Goal: Transaction & Acquisition: Book appointment/travel/reservation

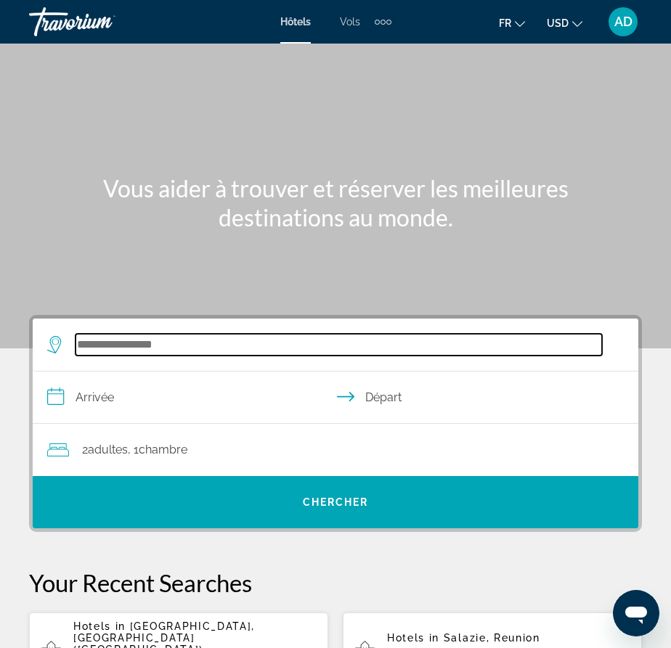
click at [179, 345] on input "Search hotel destination" at bounding box center [338, 345] width 526 height 22
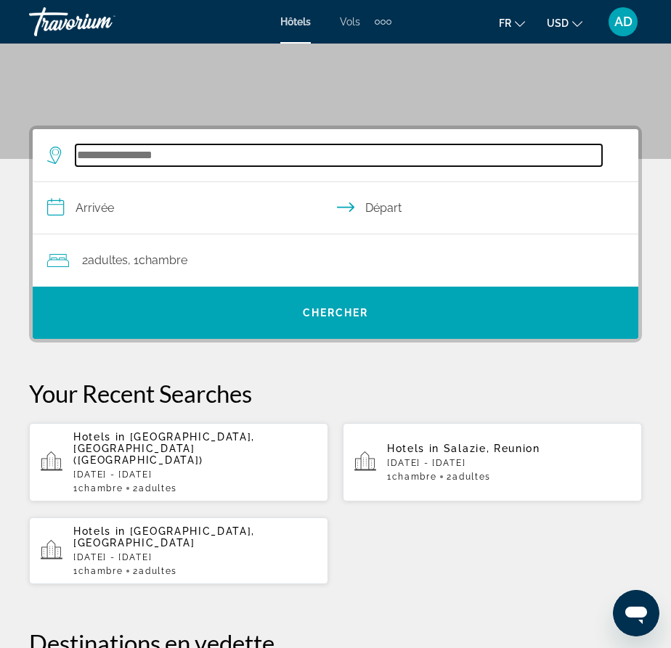
scroll to position [268, 0]
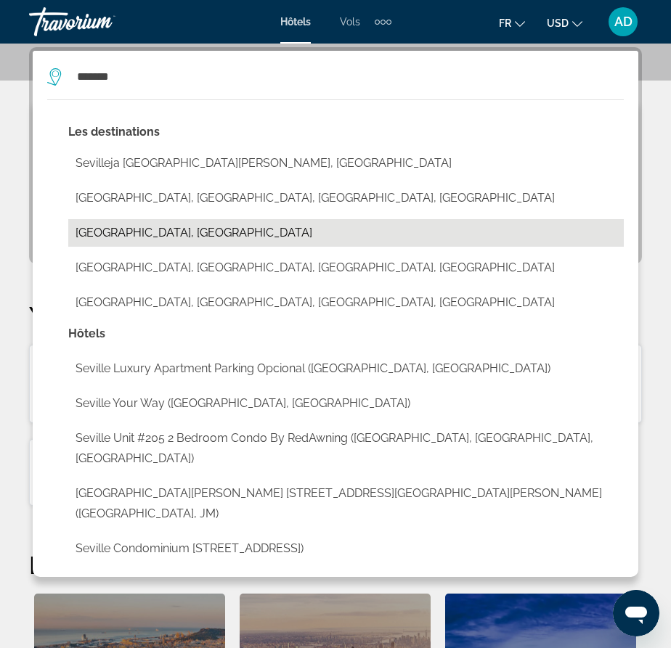
click at [125, 232] on button "[GEOGRAPHIC_DATA], [GEOGRAPHIC_DATA]" at bounding box center [345, 233] width 555 height 28
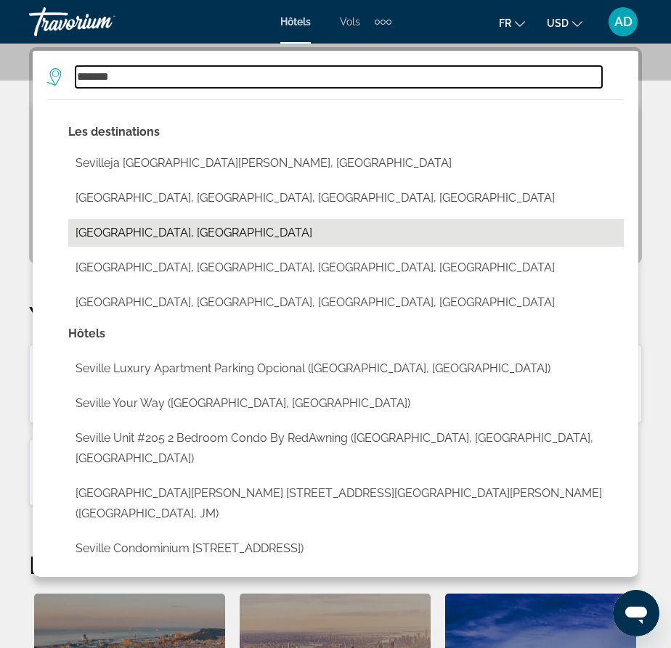
type input "**********"
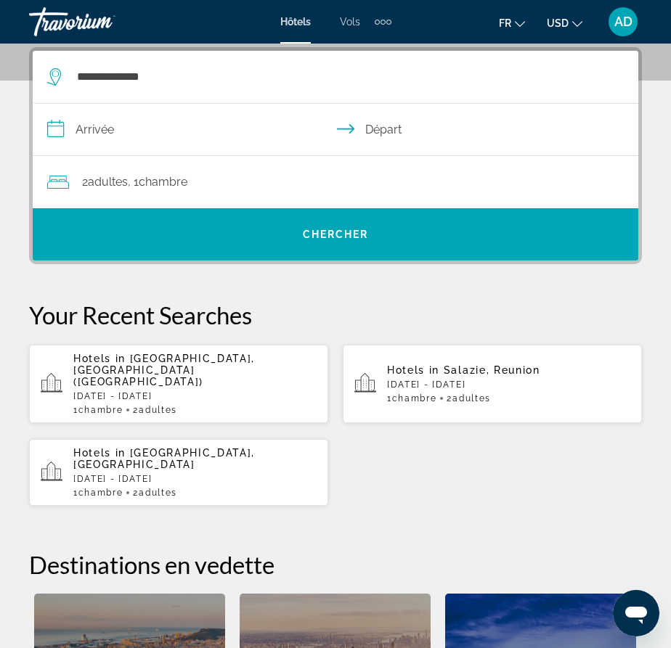
click at [126, 127] on input "**********" at bounding box center [338, 132] width 611 height 56
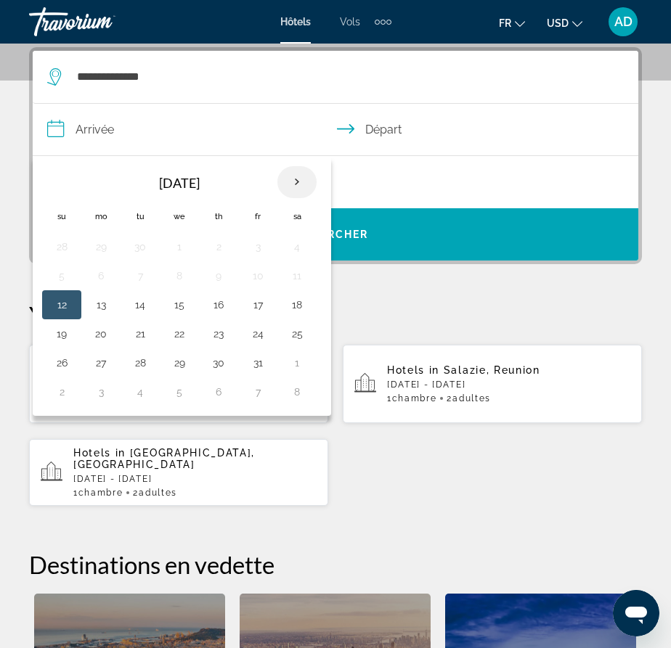
click at [285, 182] on th "Next month" at bounding box center [296, 182] width 39 height 32
click at [299, 181] on th "Next month" at bounding box center [296, 182] width 39 height 32
click at [97, 337] on button "22" at bounding box center [100, 334] width 23 height 20
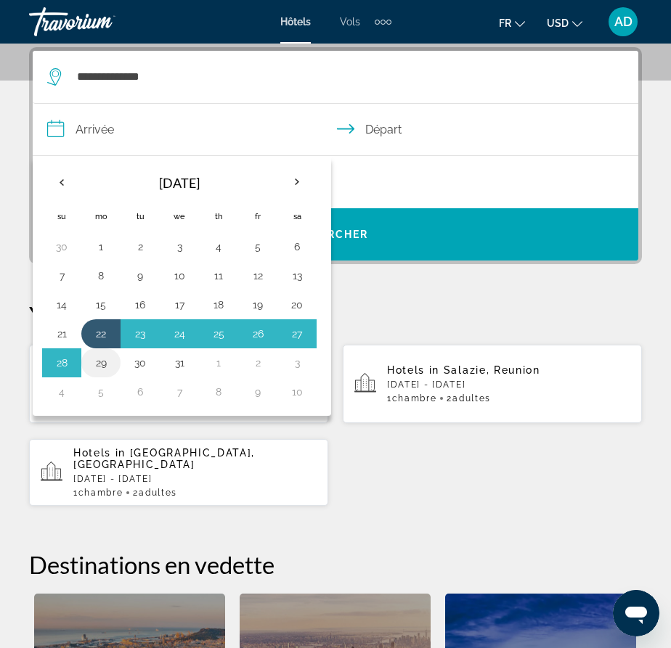
click at [93, 364] on button "29" at bounding box center [100, 363] width 23 height 20
type input "**********"
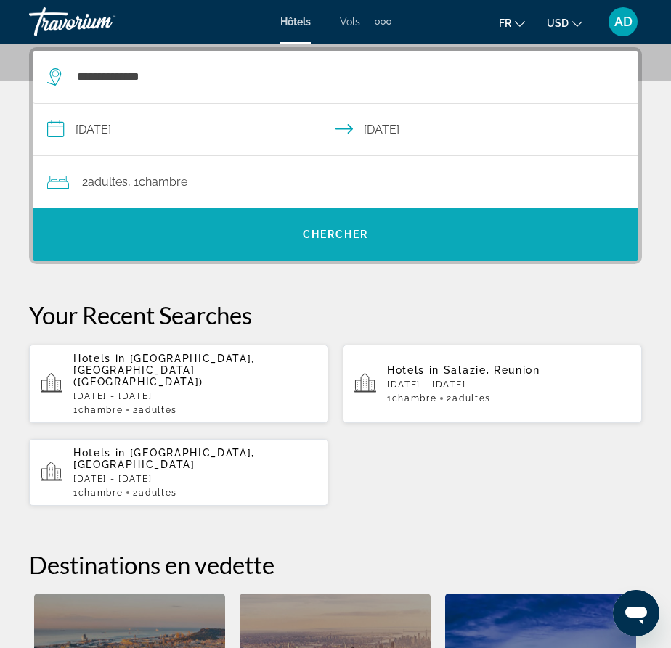
click at [291, 234] on span "Search" at bounding box center [335, 234] width 605 height 35
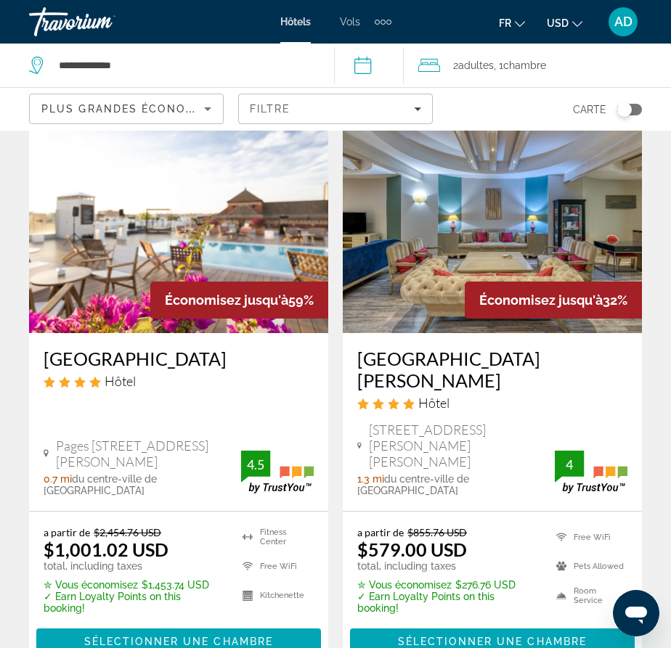
scroll to position [109, 0]
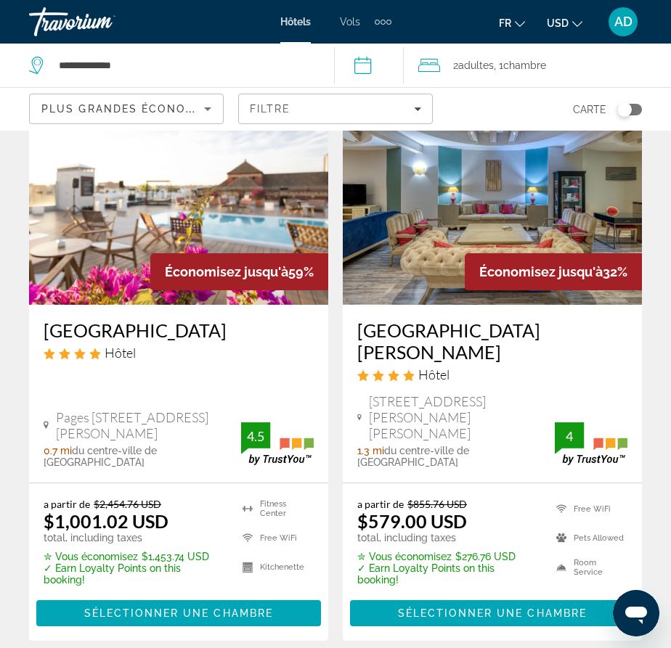
click at [562, 19] on span "USD" at bounding box center [558, 23] width 22 height 12
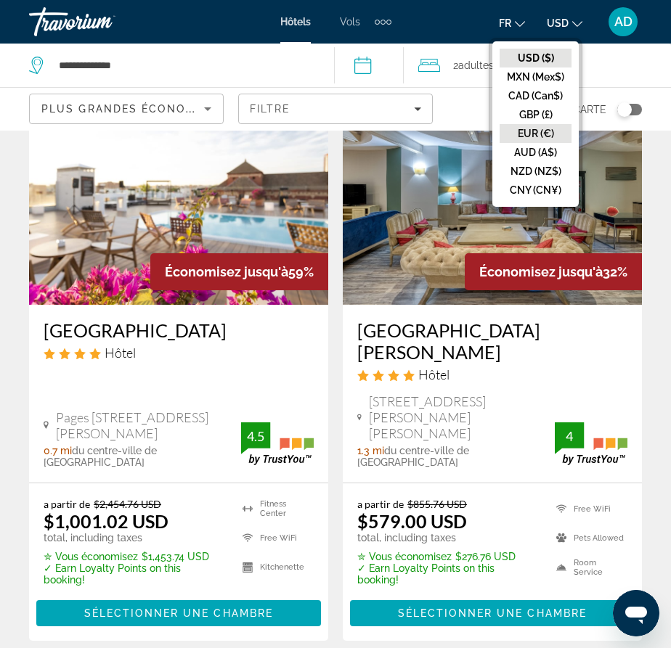
click at [544, 134] on button "EUR (€)" at bounding box center [535, 133] width 72 height 19
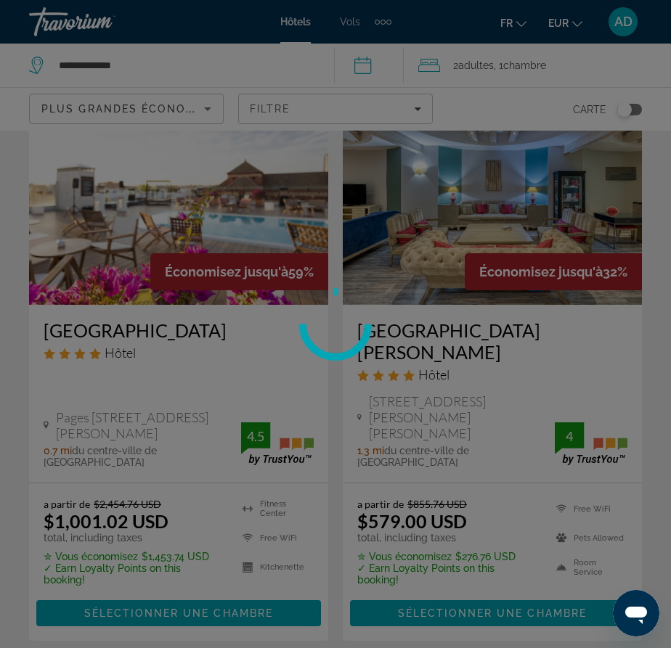
scroll to position [0, 0]
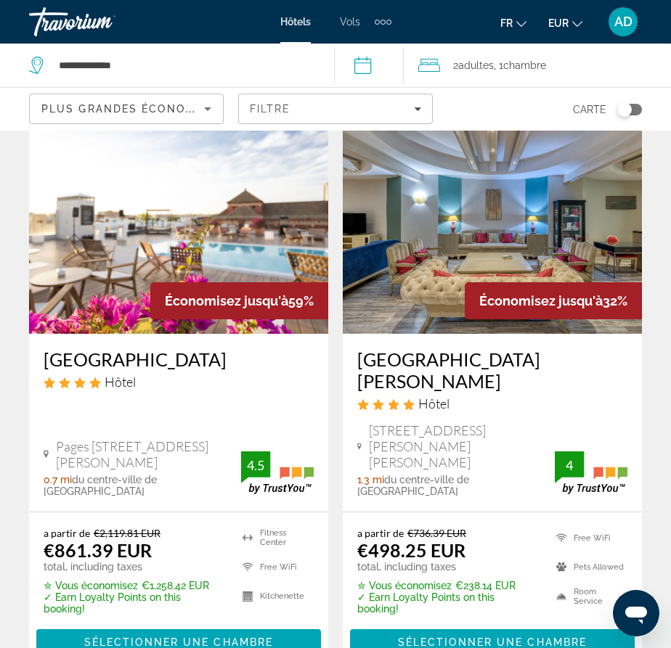
scroll to position [109, 0]
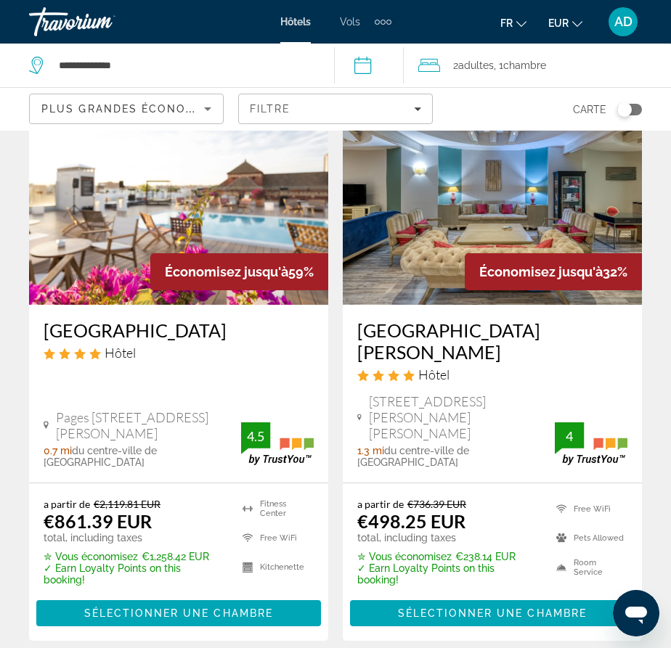
click at [646, 486] on app-hotels-search-item "Économisez jusqu'à 32% [GEOGRAPHIC_DATA][PERSON_NAME] Hôtel [STREET_ADDRESS][PE…" at bounding box center [492, 357] width 314 height 568
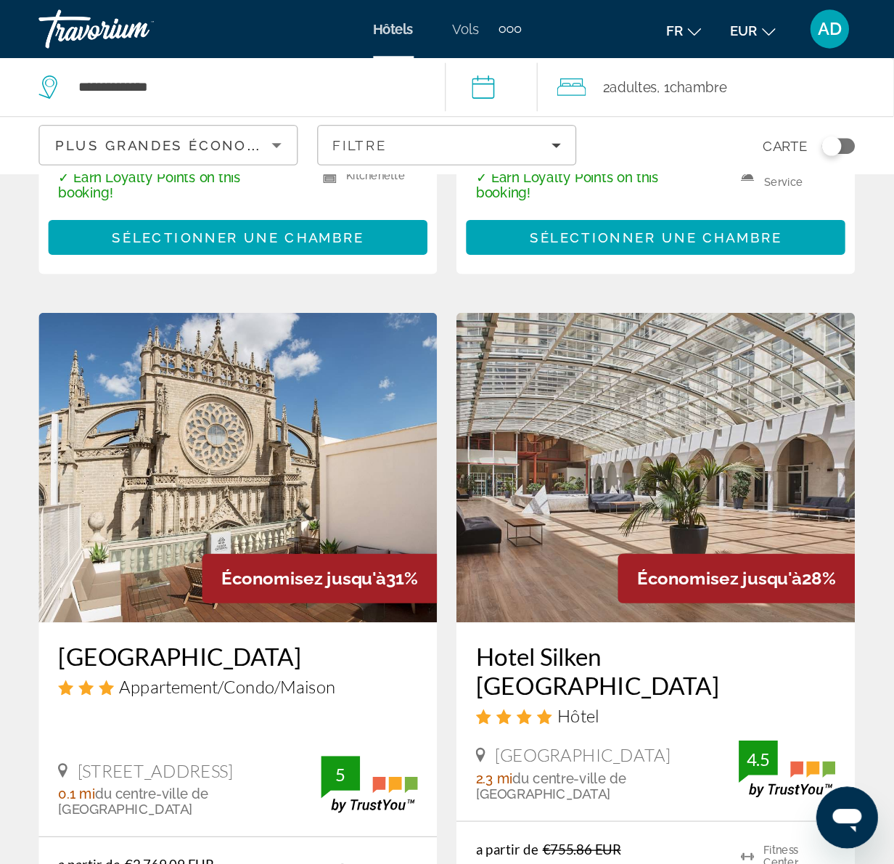
scroll to position [544, 0]
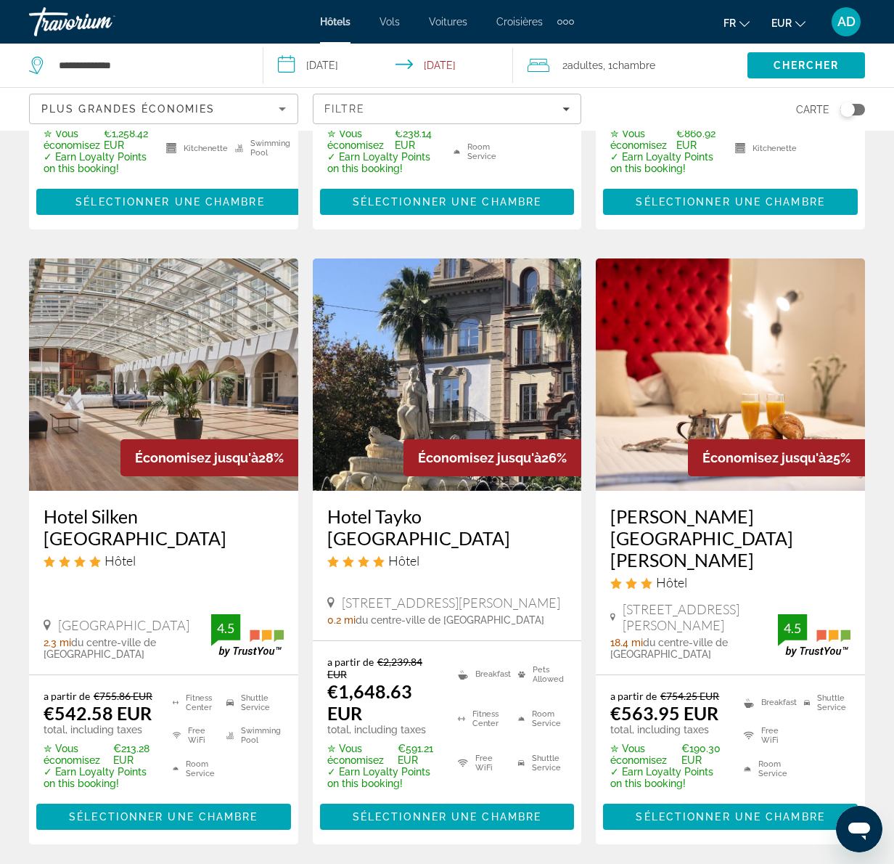
click at [582, 602] on app-hotels-search-item "Économisez jusqu'à 26% Hotel Tayko [GEOGRAPHIC_DATA] Hôtel [GEOGRAPHIC_DATA][PE…" at bounding box center [448, 551] width 284 height 586
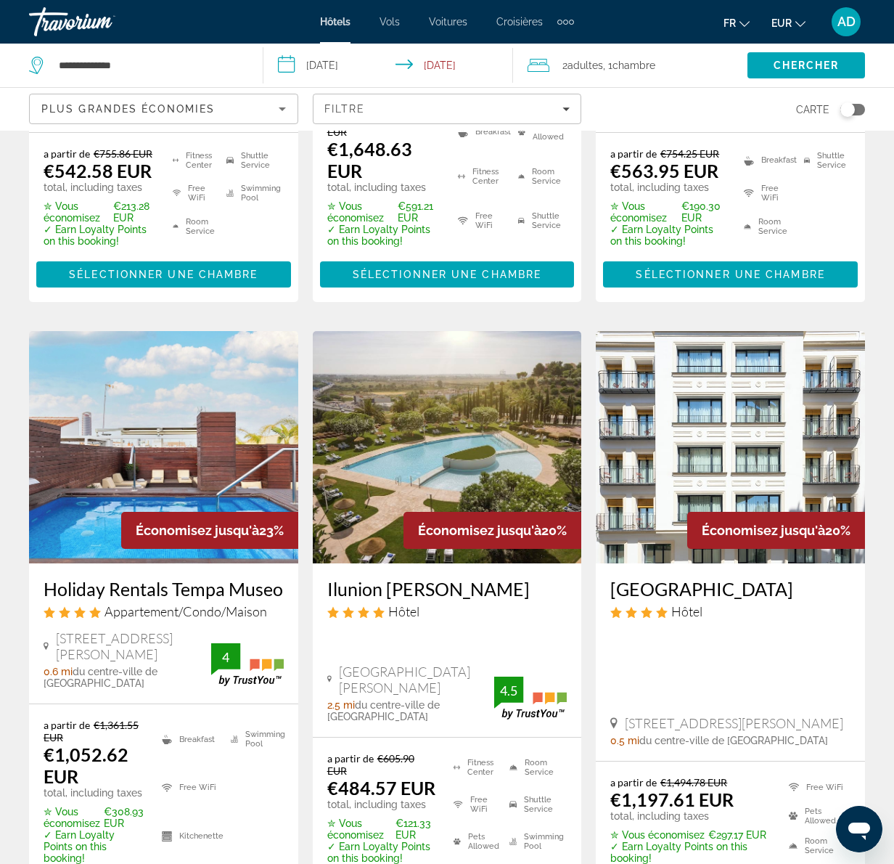
scroll to position [1125, 0]
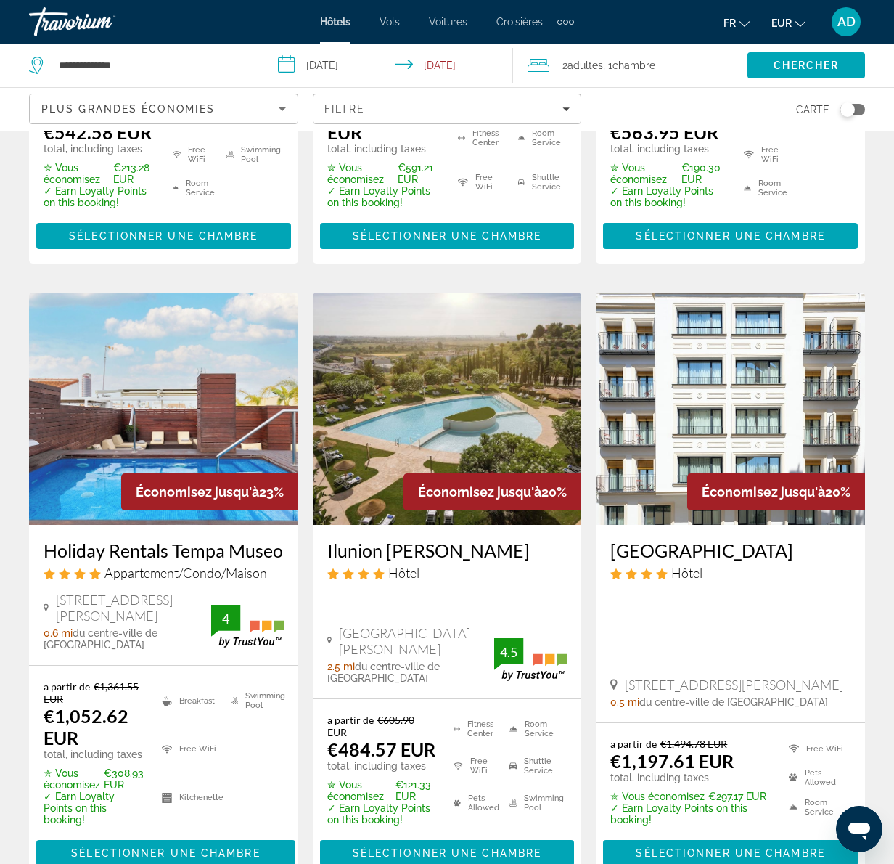
click at [579, 560] on div "Ilunion [PERSON_NAME] Hôtel [GEOGRAPHIC_DATA] S N 41920 [GEOGRAPHIC_DATA][PERSO…" at bounding box center [447, 611] width 269 height 173
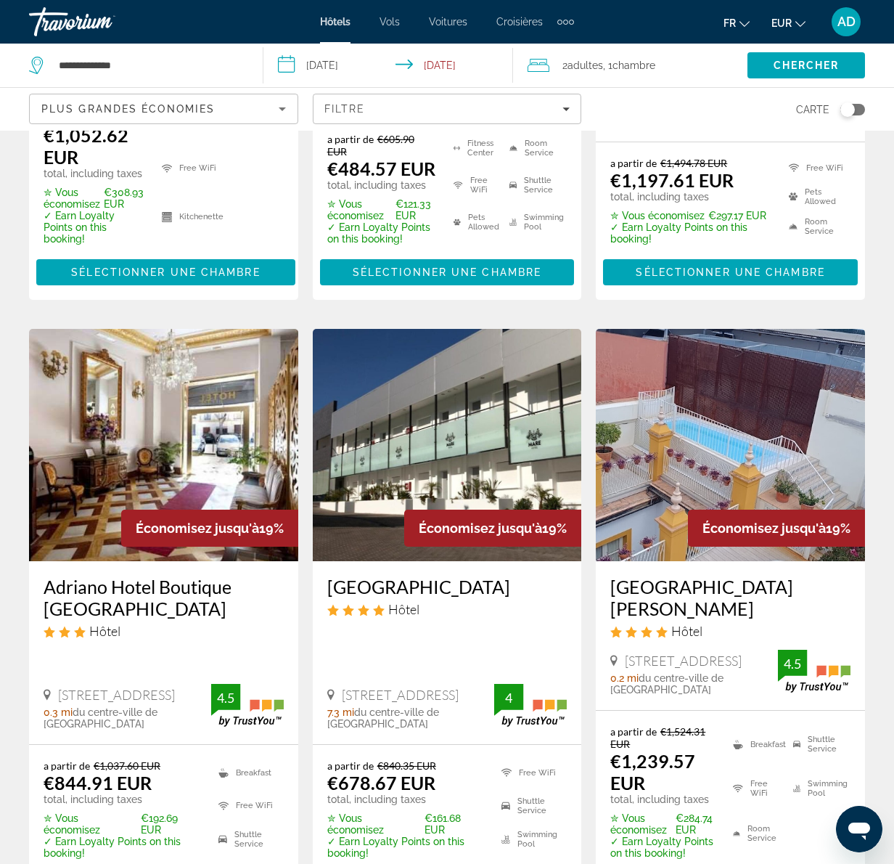
scroll to position [1851, 0]
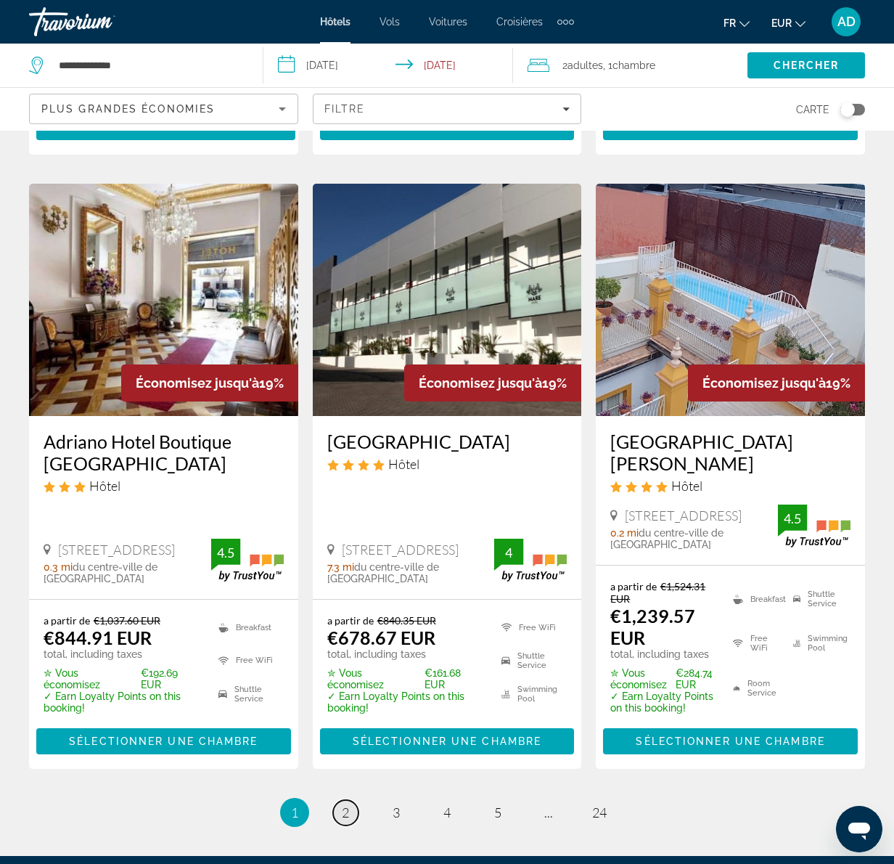
click at [340, 647] on link "page 2" at bounding box center [345, 812] width 25 height 25
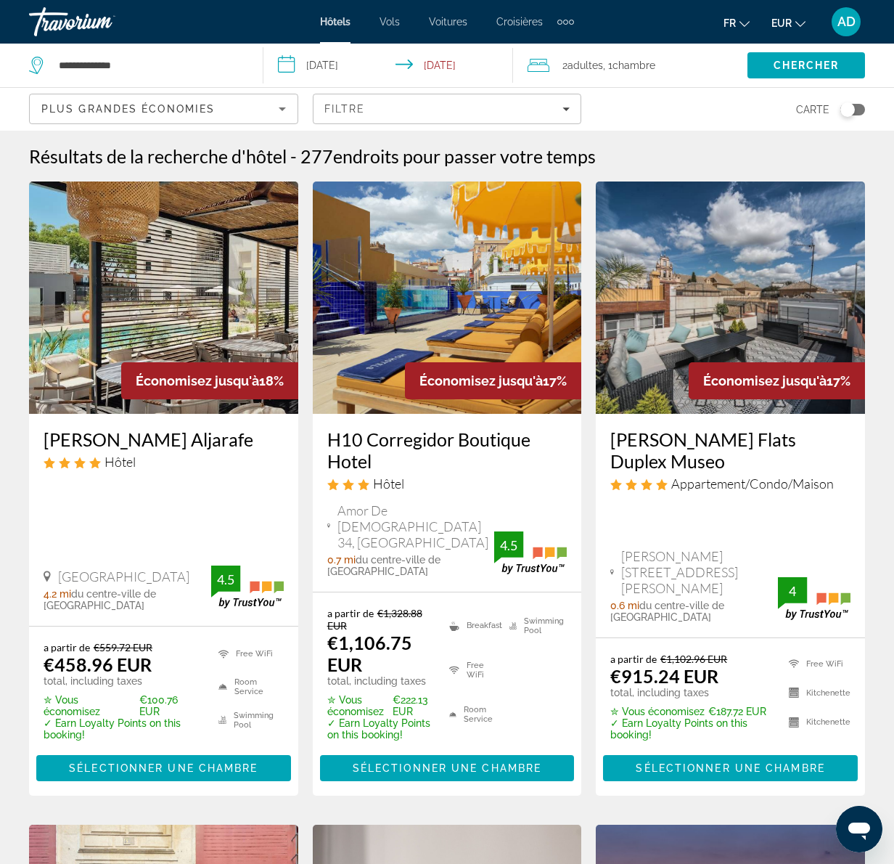
click at [586, 647] on app-hotels-search-item "Économisez jusqu'à 17% H10 [GEOGRAPHIC_DATA] Hôtel Amor De Dios 34, [GEOGRAPHIC…" at bounding box center [448, 488] width 284 height 614
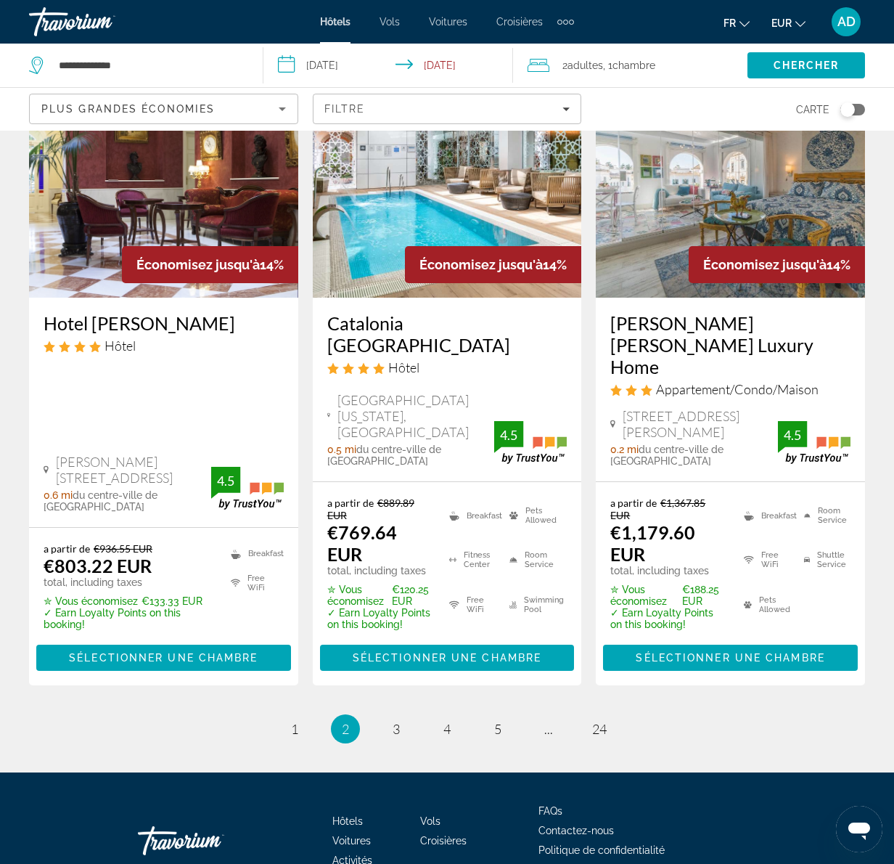
scroll to position [1970, 0]
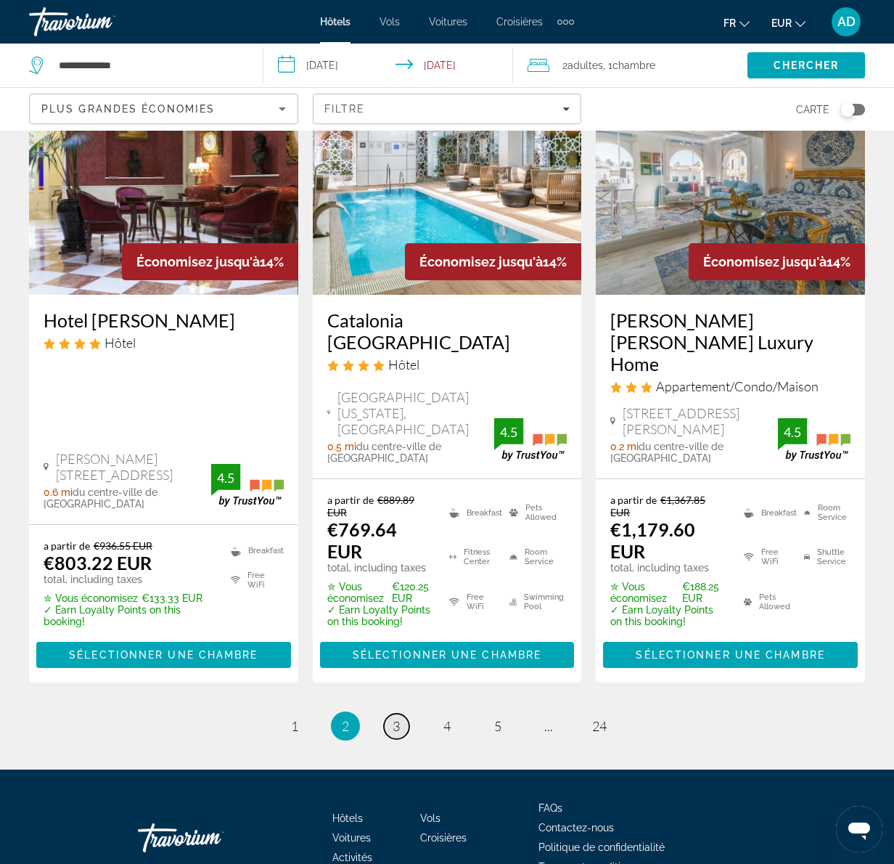
click at [401, 647] on link "page 3" at bounding box center [396, 725] width 25 height 25
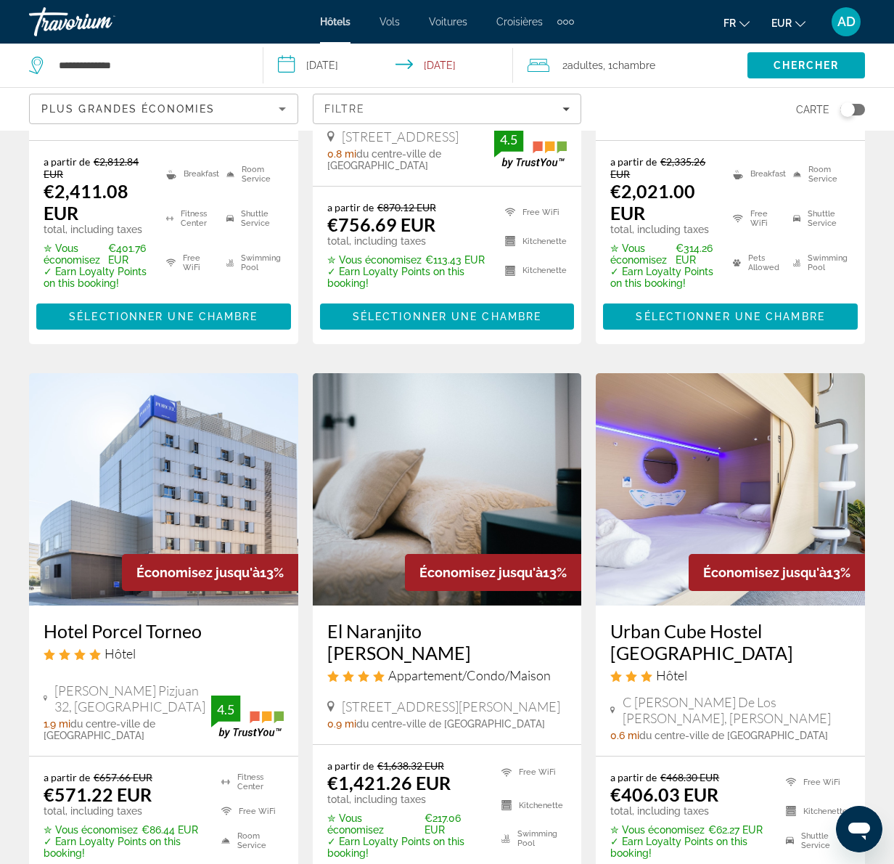
scroll to position [581, 0]
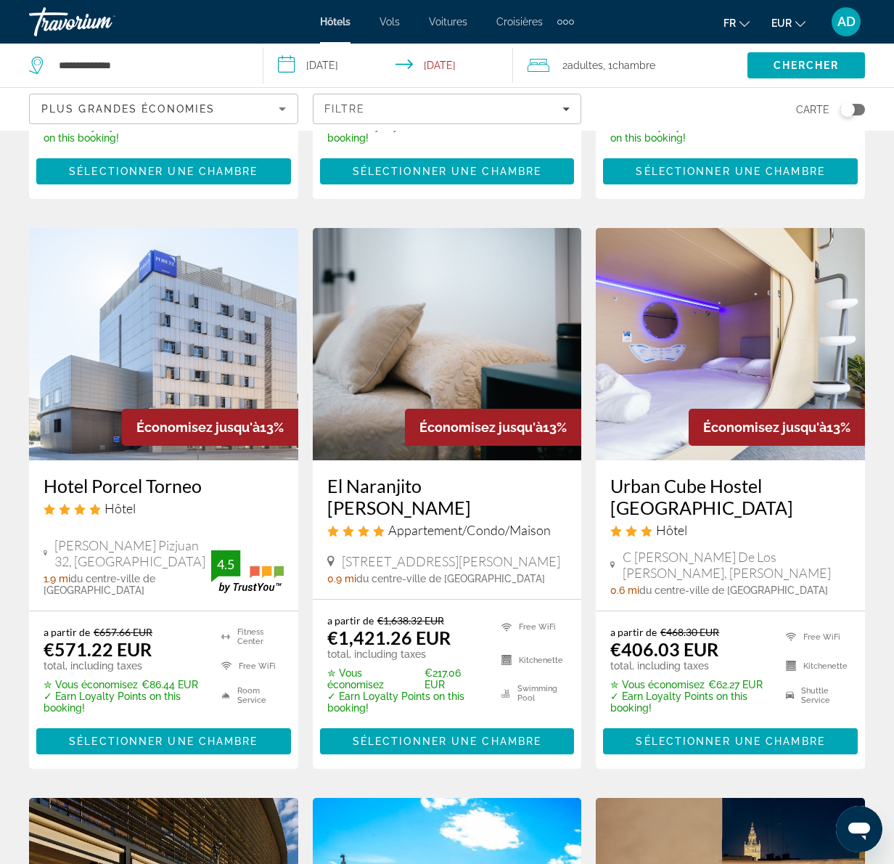
click at [593, 647] on div "Économisez jusqu'à 14% Hotel Lobby Hôtel [STREET_ADDRESS] 0.5 mi du centre-vill…" at bounding box center [447, 828] width 851 height 2455
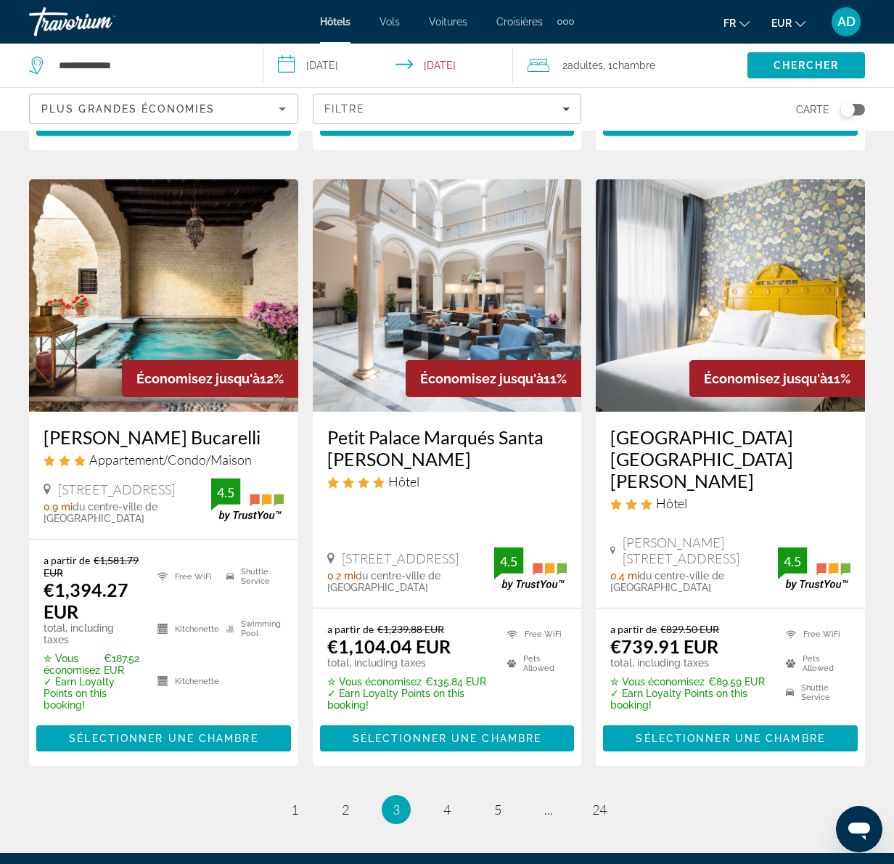
scroll to position [1887, 0]
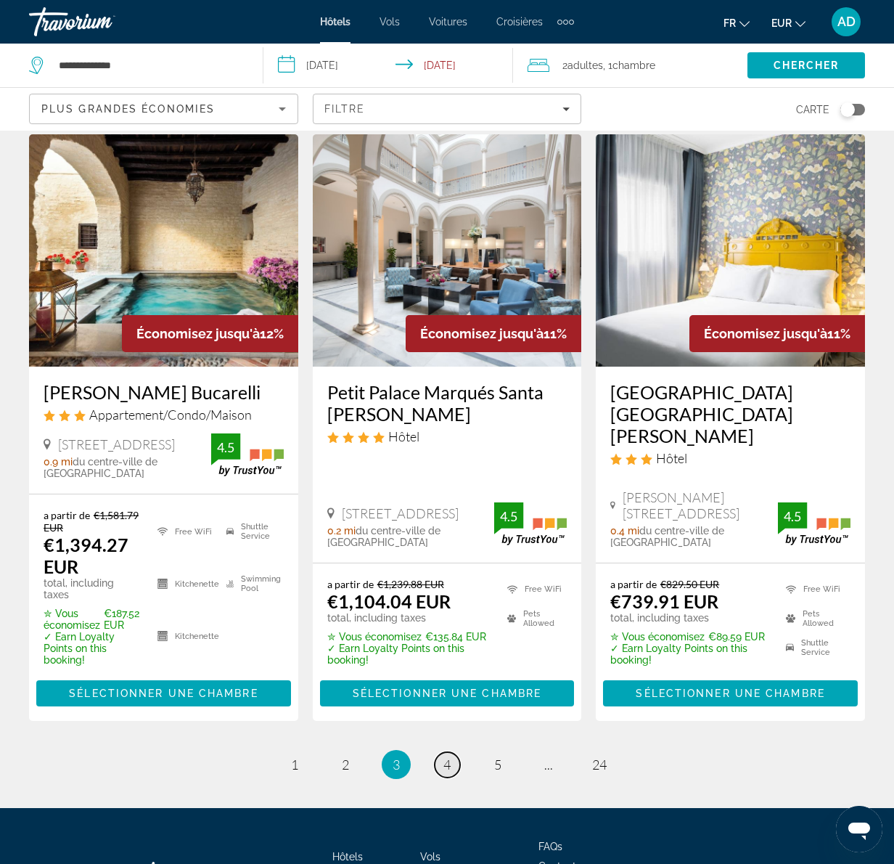
click at [440, 647] on link "page 4" at bounding box center [447, 764] width 25 height 25
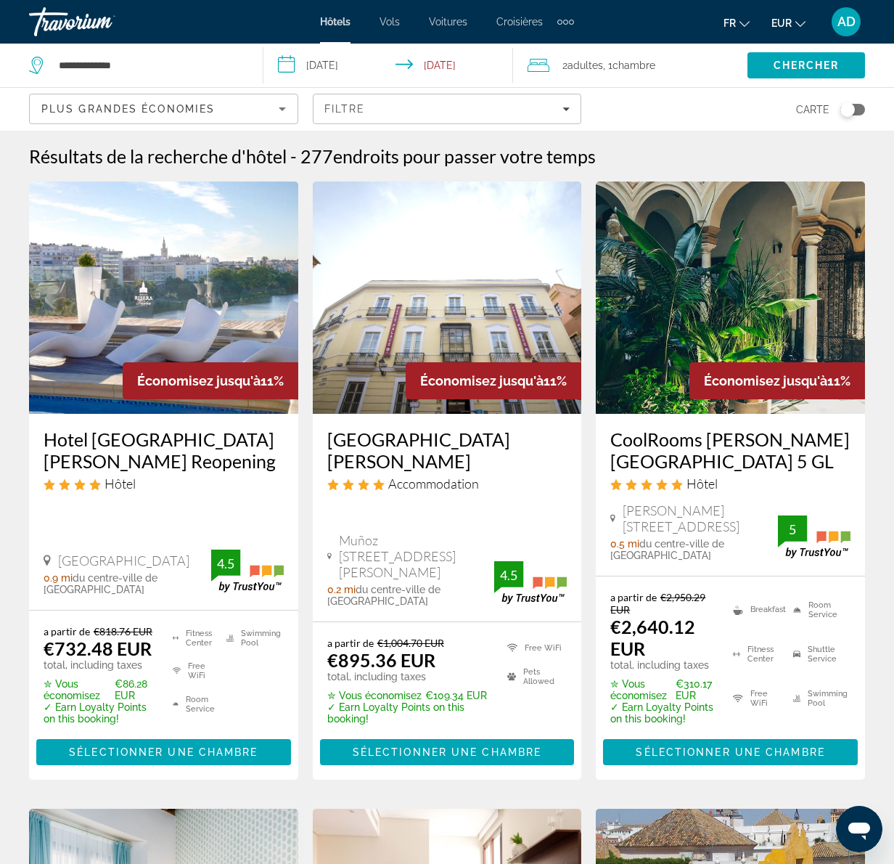
click at [584, 647] on app-hotels-search-item "Économisez jusqu'à 11% [GEOGRAPHIC_DATA][PERSON_NAME] Accommodation [PERSON_NAM…" at bounding box center [448, 480] width 284 height 598
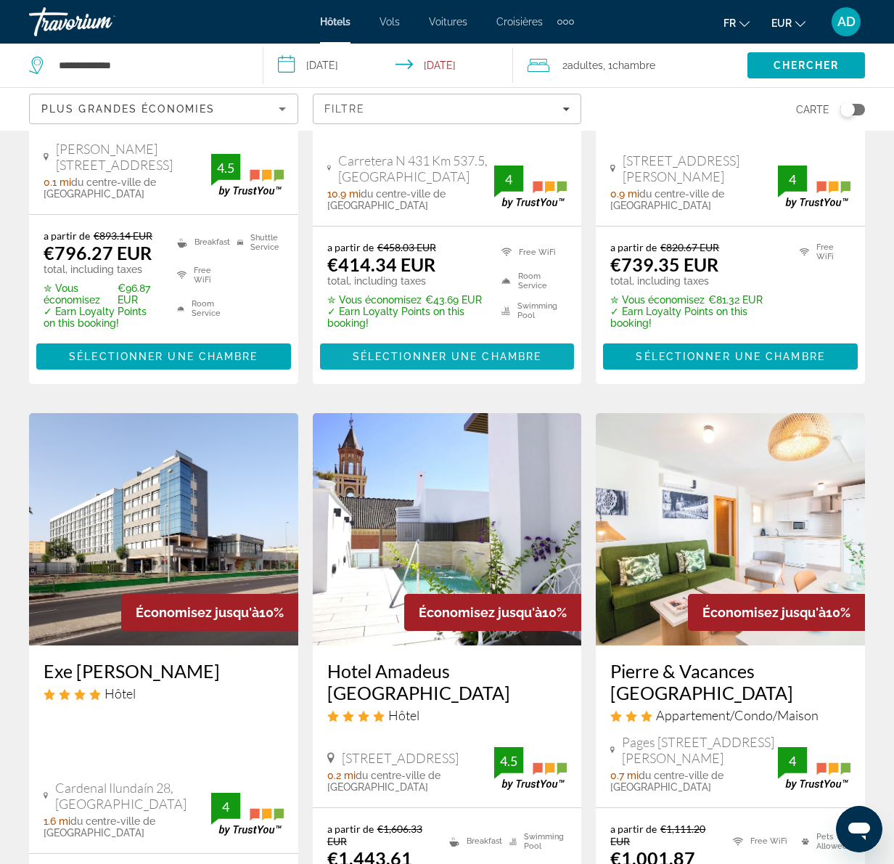
scroll to position [1742, 0]
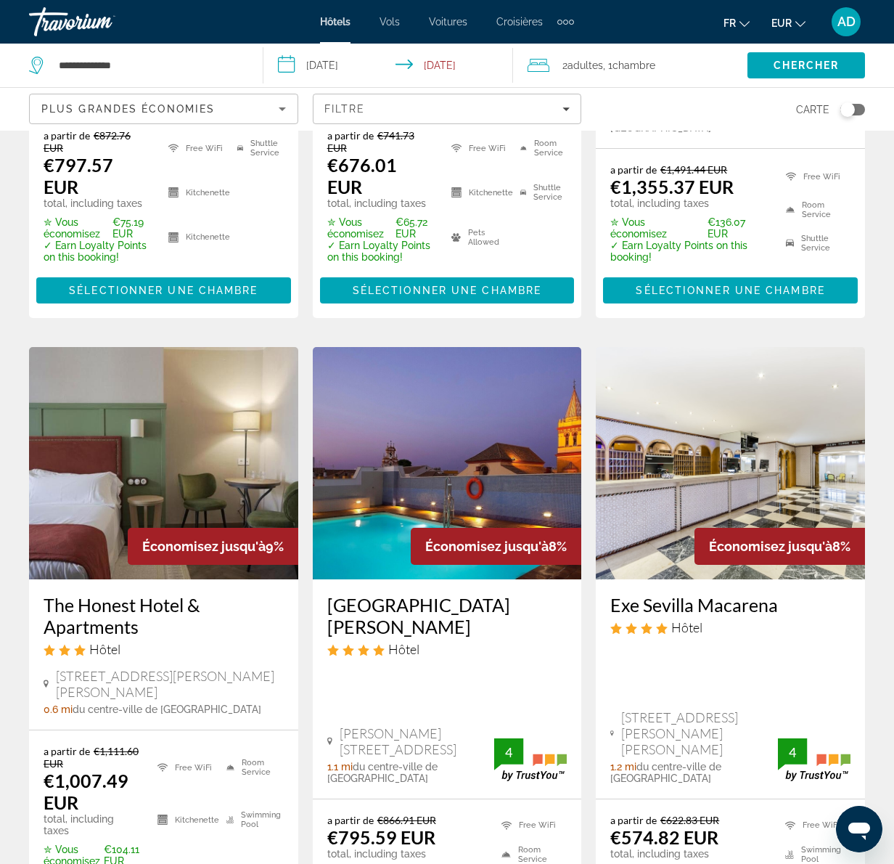
scroll to position [1742, 0]
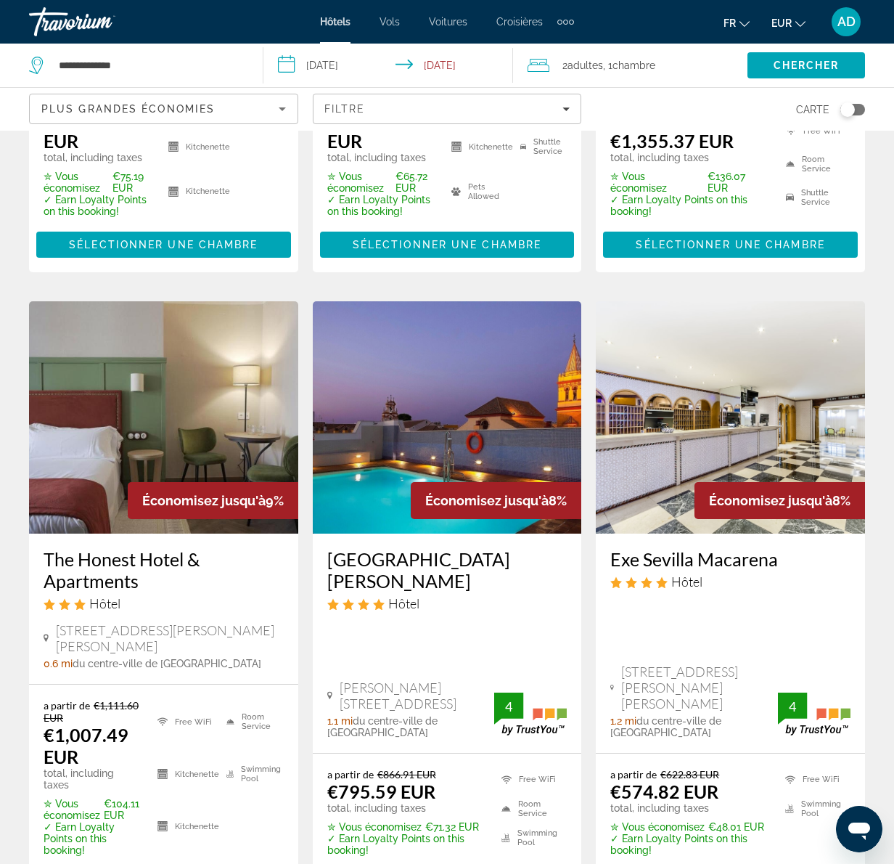
click at [590, 647] on app-hotels-search-item "Économisez jusqu'à 8% Exe Sevilla Macarena Hôtel [GEOGRAPHIC_DATA][PERSON_NAME]…" at bounding box center [731, 606] width 284 height 610
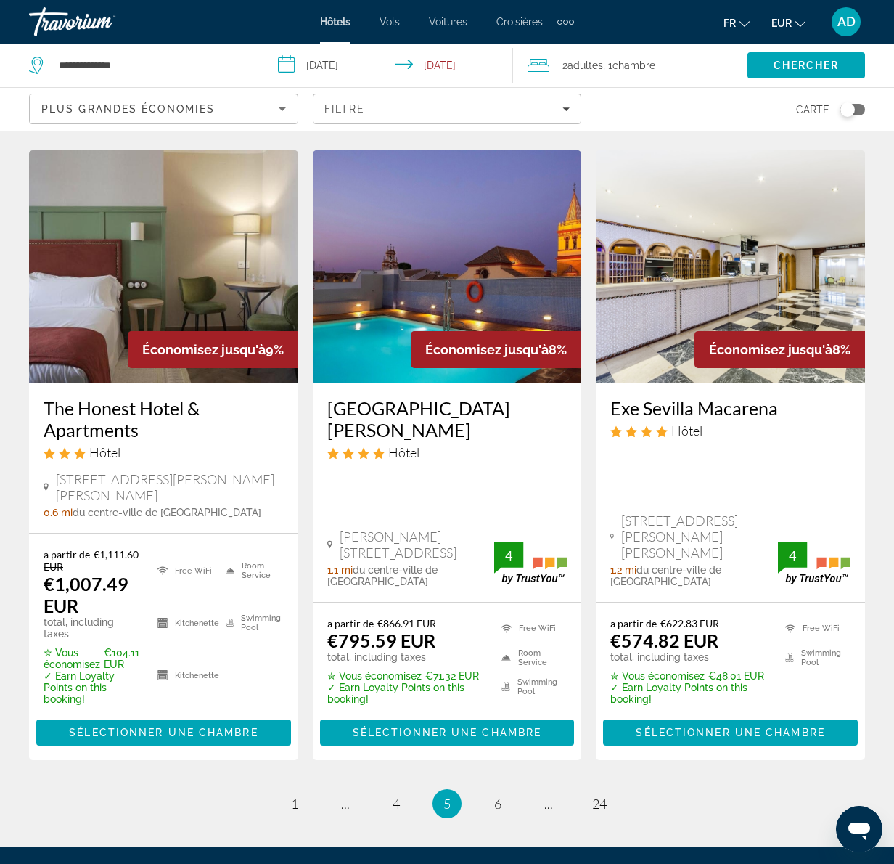
scroll to position [1955, 0]
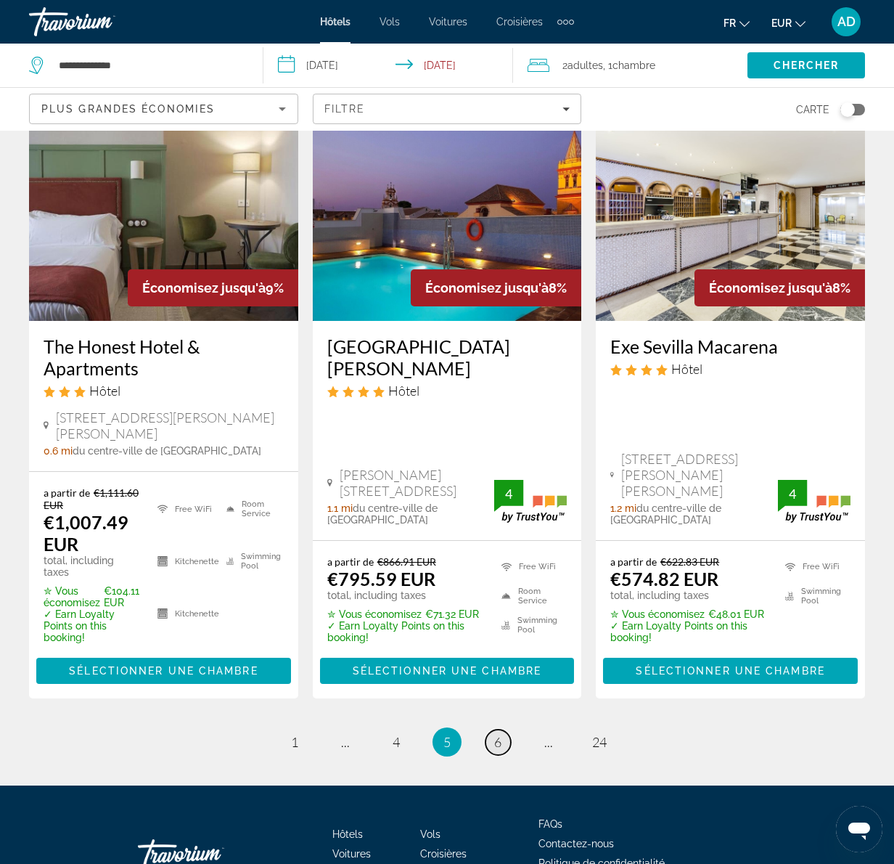
click at [499, 647] on span "6" at bounding box center [497, 742] width 7 height 16
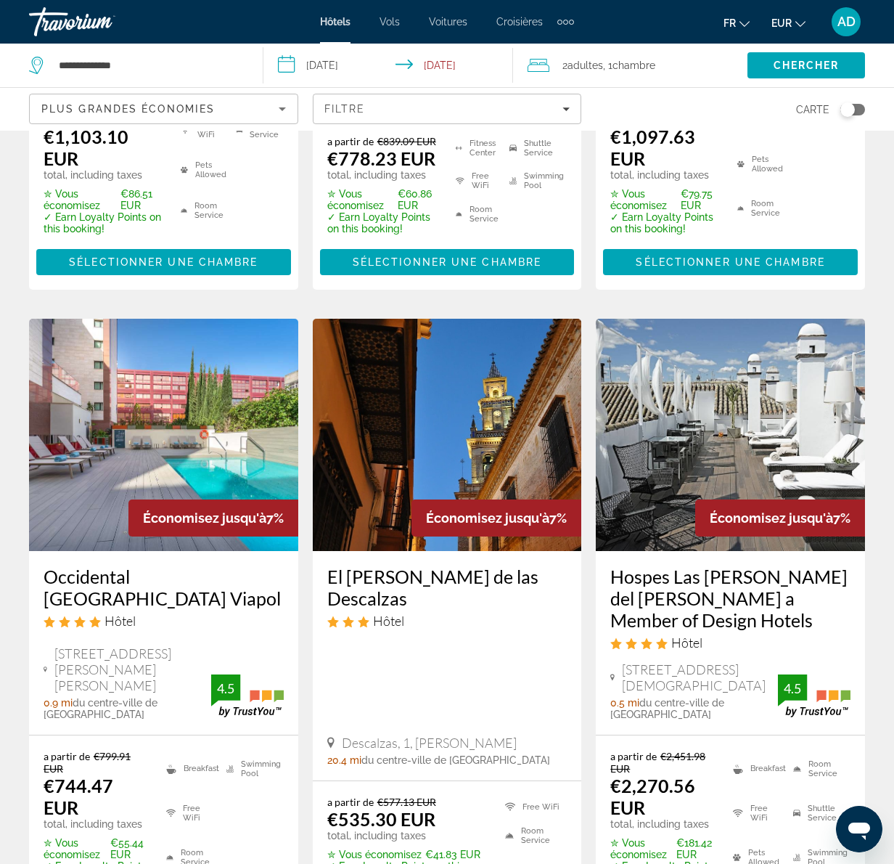
scroll to position [1742, 0]
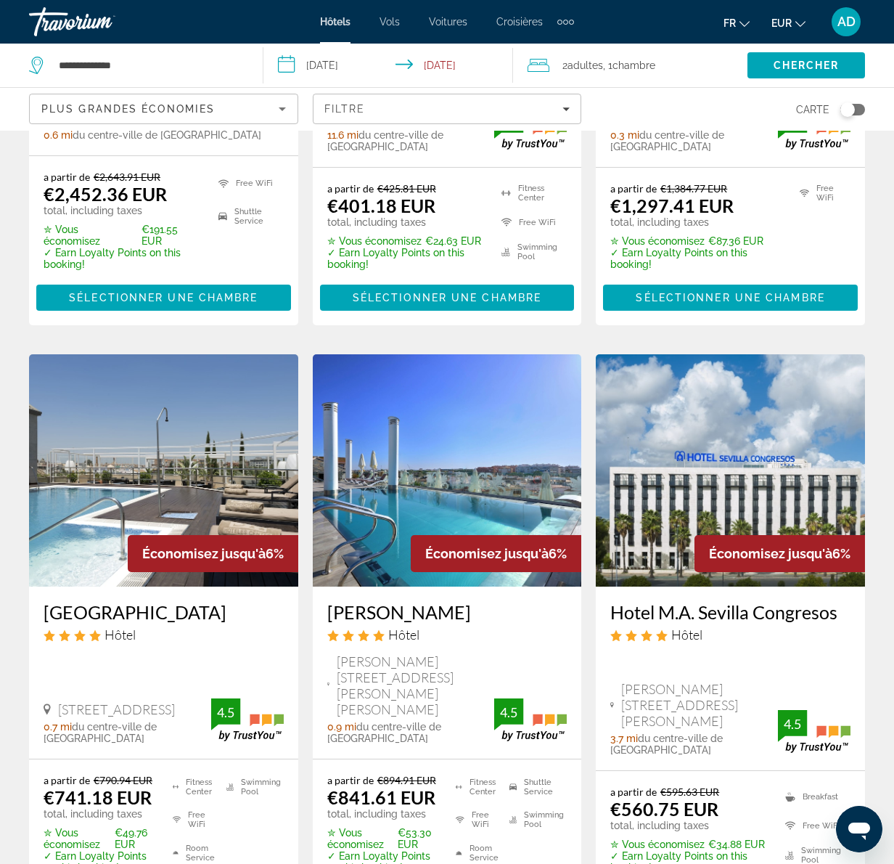
scroll to position [1742, 0]
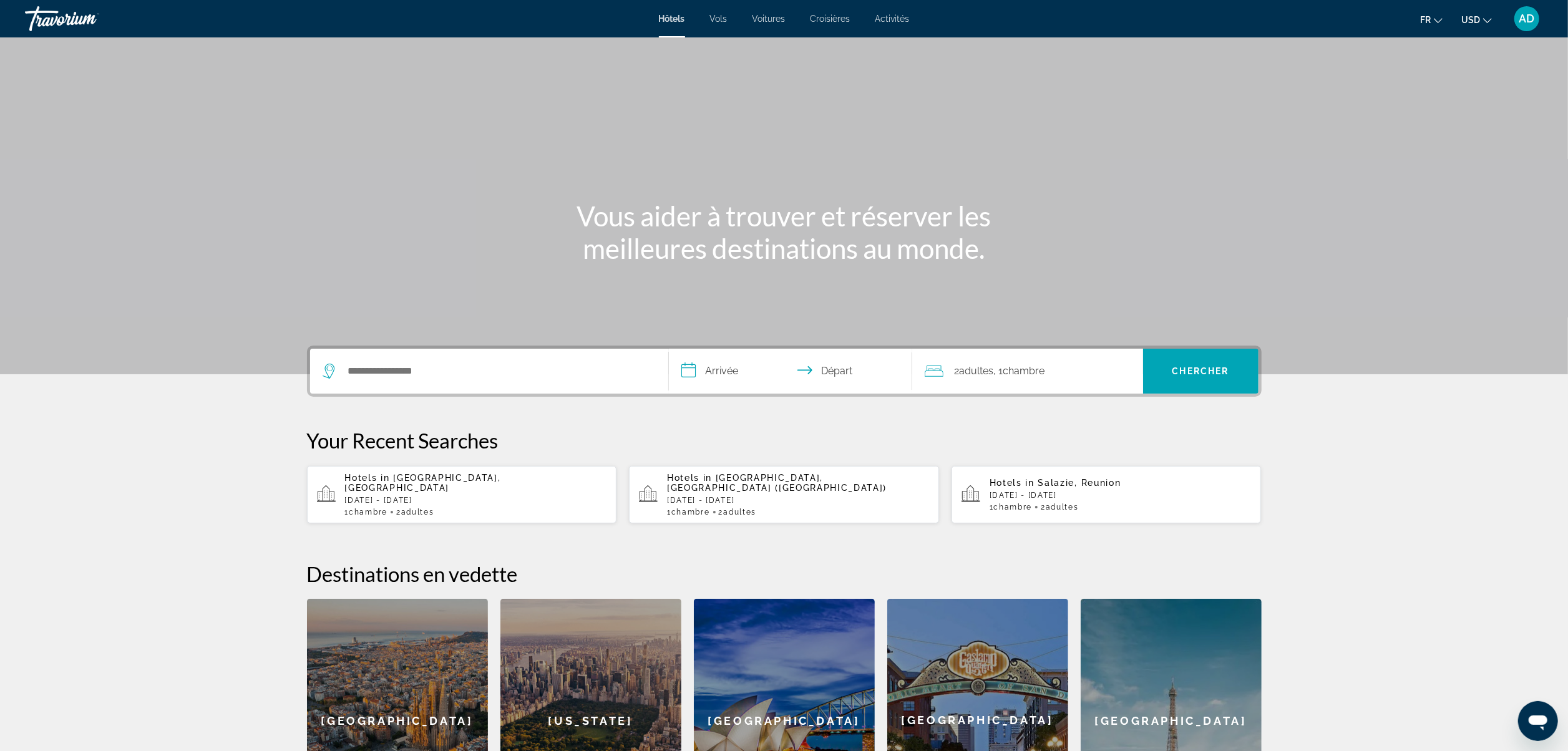
click at [450, 358] on div "Search widget" at bounding box center [489, 371] width 334 height 45
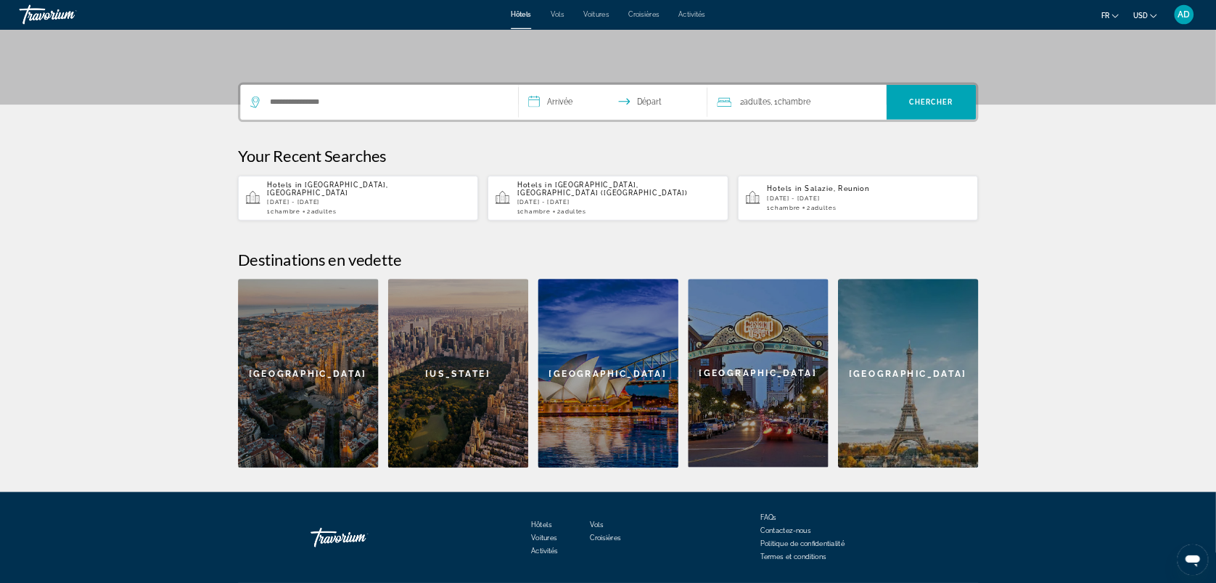
scroll to position [308, 0]
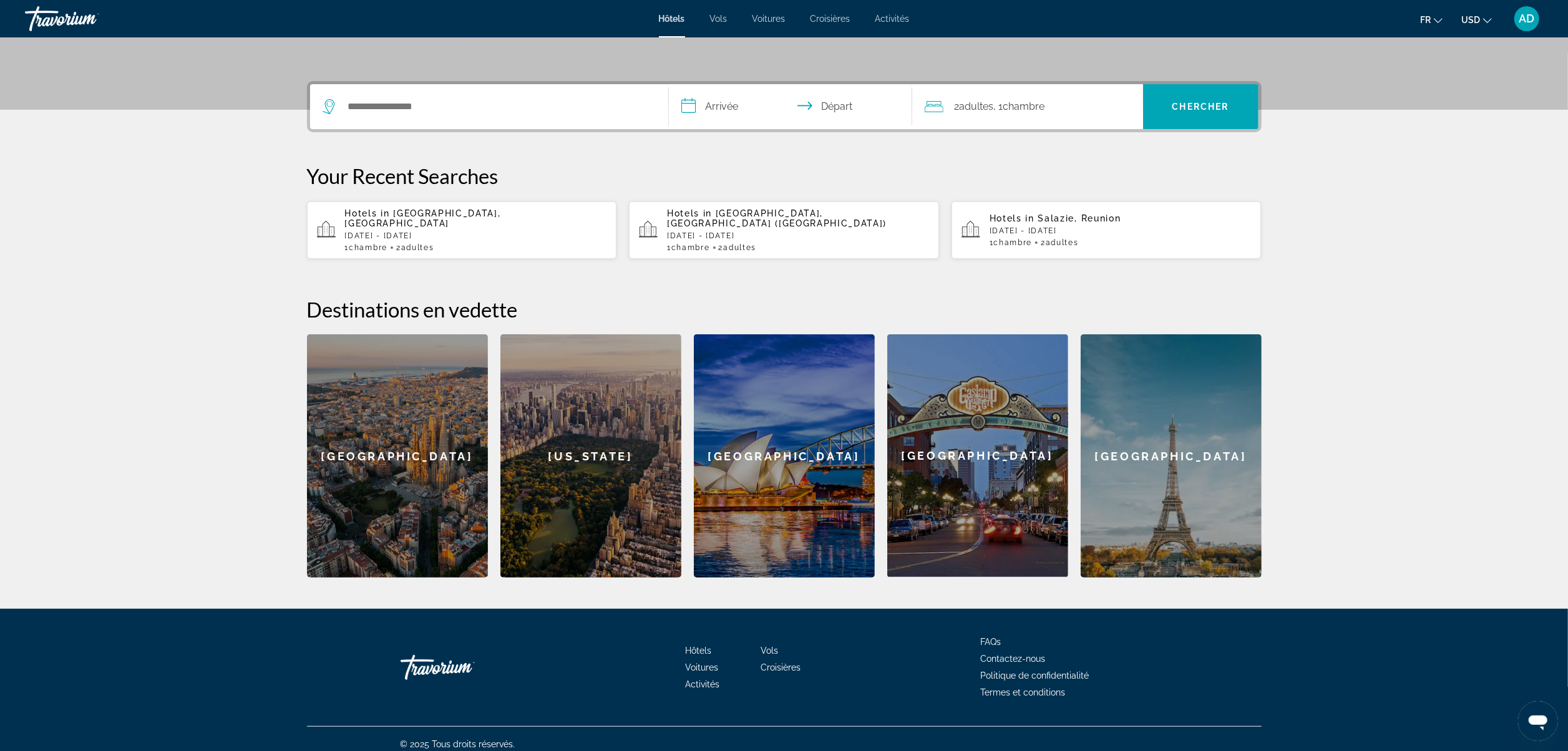
click at [459, 118] on div "Search widget" at bounding box center [489, 107] width 334 height 45
click at [456, 108] on input "Search hotel destination" at bounding box center [499, 107] width 303 height 19
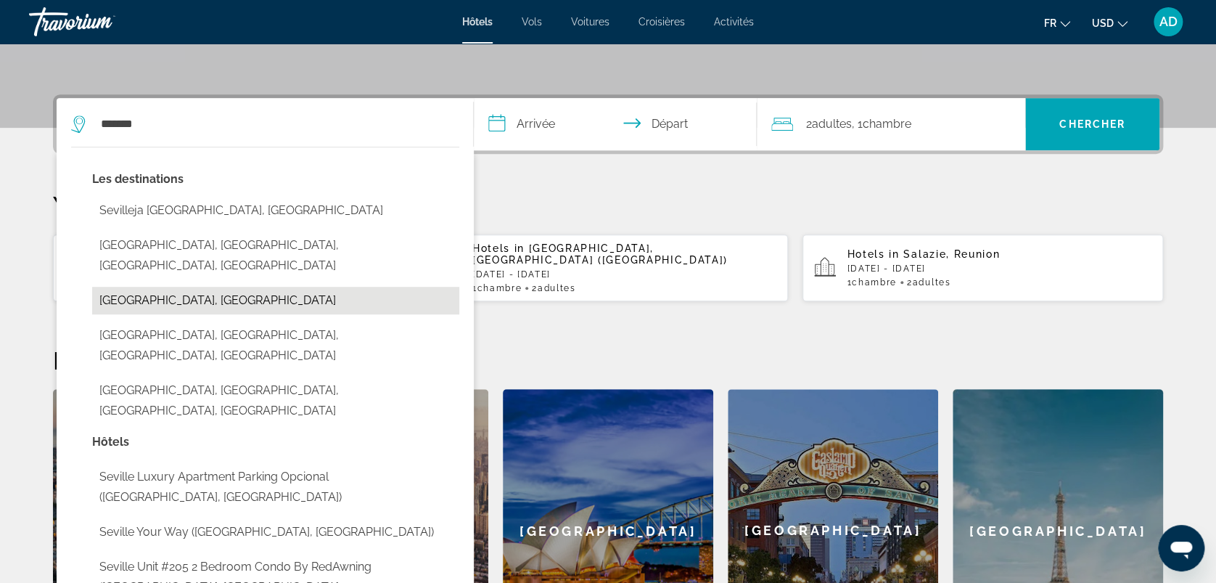
click at [204, 287] on button "[GEOGRAPHIC_DATA], [GEOGRAPHIC_DATA]" at bounding box center [275, 301] width 367 height 28
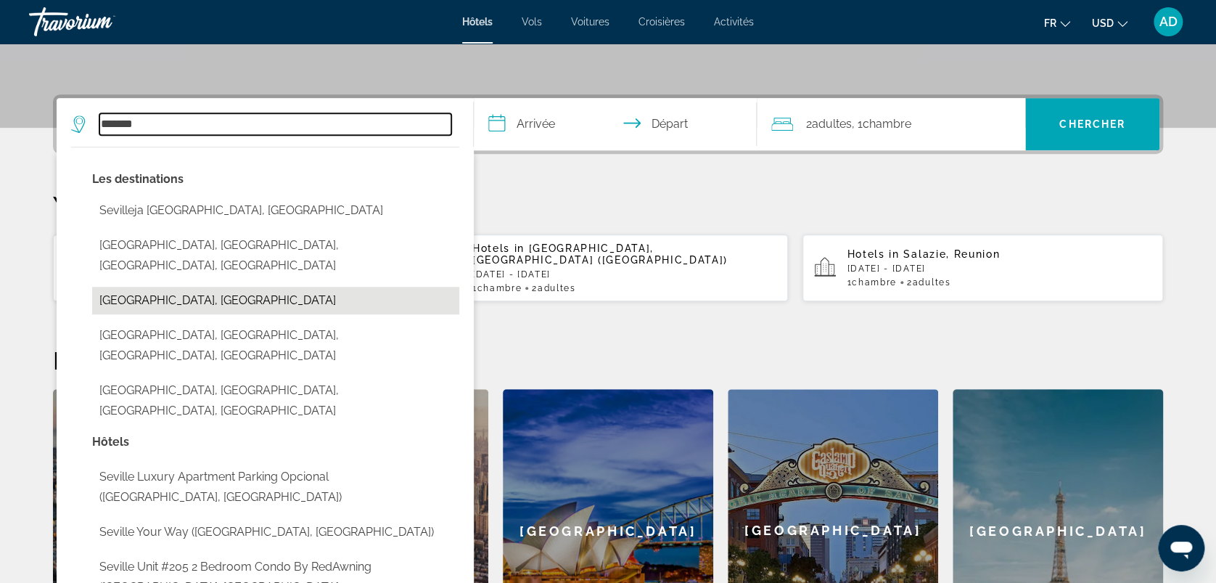
type input "**********"
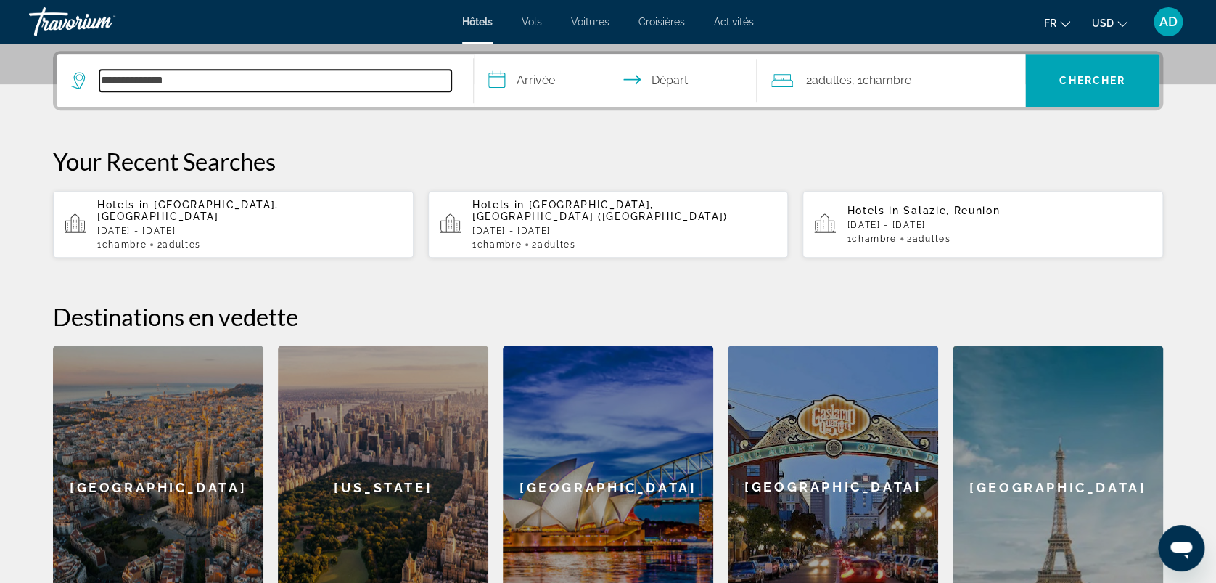
scroll to position [354, 0]
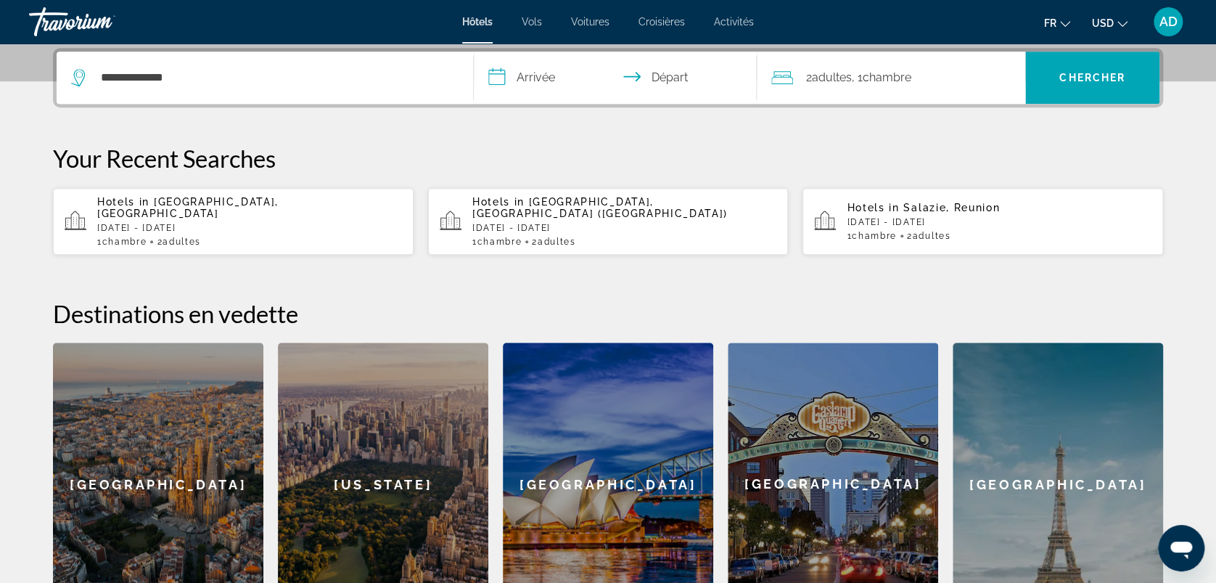
click at [546, 78] on input "**********" at bounding box center [618, 80] width 289 height 57
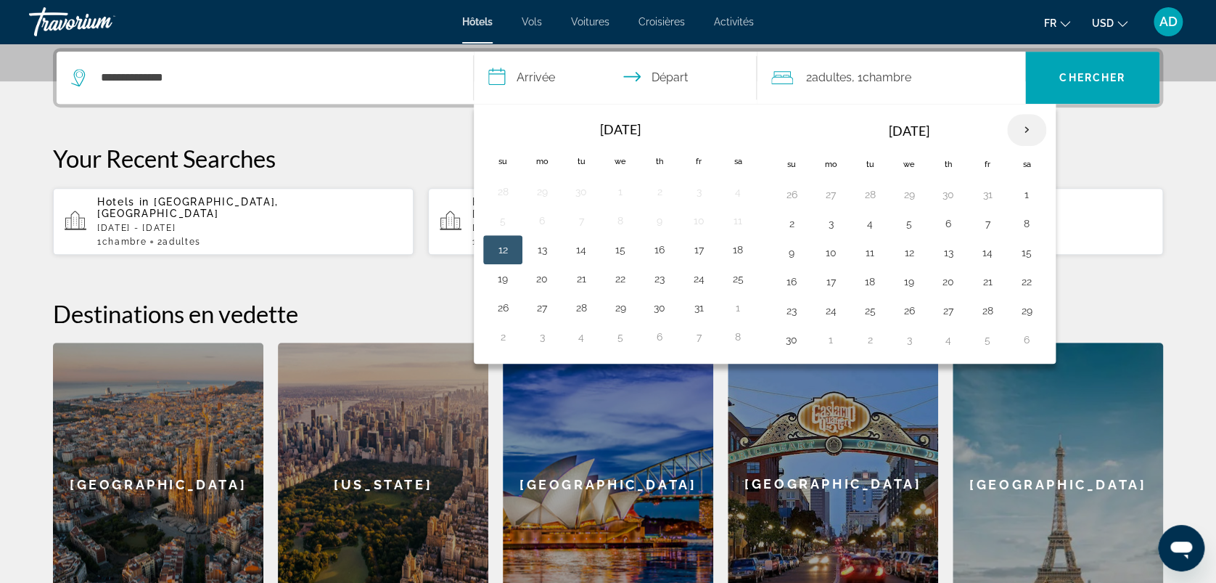
click at [1028, 122] on th "Next month" at bounding box center [1026, 130] width 39 height 32
click at [825, 285] on button "22" at bounding box center [830, 281] width 23 height 20
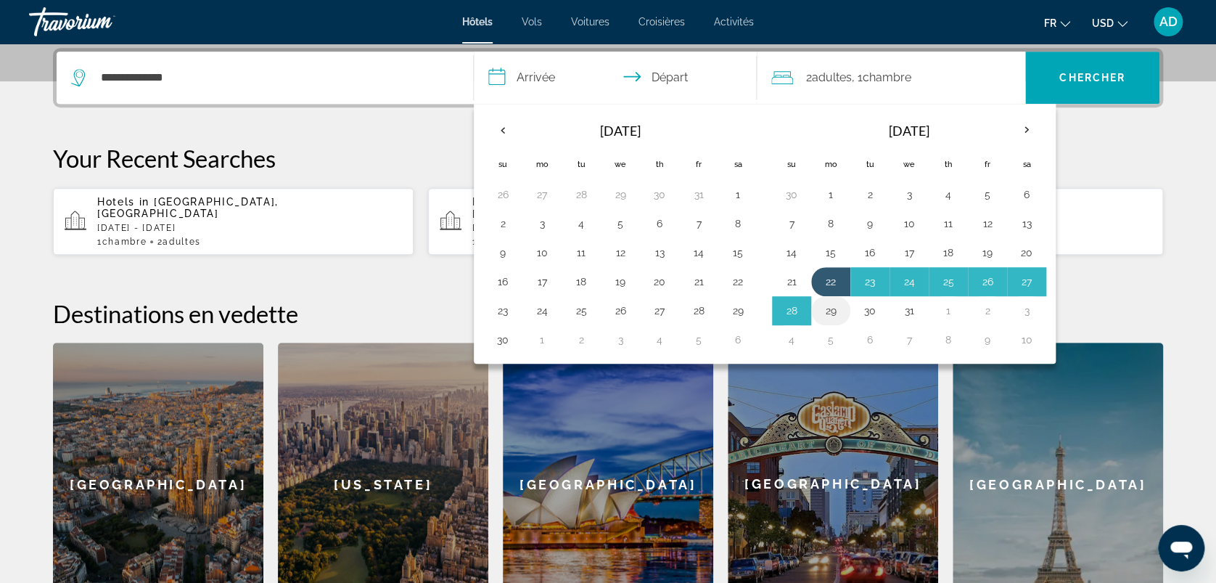
click at [832, 311] on button "29" at bounding box center [830, 310] width 23 height 20
type input "**********"
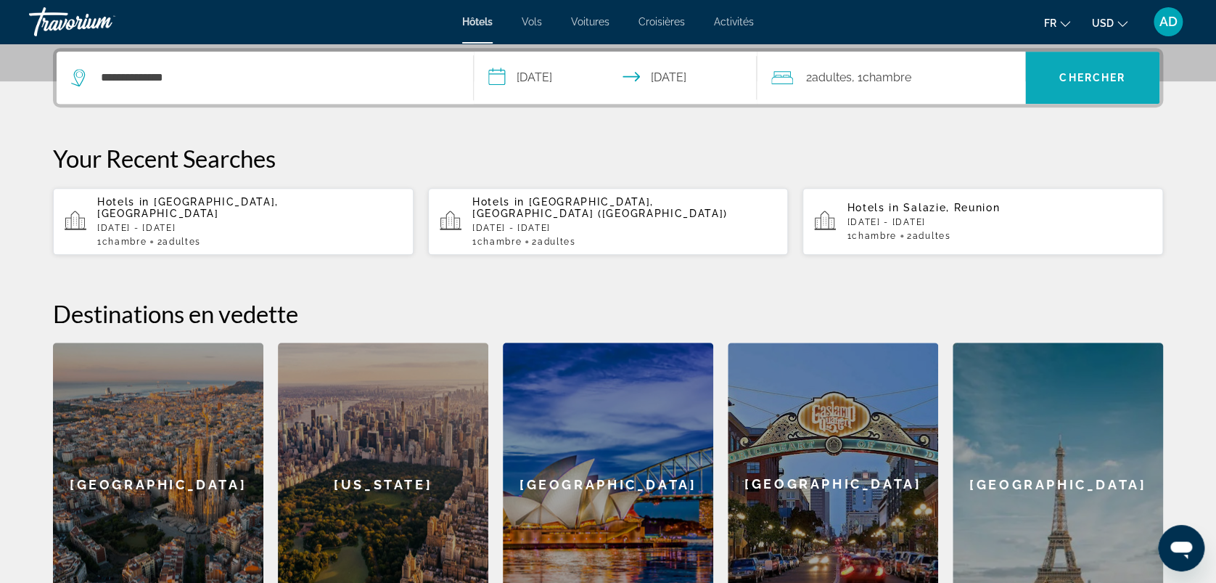
click at [1084, 86] on span "Search" at bounding box center [1093, 77] width 134 height 35
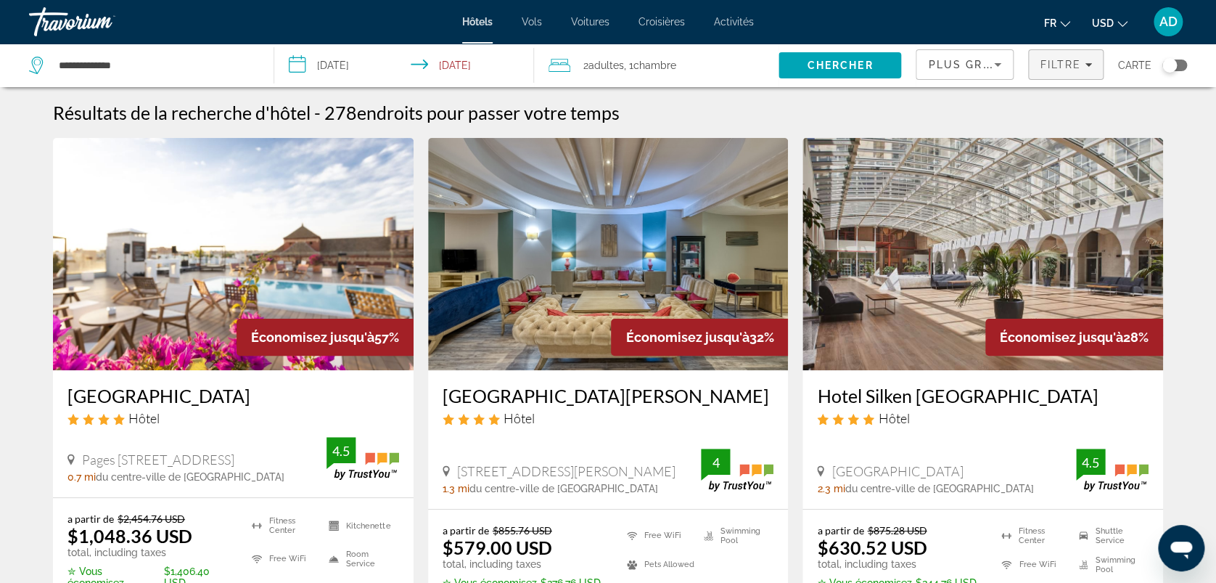
click at [1061, 70] on span "Filtre" at bounding box center [1060, 65] width 41 height 12
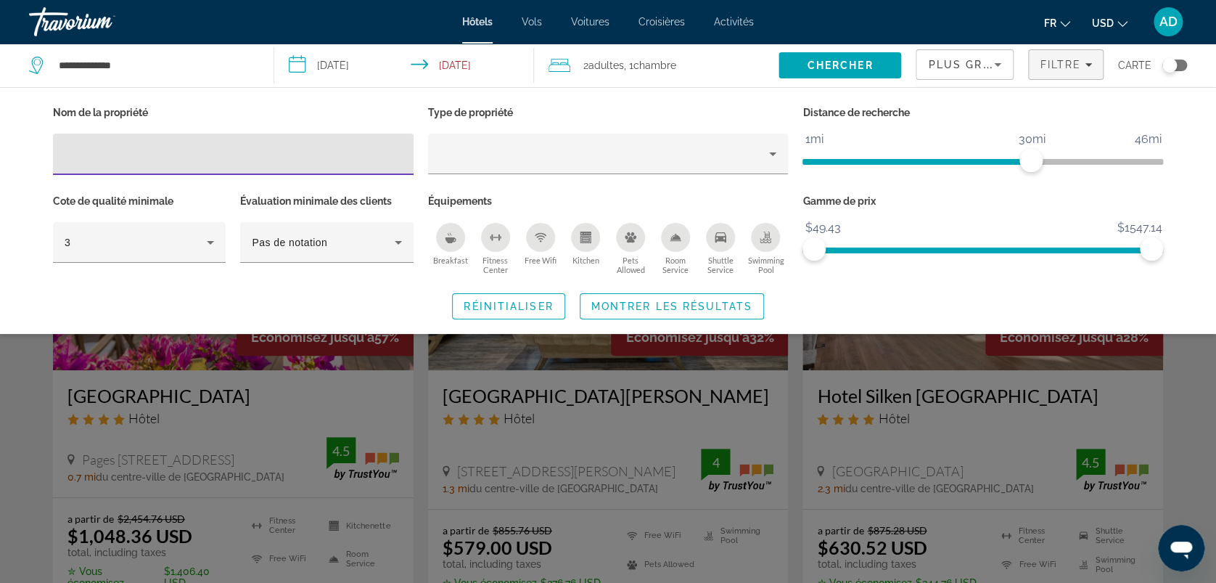
click at [202, 153] on input "Hotel Filters" at bounding box center [233, 154] width 337 height 17
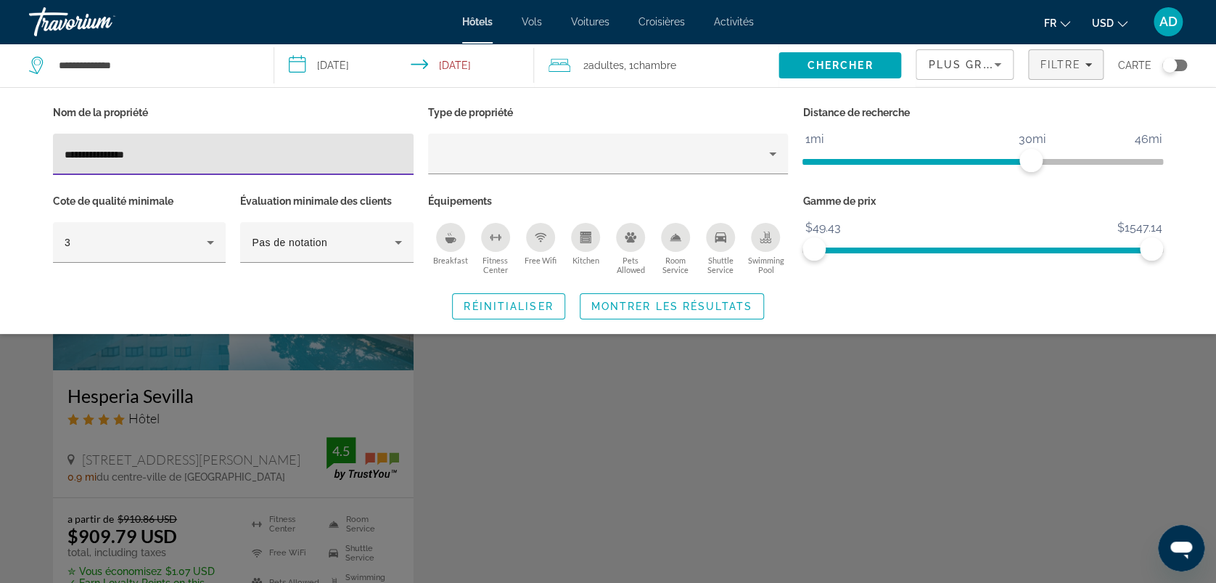
type input "**********"
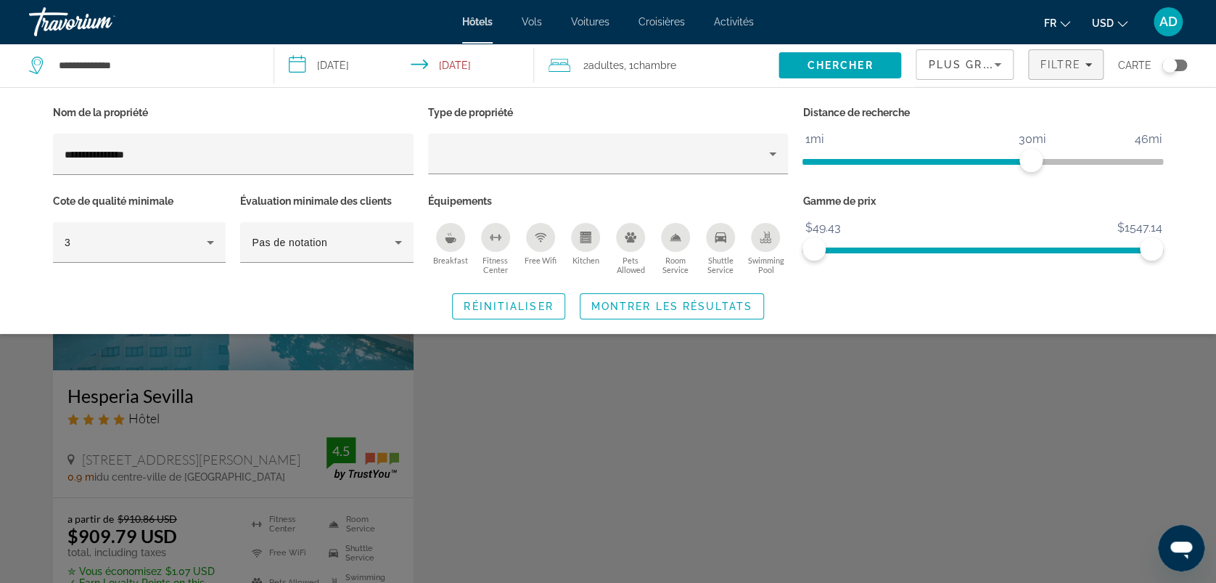
click at [651, 385] on div "Search widget" at bounding box center [608, 400] width 1216 height 365
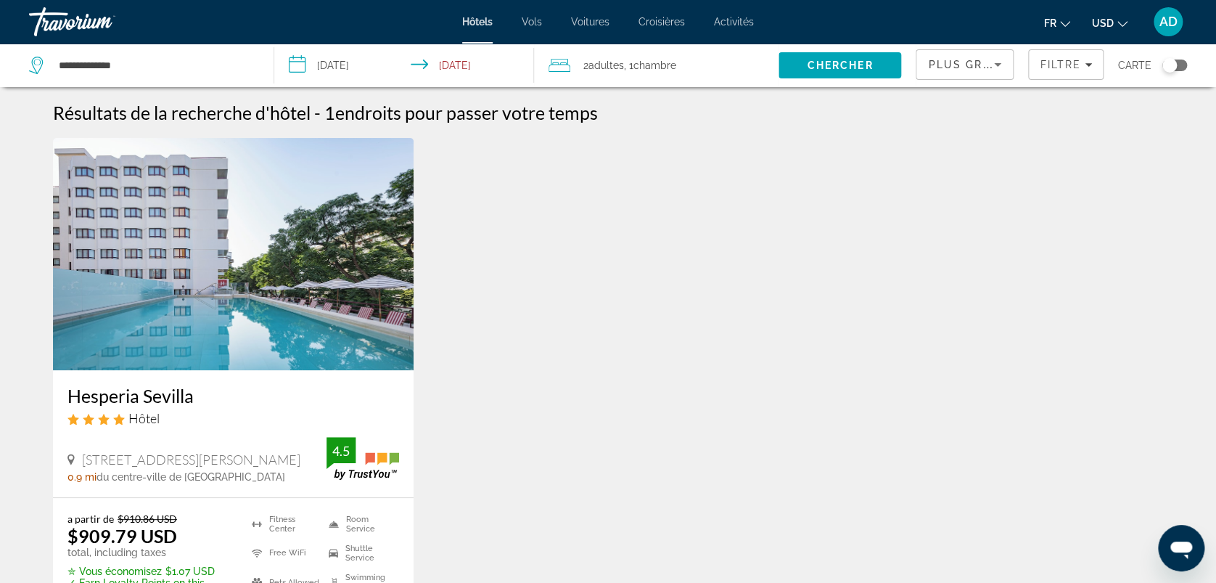
click at [1105, 20] on span "USD" at bounding box center [1103, 23] width 22 height 12
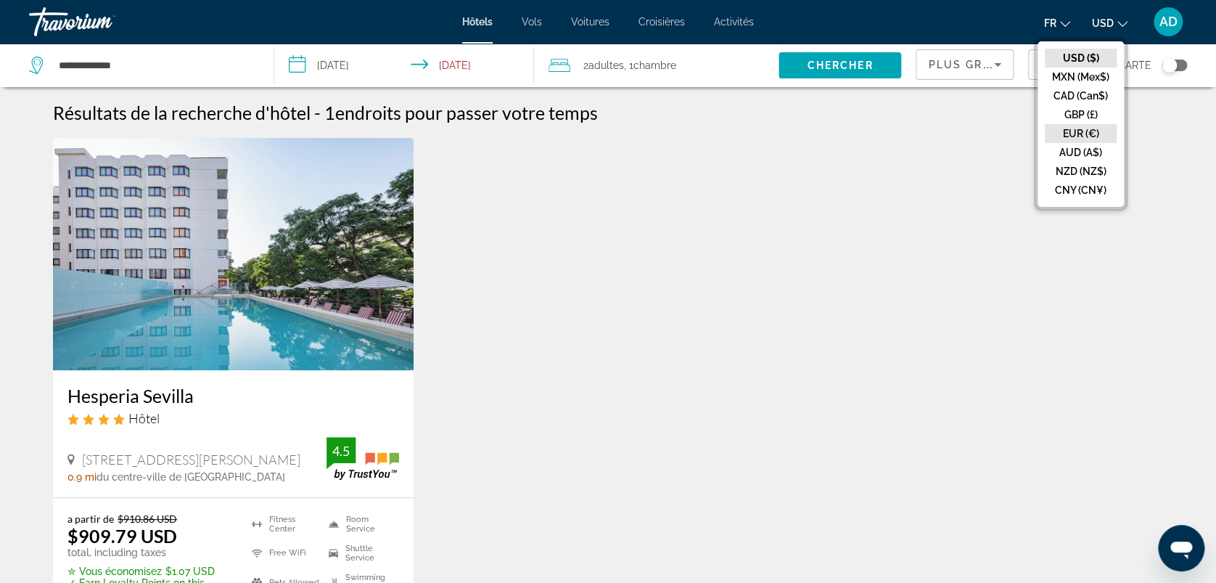
click at [1086, 139] on button "EUR (€)" at bounding box center [1081, 133] width 72 height 19
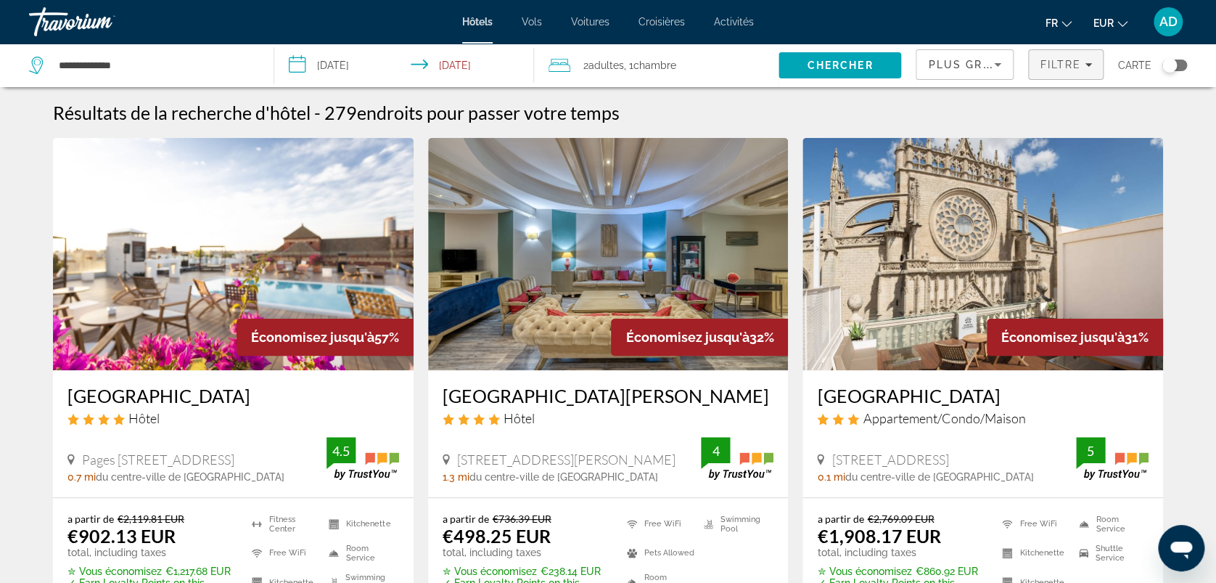
click at [1042, 65] on span "Filtre" at bounding box center [1060, 65] width 41 height 12
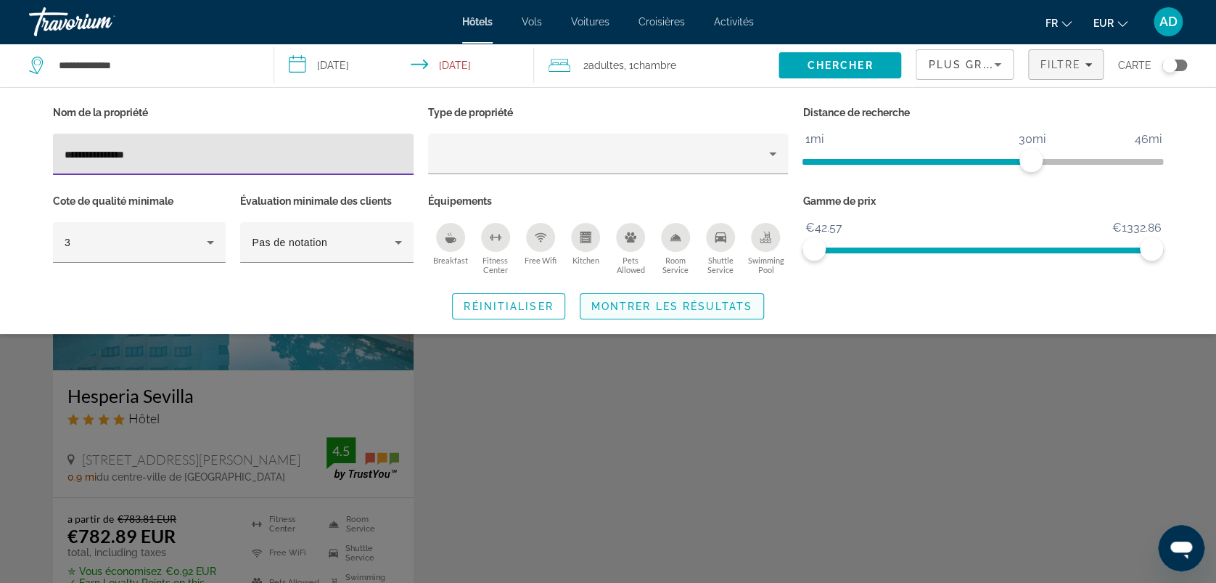
type input "**********"
drag, startPoint x: 736, startPoint y: 300, endPoint x: 727, endPoint y: 306, distance: 11.5
click at [735, 300] on span "Montrer les résultats" at bounding box center [672, 306] width 161 height 12
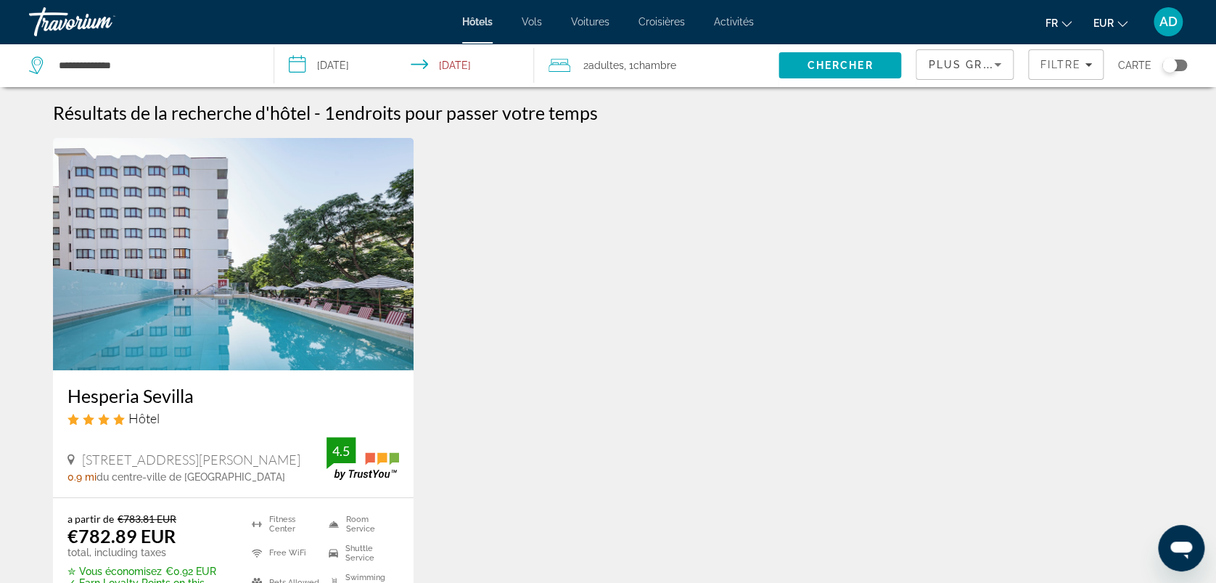
click at [182, 363] on img "Main content" at bounding box center [233, 254] width 361 height 232
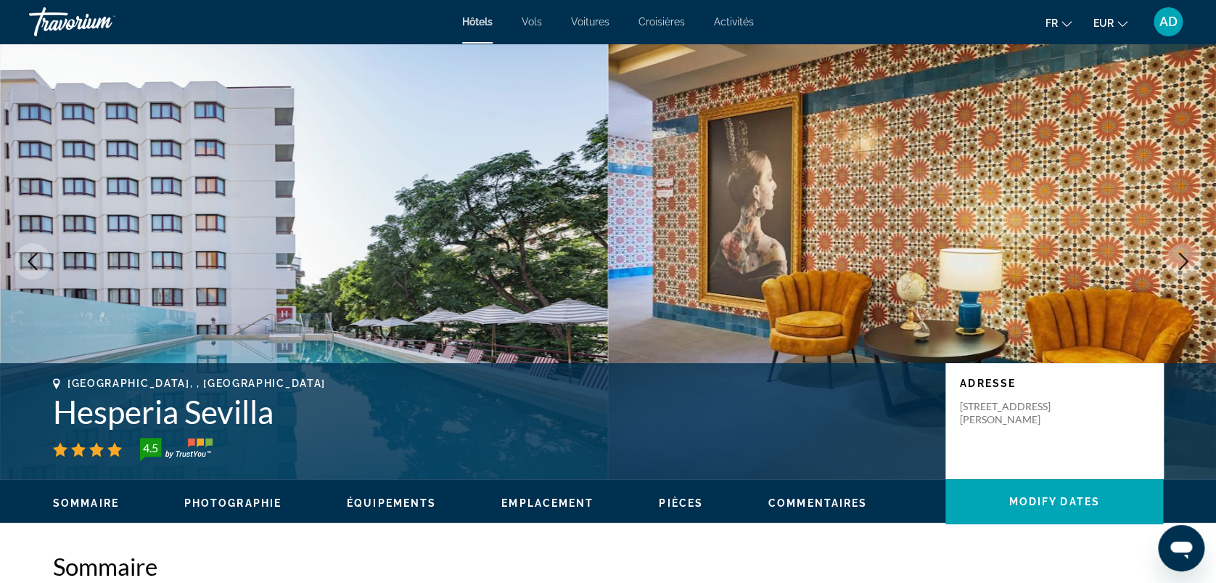
click at [1175, 268] on icon "Next image" at bounding box center [1183, 261] width 17 height 17
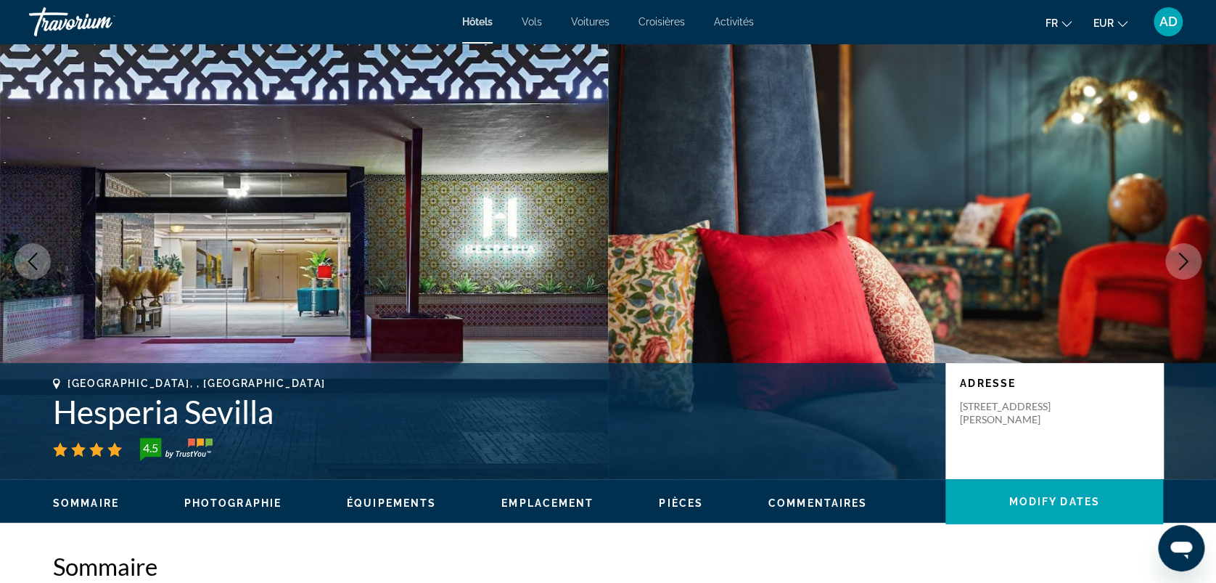
click at [1175, 268] on icon "Next image" at bounding box center [1183, 261] width 17 height 17
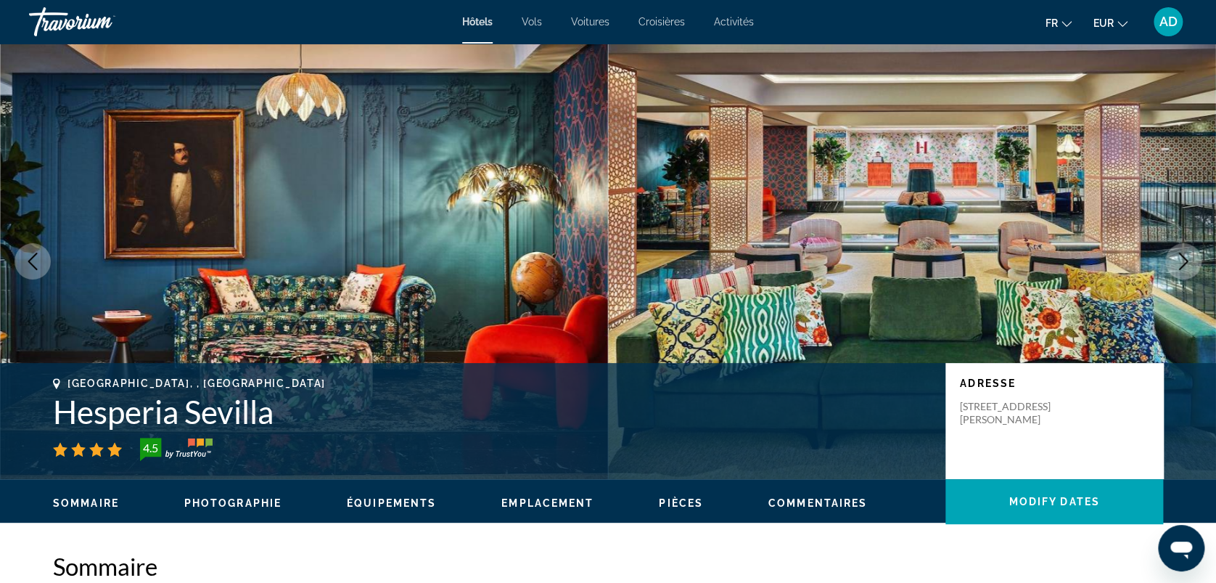
click at [1175, 268] on icon "Next image" at bounding box center [1183, 261] width 17 height 17
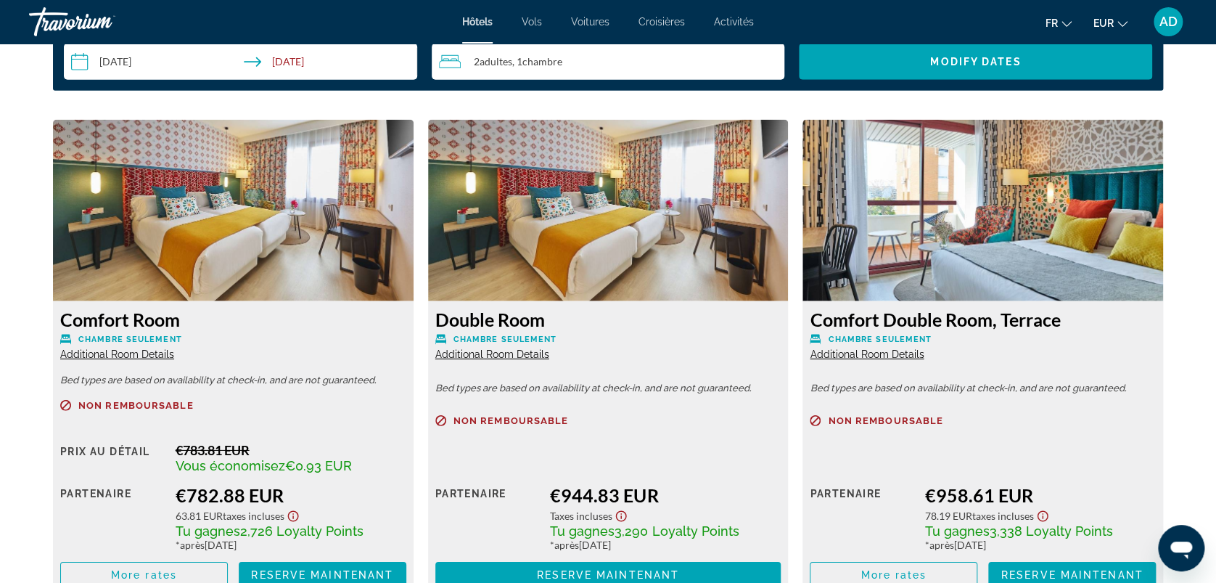
scroll to position [2032, 0]
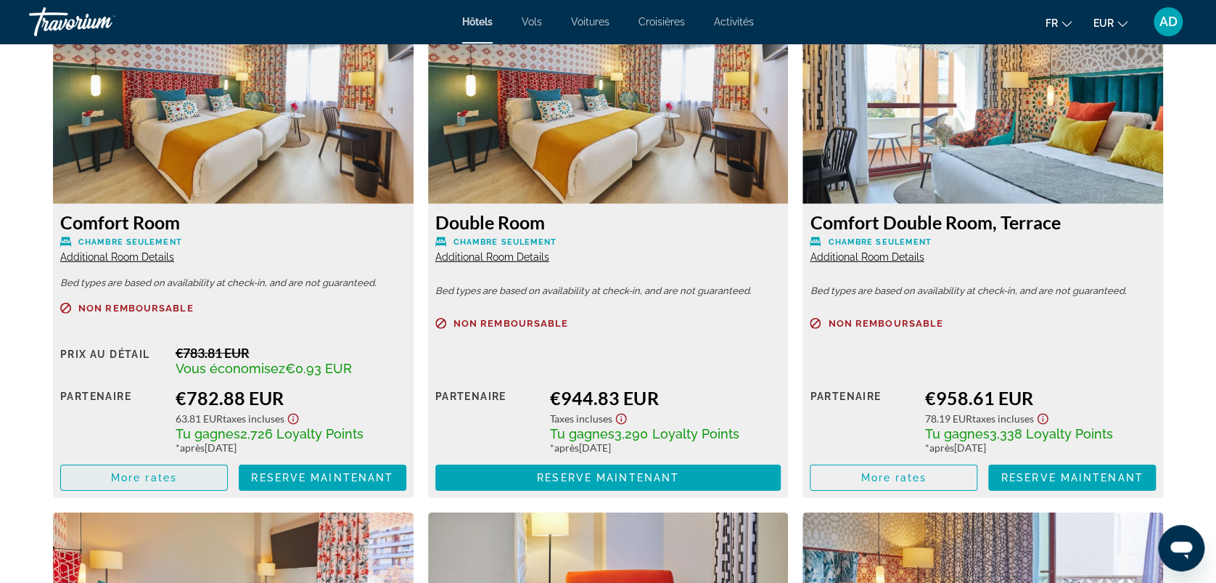
click at [131, 473] on span "More rates" at bounding box center [144, 478] width 66 height 12
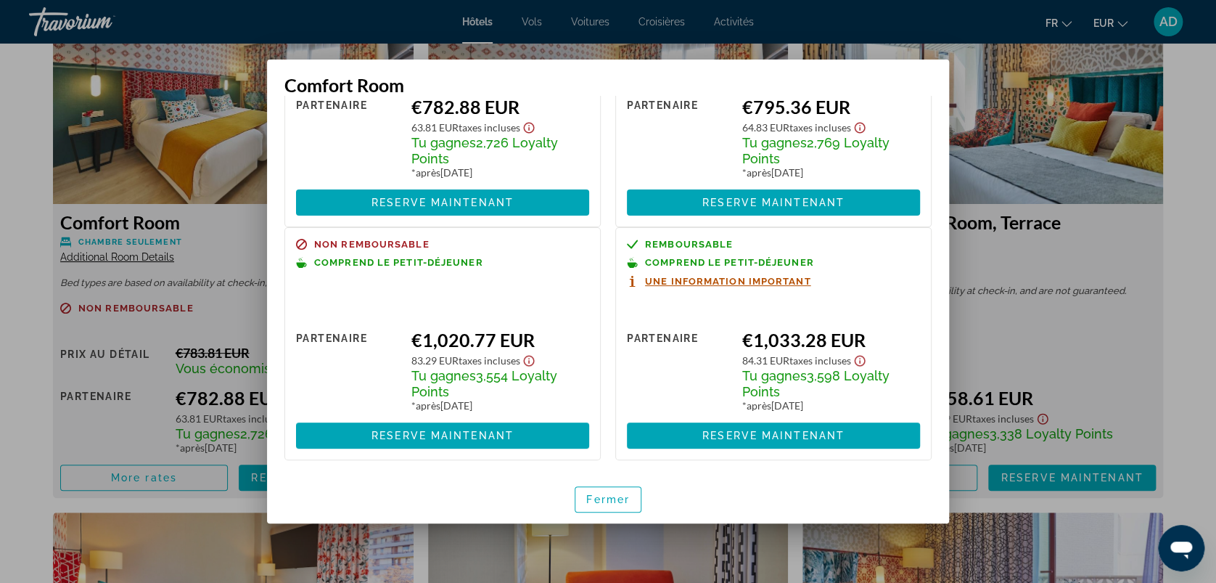
scroll to position [0, 0]
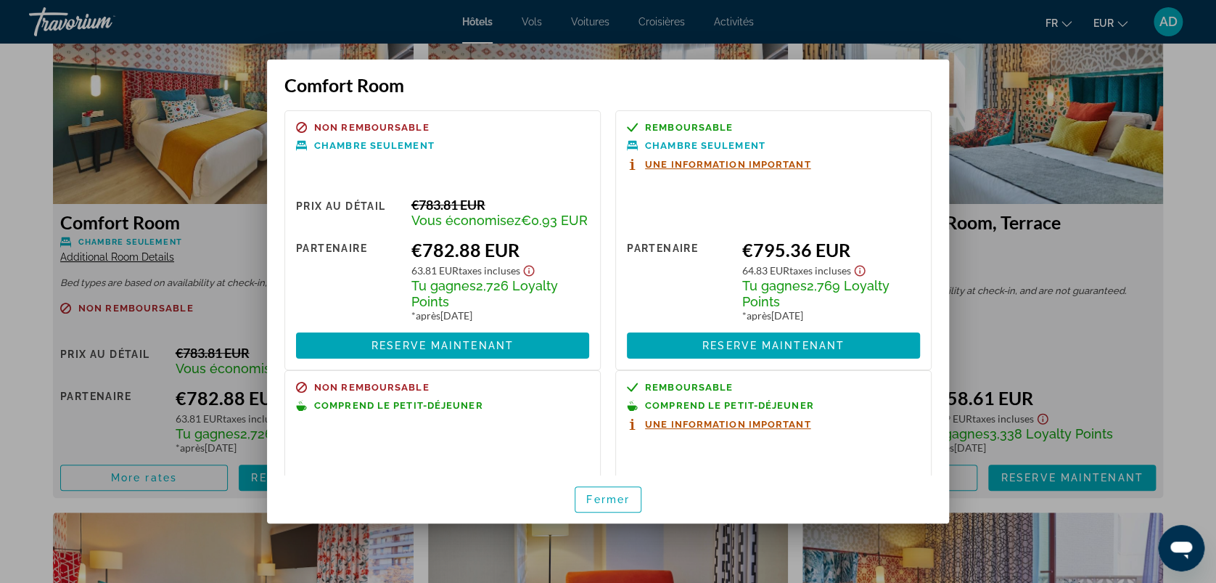
click at [1175, 406] on div at bounding box center [608, 291] width 1216 height 583
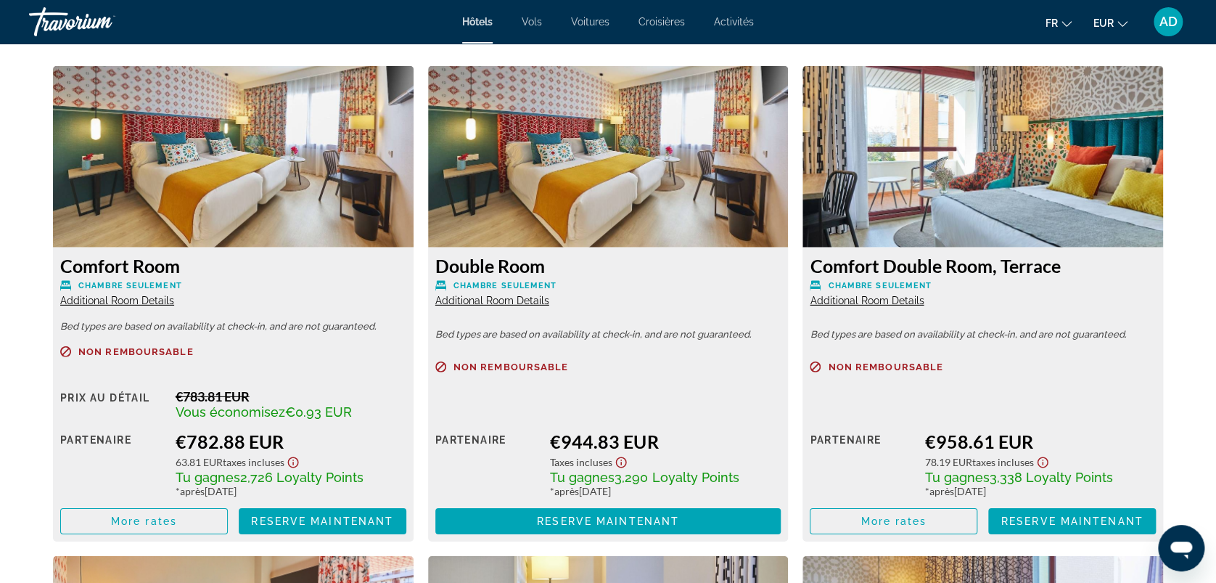
scroll to position [2032, 0]
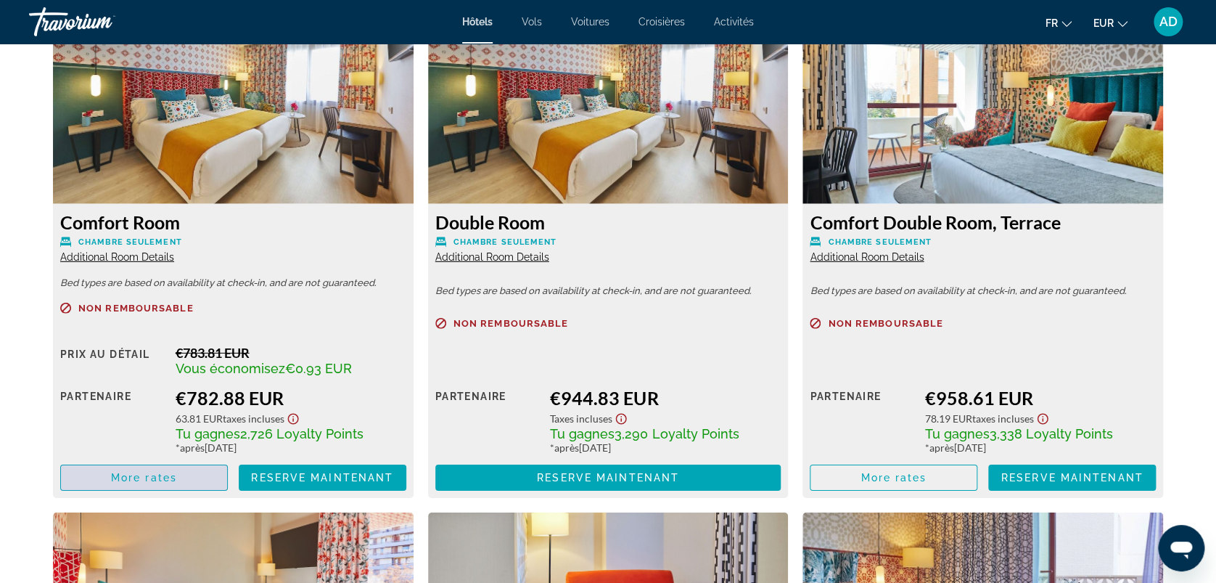
click at [160, 472] on span "More rates" at bounding box center [144, 478] width 66 height 12
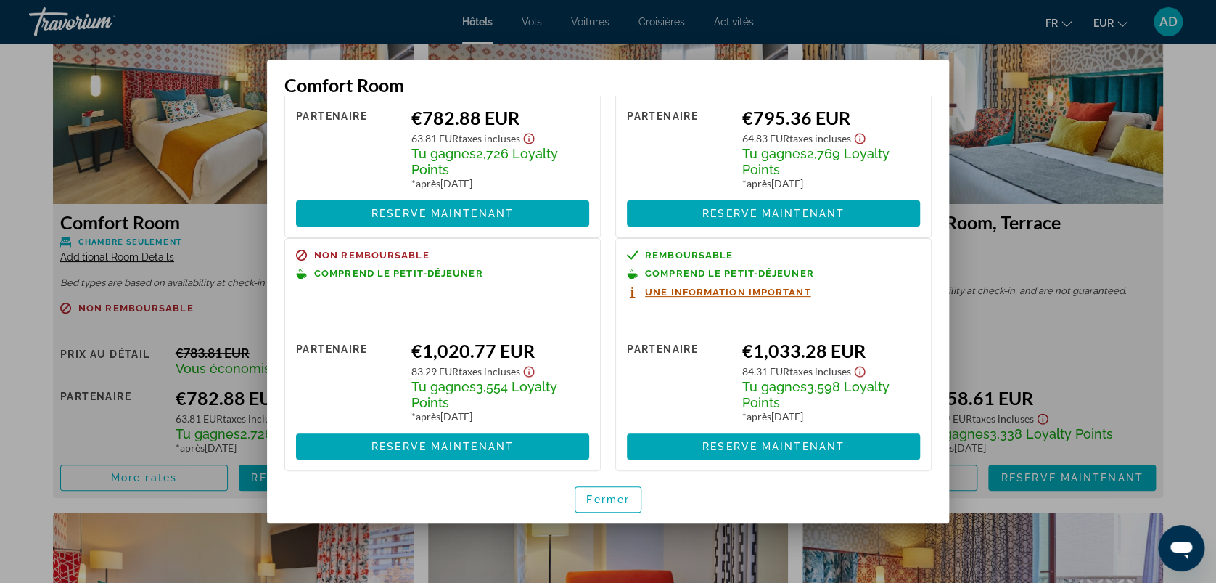
scroll to position [160, 0]
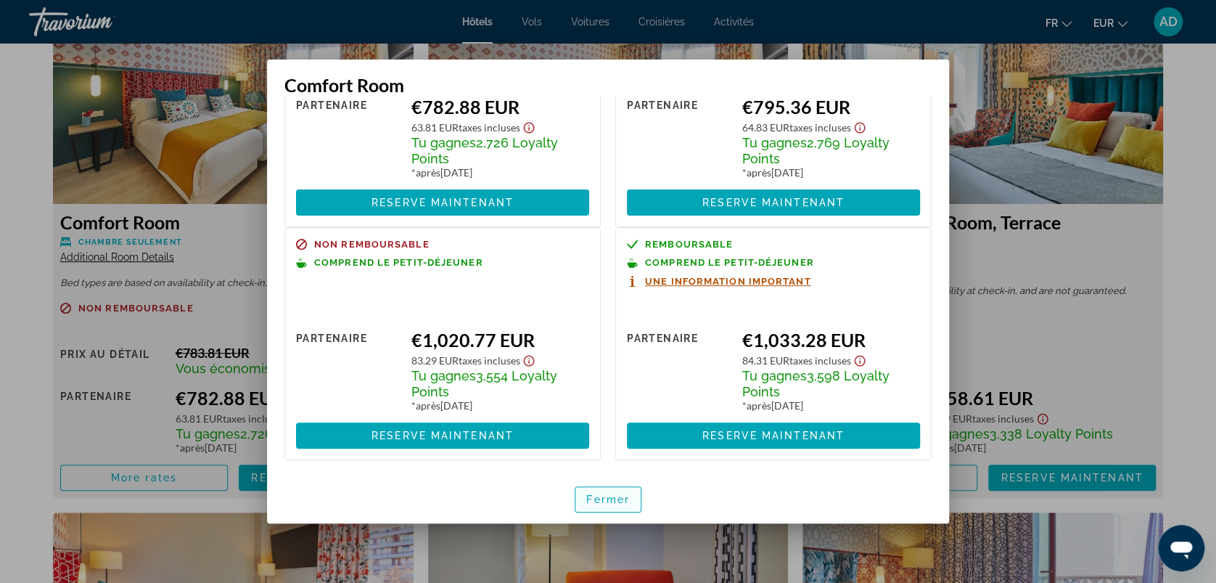
click at [609, 510] on span "button" at bounding box center [608, 499] width 65 height 35
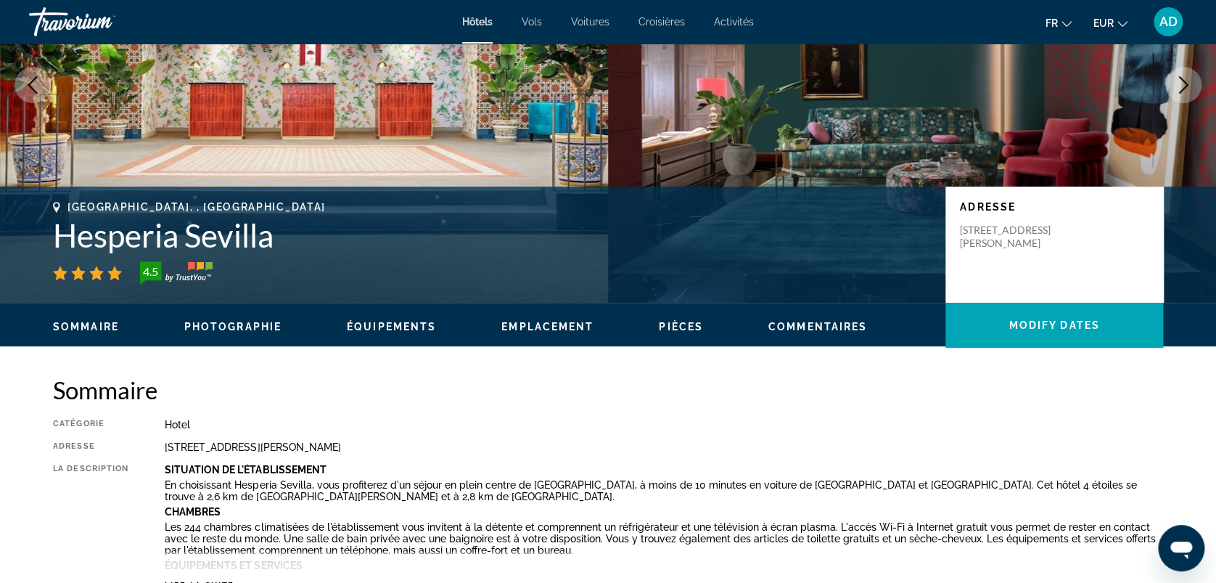
scroll to position [0, 0]
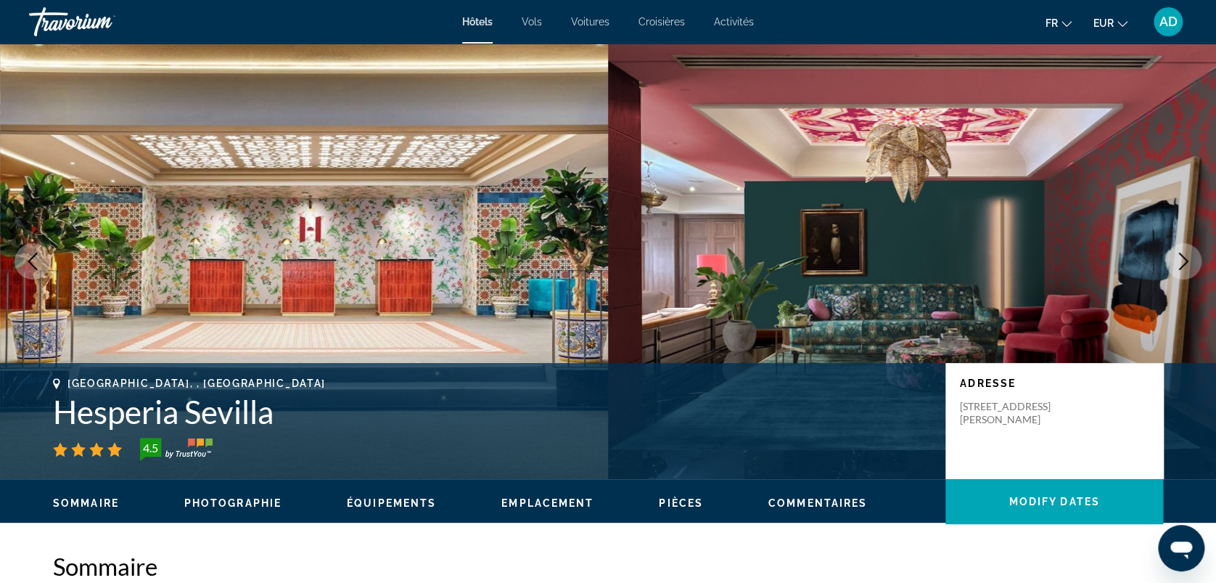
click at [1179, 265] on icon "Next image" at bounding box center [1183, 261] width 17 height 17
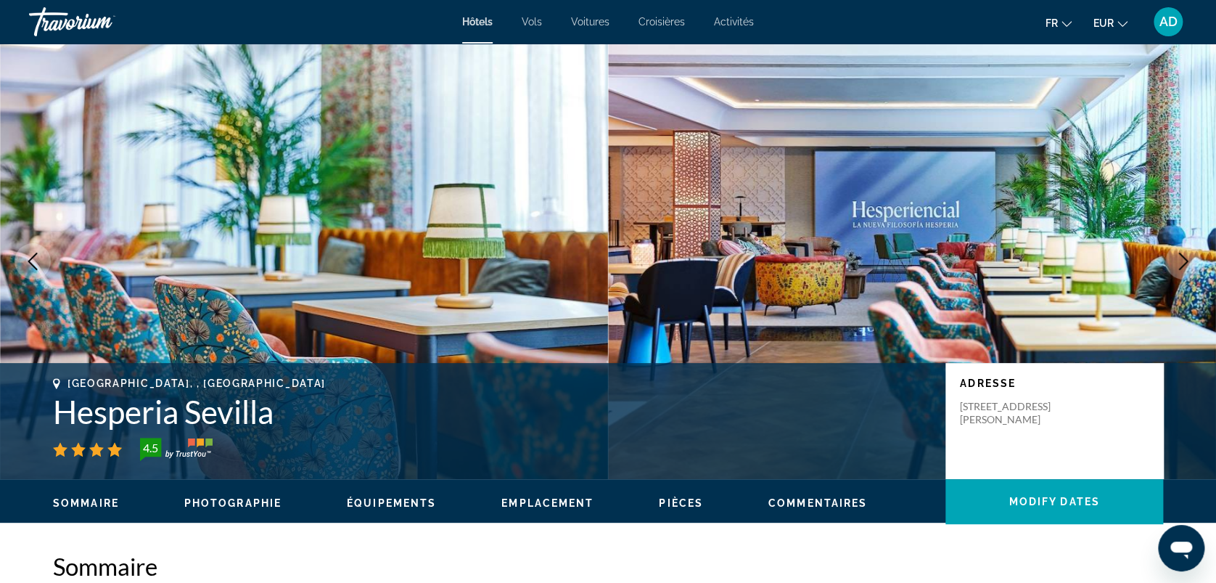
click at [1177, 263] on icon "Next image" at bounding box center [1183, 261] width 17 height 17
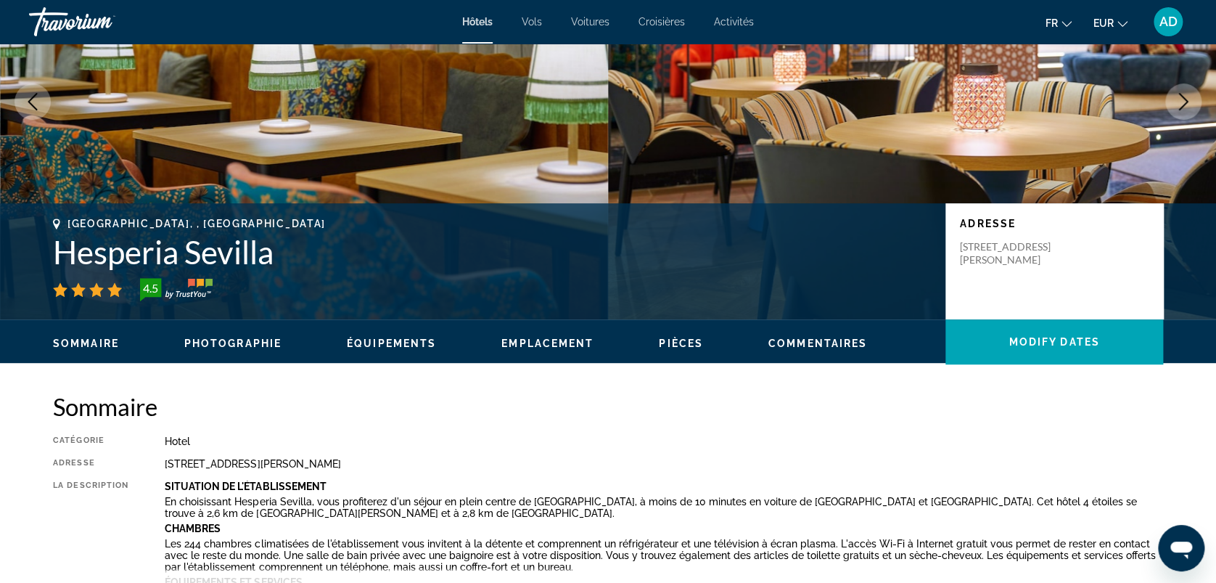
scroll to position [97, 0]
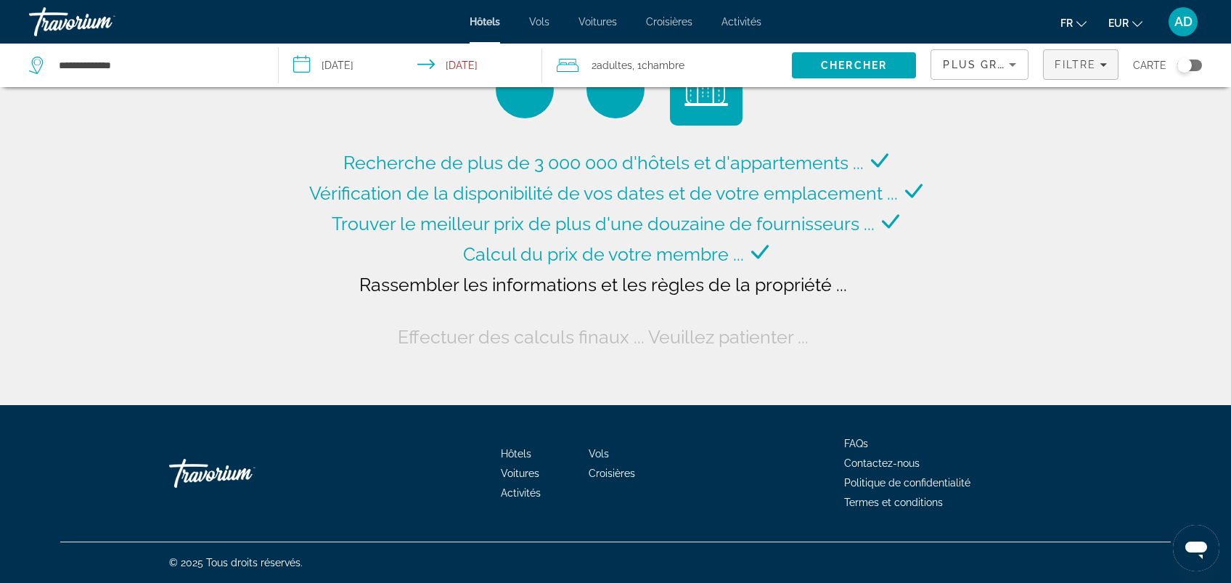
click at [1062, 66] on span "Filtre" at bounding box center [1075, 65] width 41 height 12
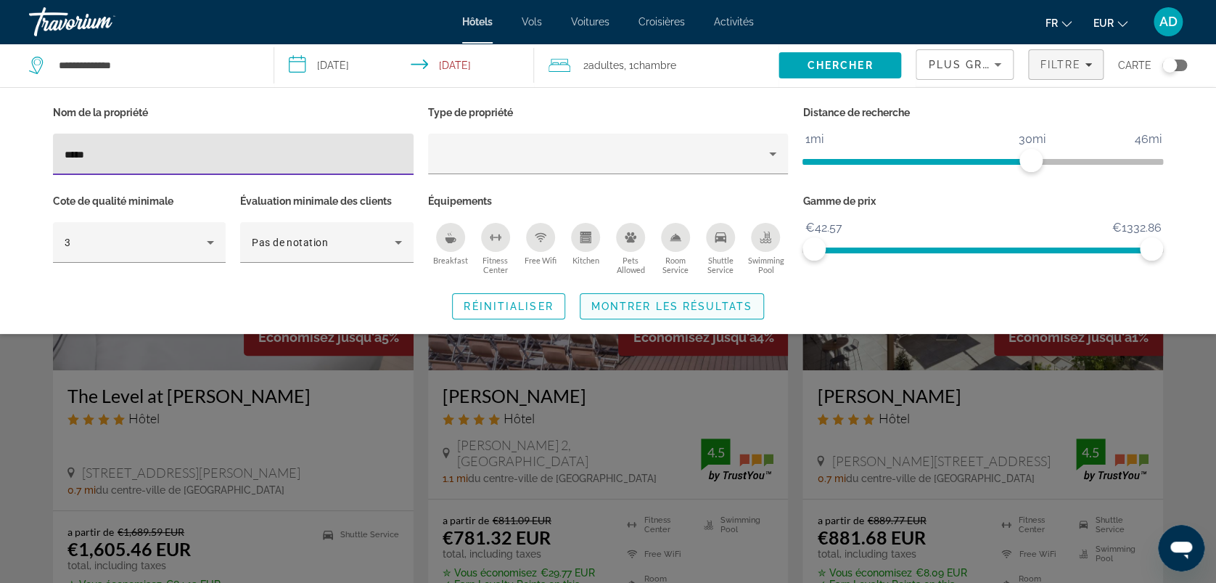
type input "*****"
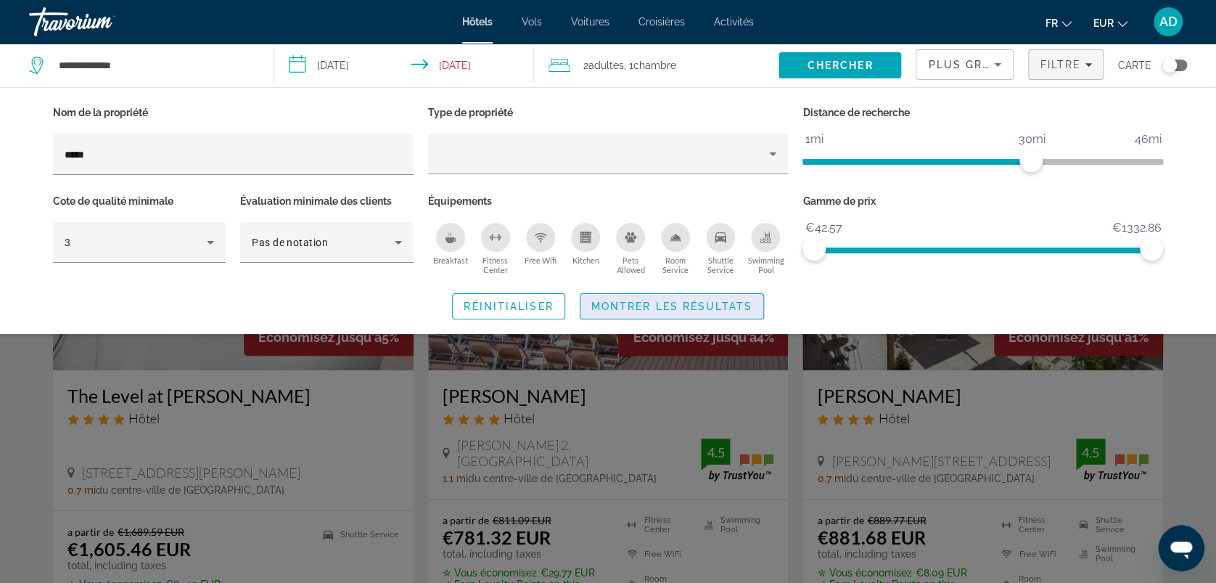
click at [663, 314] on span "Search widget" at bounding box center [672, 306] width 183 height 35
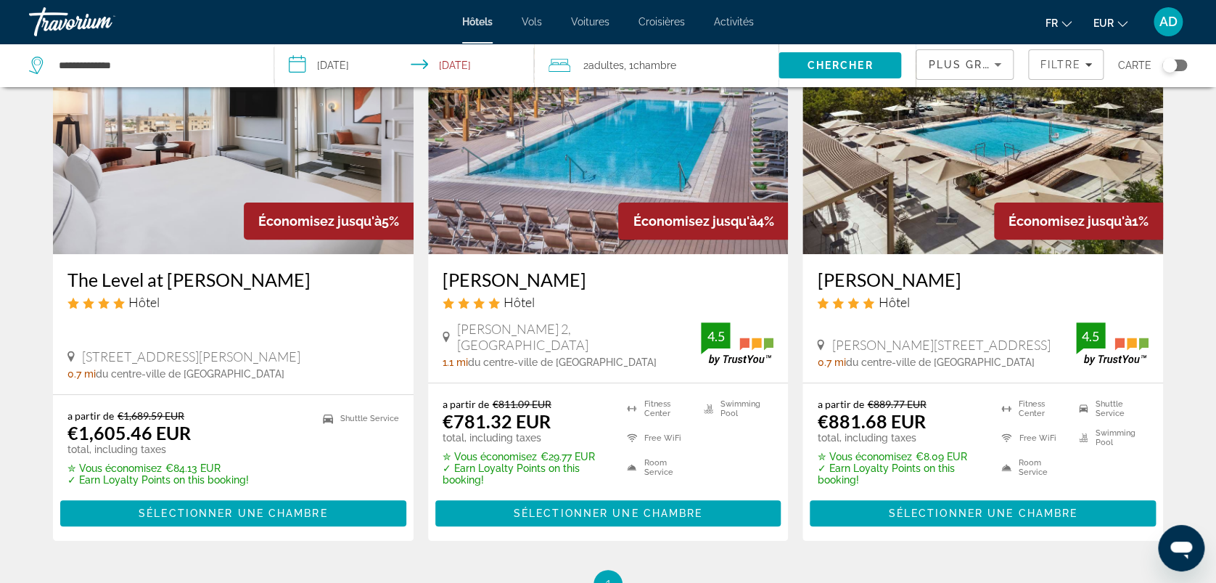
scroll to position [144, 0]
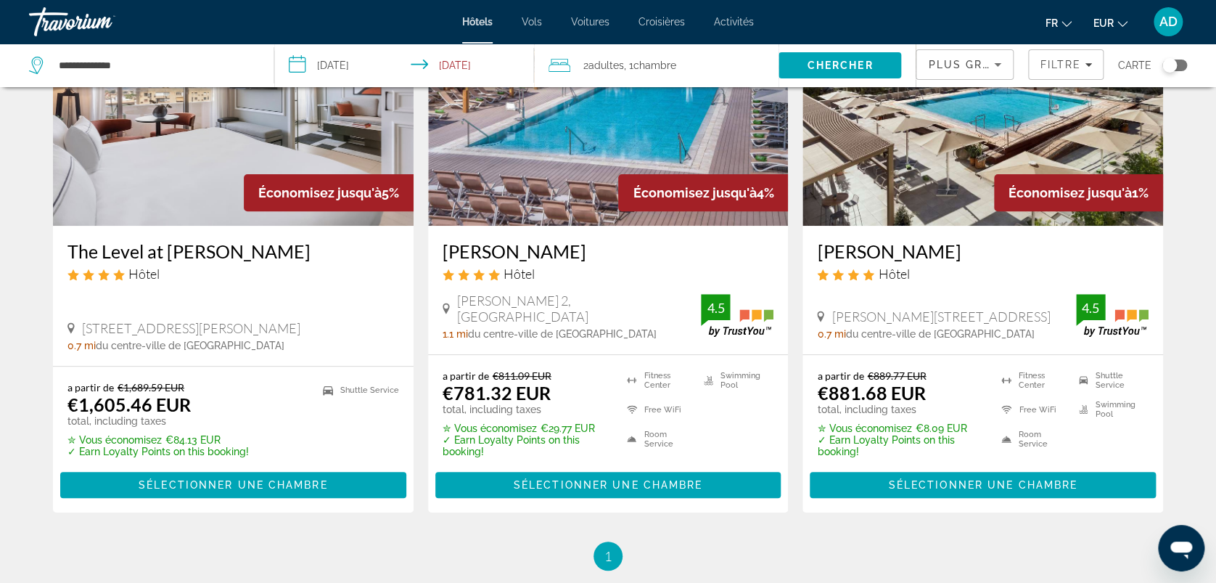
click at [1031, 279] on div "Hôtel" at bounding box center [983, 274] width 332 height 16
click at [859, 249] on h3 "Melia Sevilla" at bounding box center [983, 251] width 332 height 22
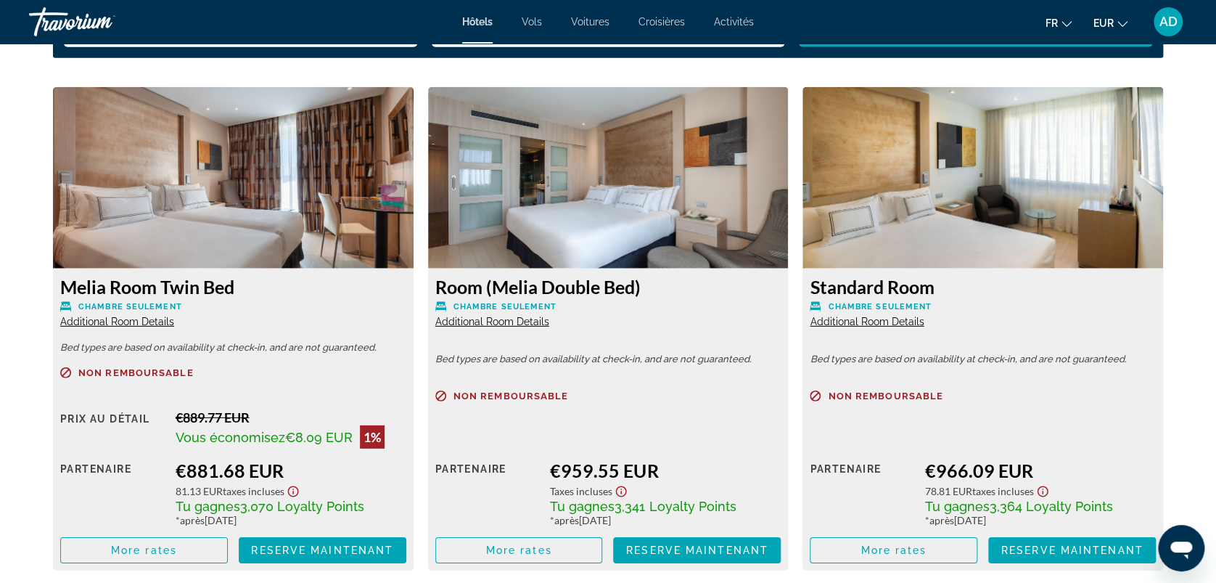
scroll to position [2032, 0]
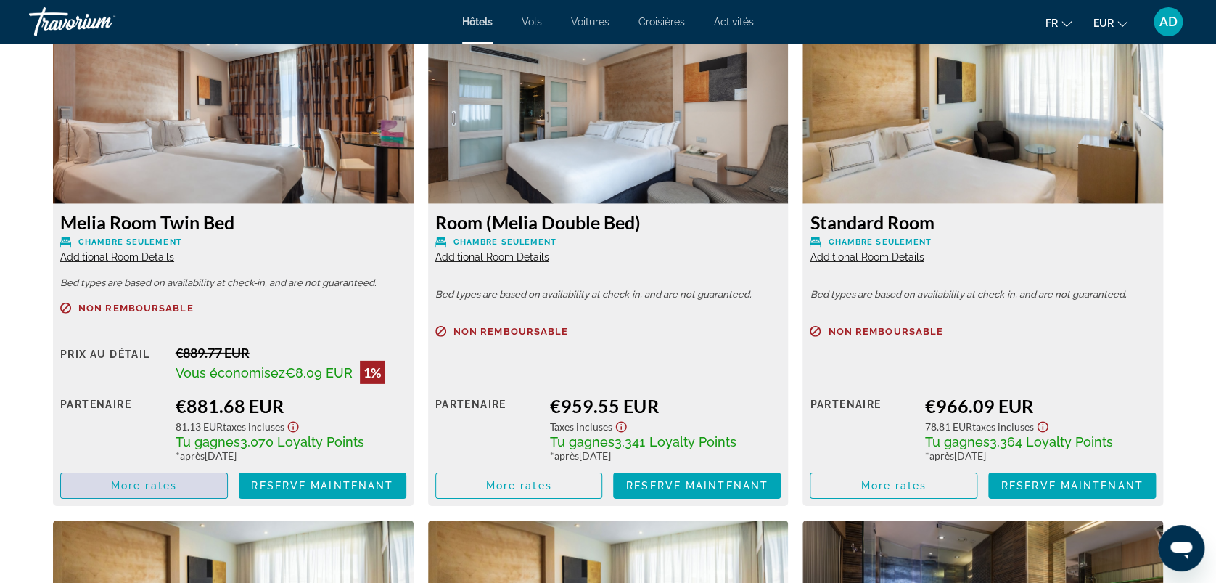
click at [203, 485] on span "Main content" at bounding box center [144, 485] width 166 height 35
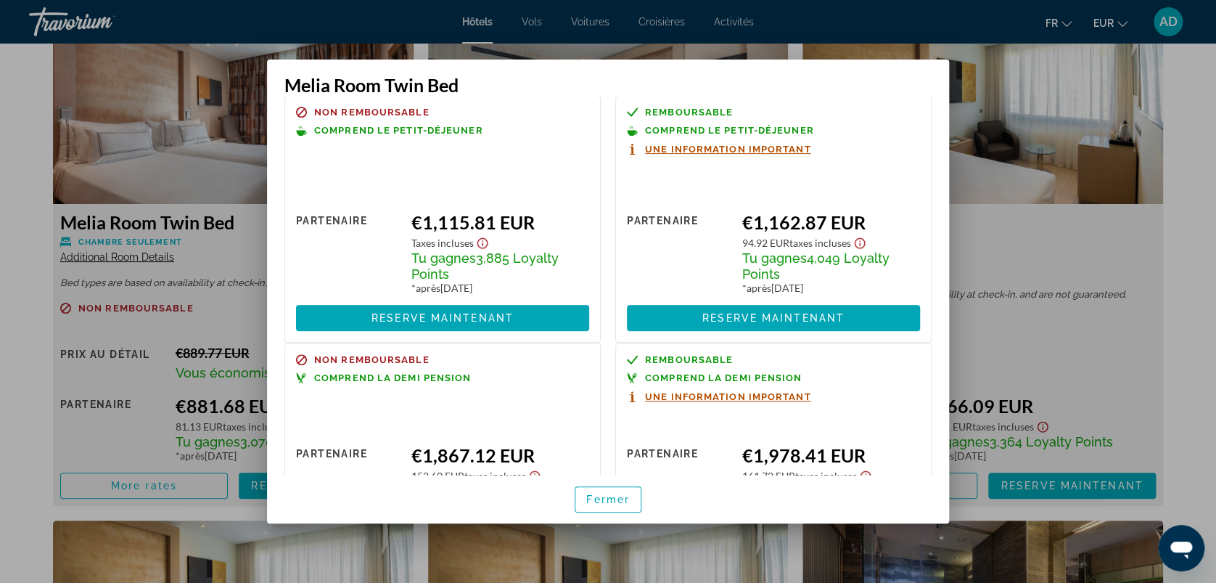
scroll to position [0, 0]
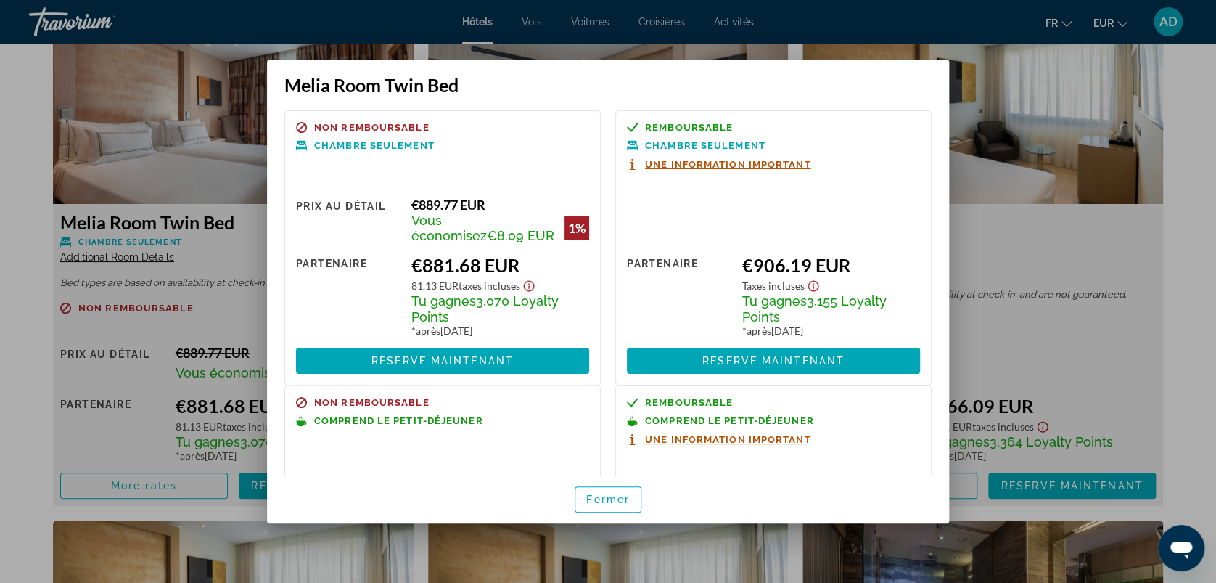
click at [1040, 221] on div at bounding box center [608, 291] width 1216 height 583
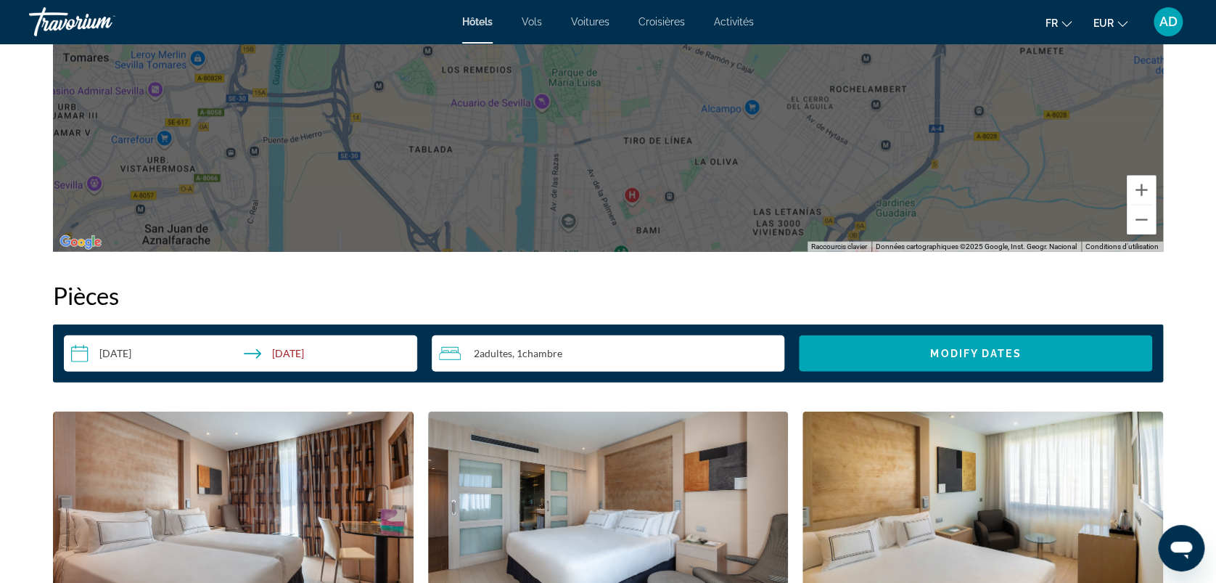
scroll to position [1161, 0]
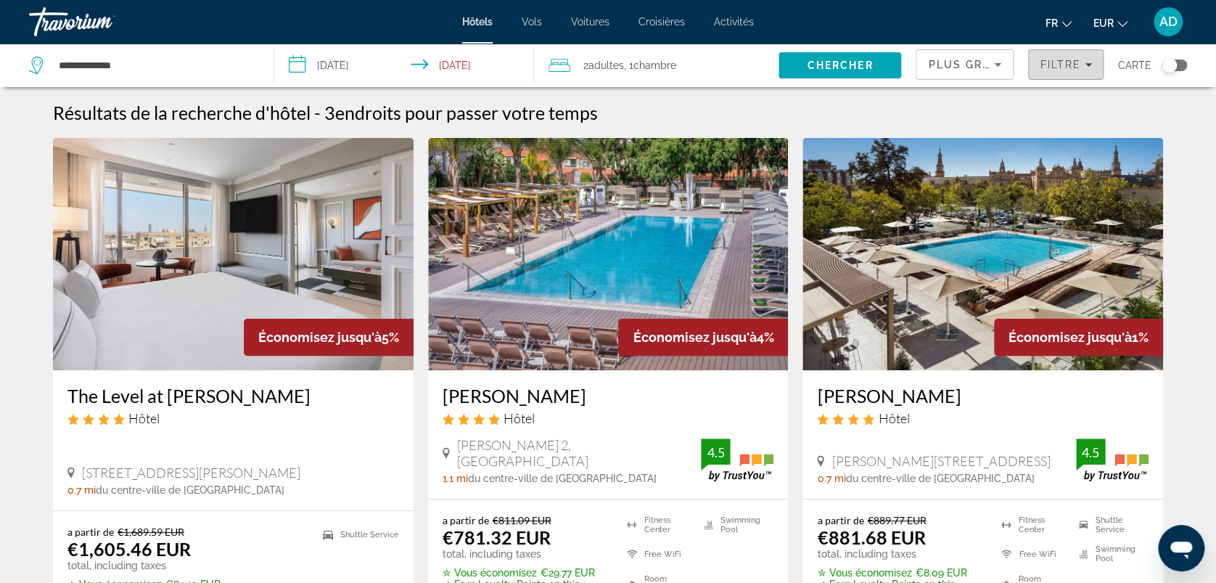
click at [1073, 68] on span "Filtre" at bounding box center [1060, 65] width 41 height 12
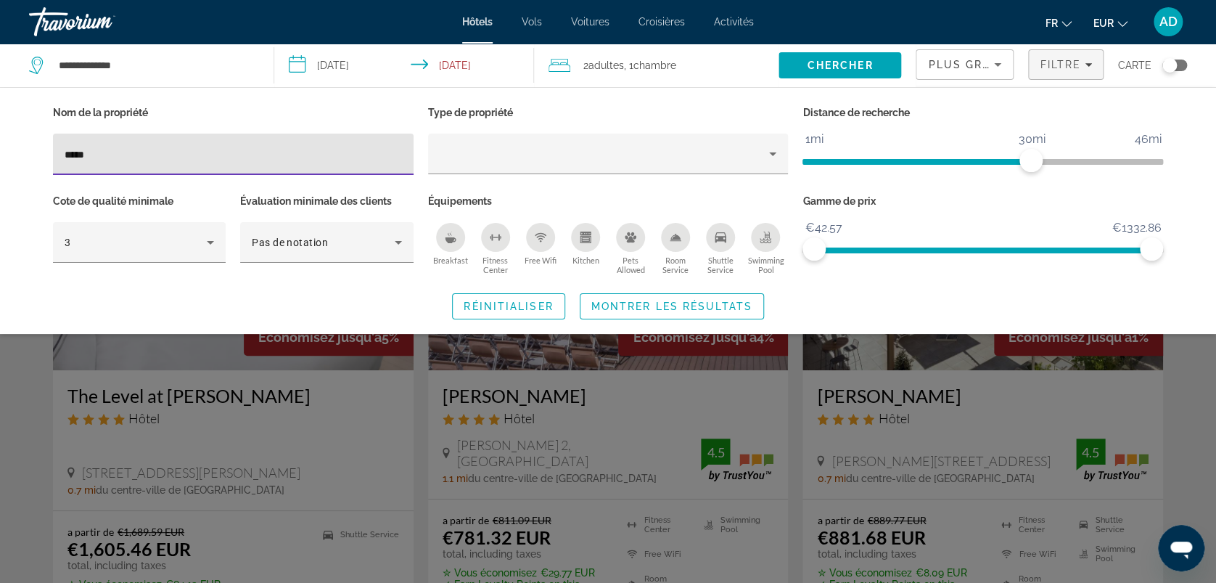
drag, startPoint x: 272, startPoint y: 145, endPoint x: 0, endPoint y: 134, distance: 272.4
click at [0, 134] on html "**********" at bounding box center [608, 291] width 1216 height 583
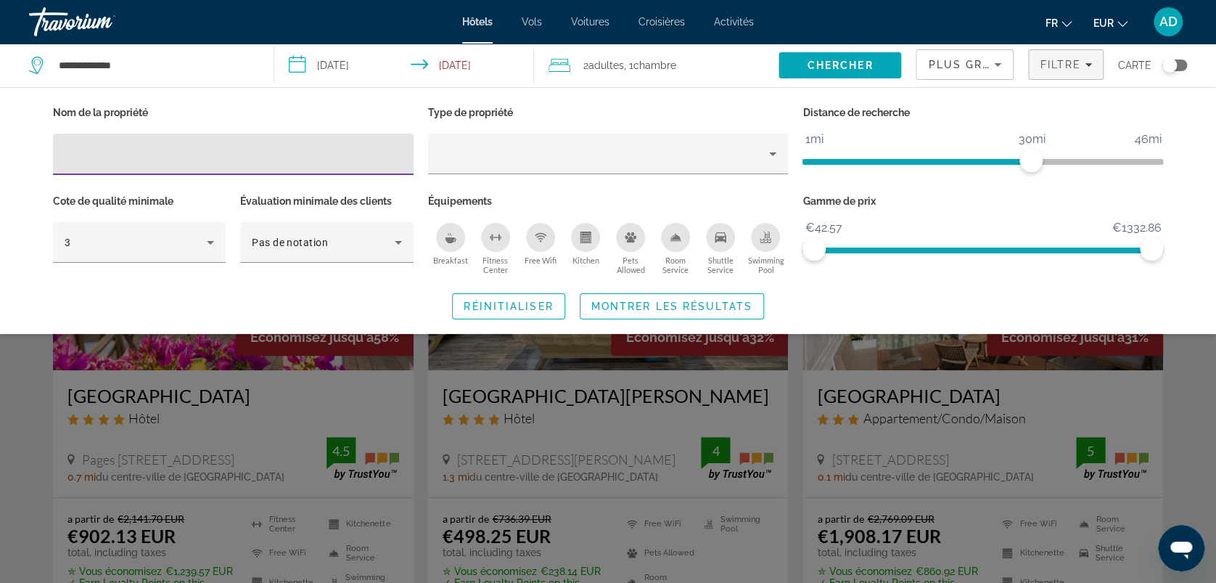
click at [631, 245] on div "Pets Allowed" at bounding box center [630, 237] width 29 height 29
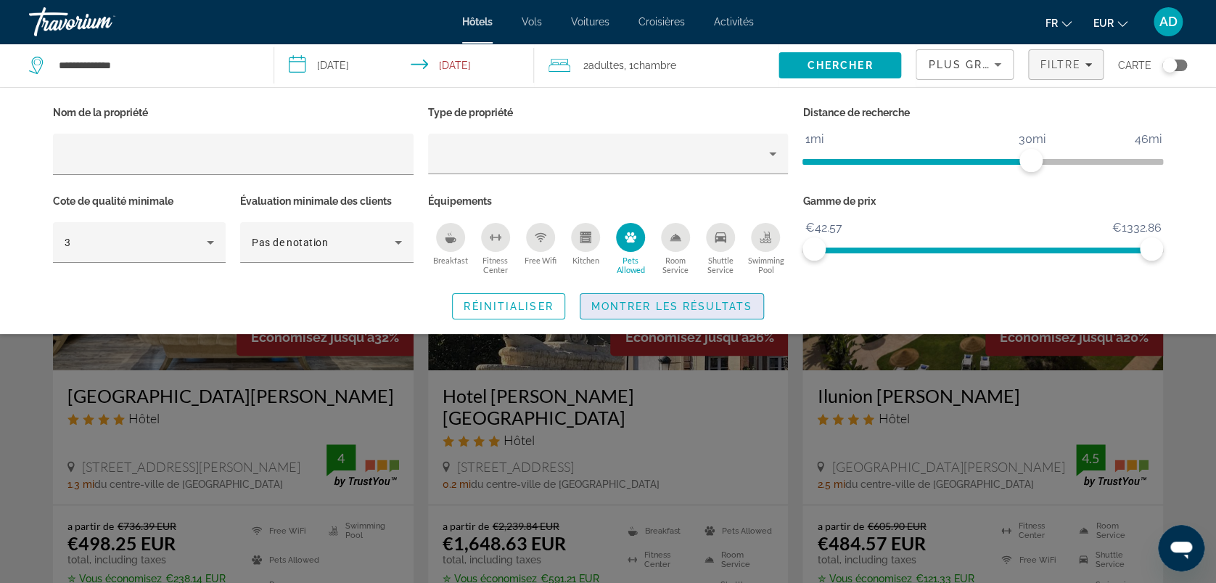
click at [612, 308] on span "Montrer les résultats" at bounding box center [672, 306] width 161 height 12
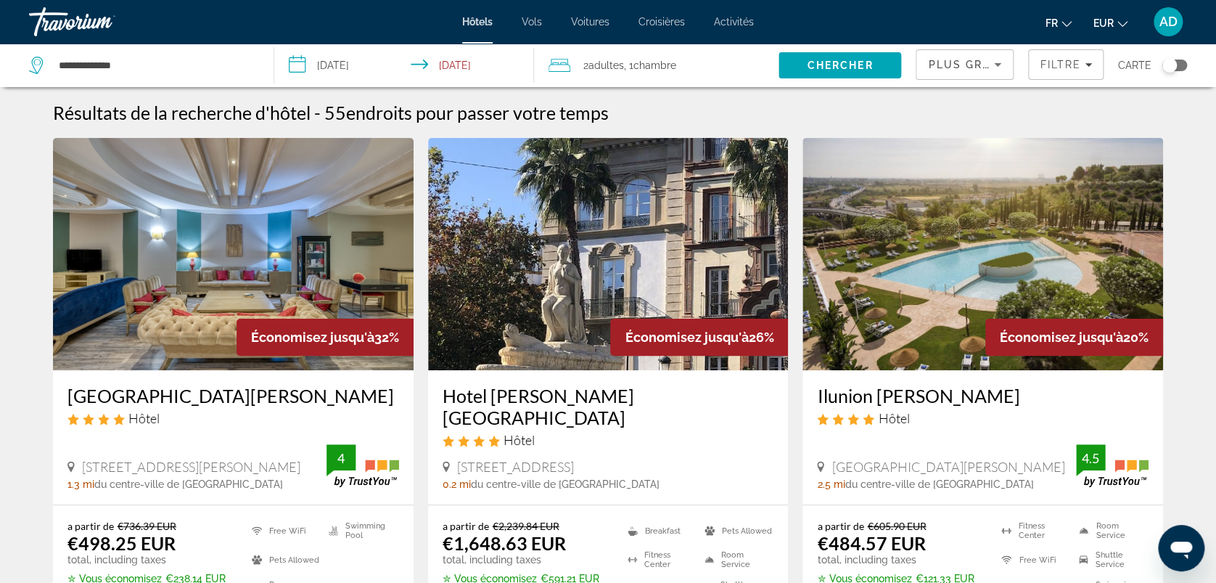
scroll to position [97, 0]
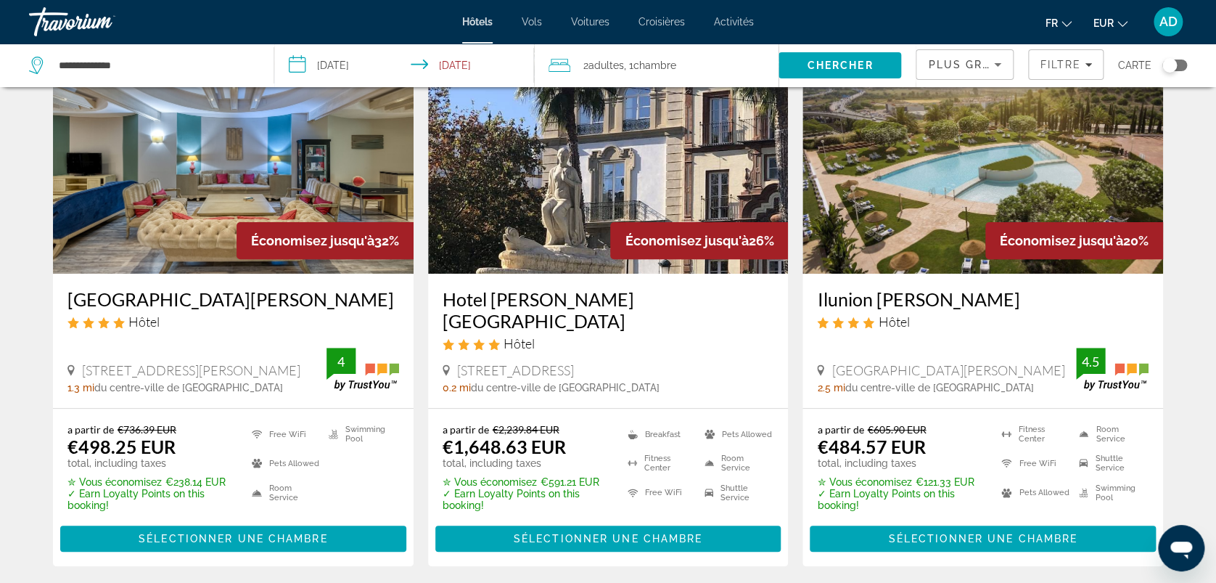
click at [907, 300] on h3 "Ilunion [PERSON_NAME]" at bounding box center [983, 299] width 332 height 22
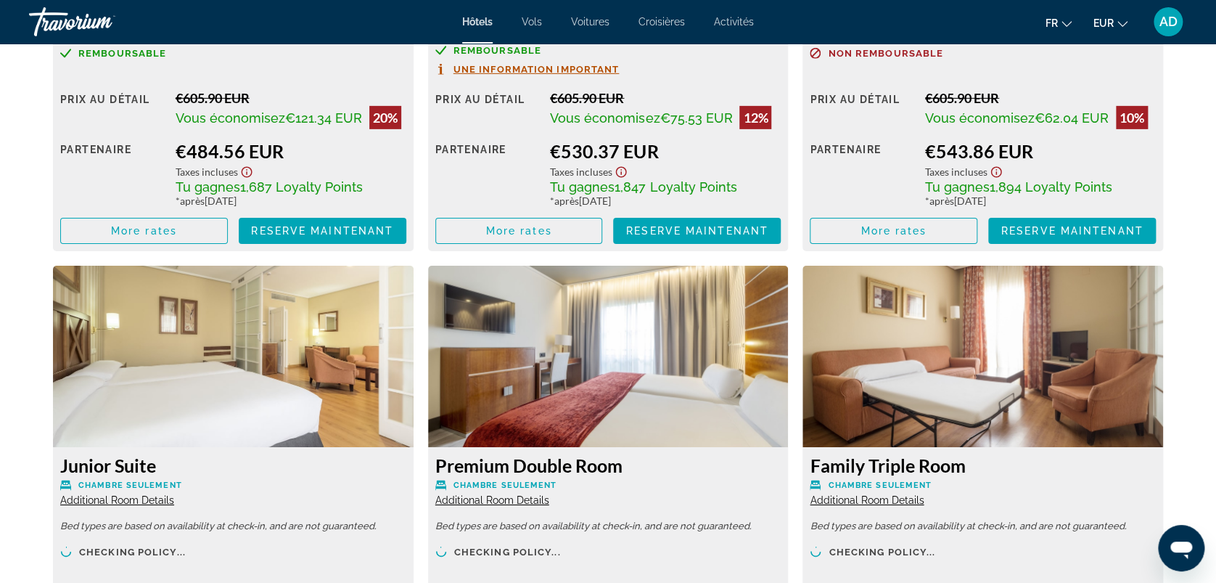
scroll to position [2419, 0]
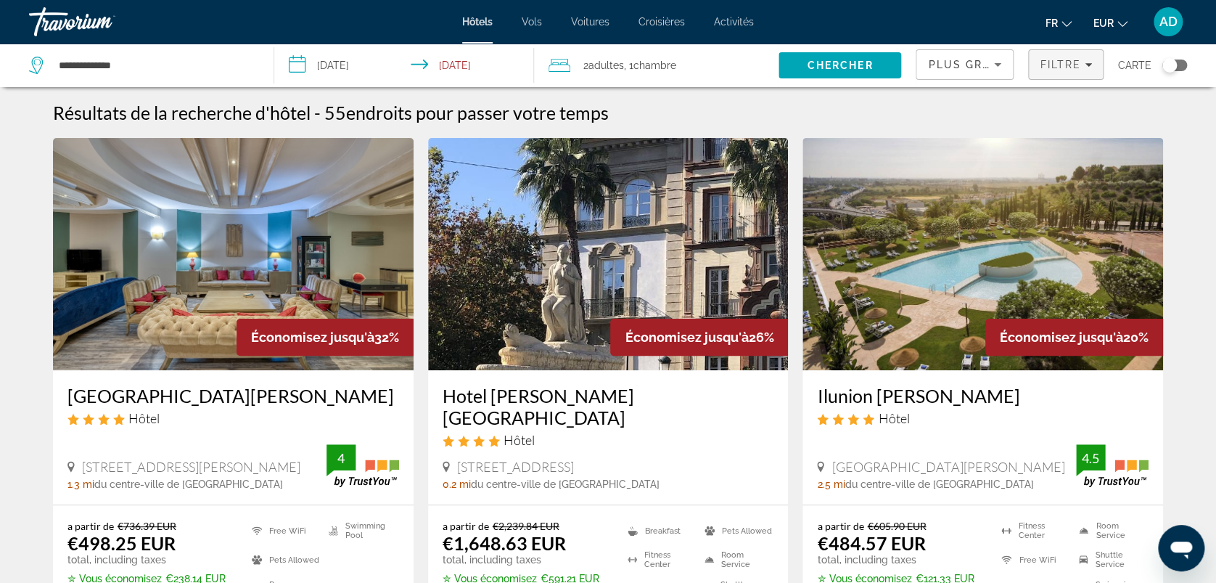
click at [1063, 64] on span "Filtre" at bounding box center [1060, 65] width 41 height 12
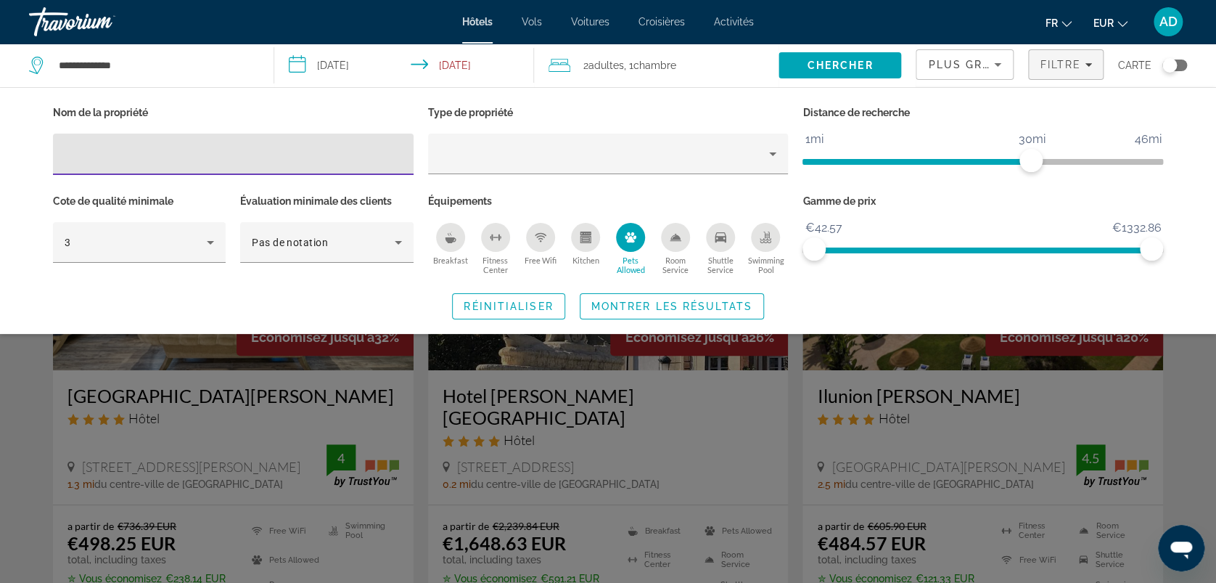
click at [307, 160] on input "Hotel Filters" at bounding box center [233, 154] width 337 height 17
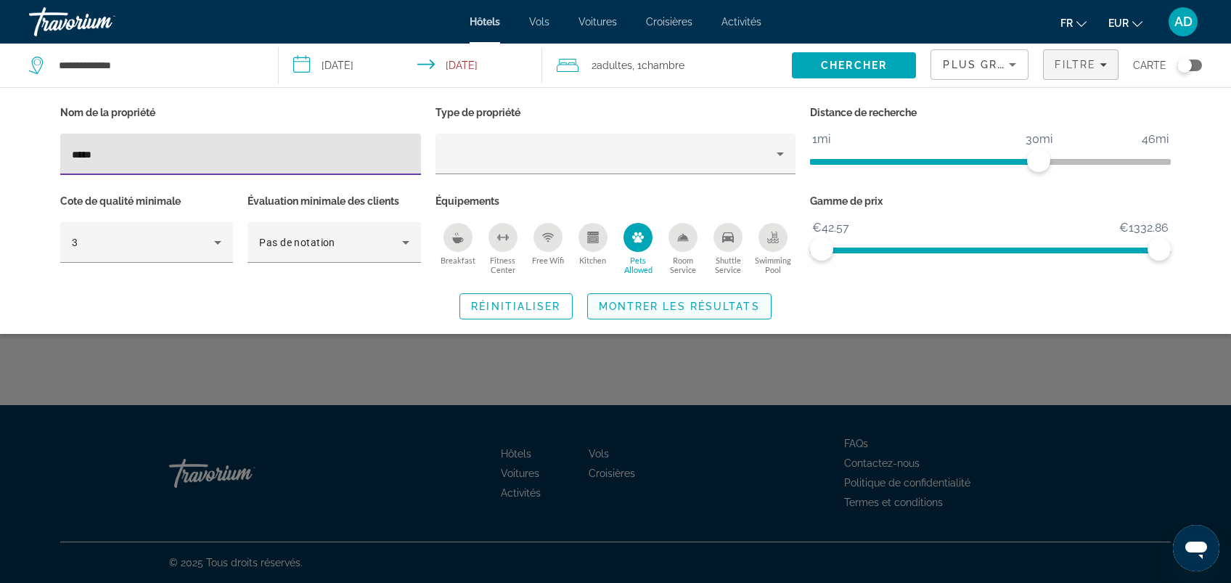
type input "*****"
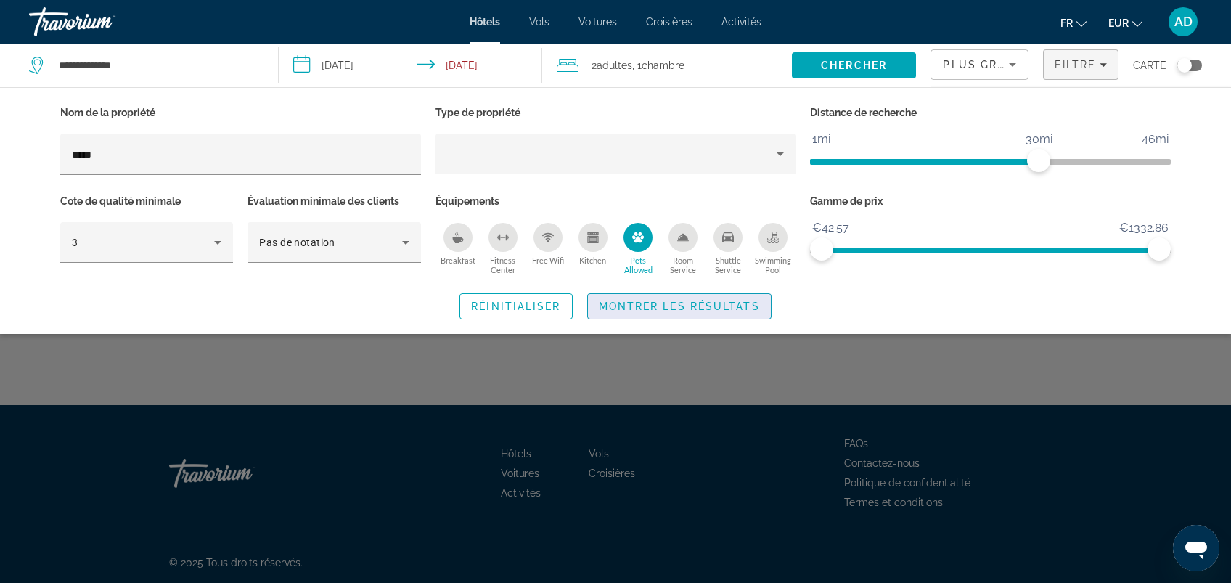
click at [737, 304] on span "Montrer les résultats" at bounding box center [679, 306] width 161 height 12
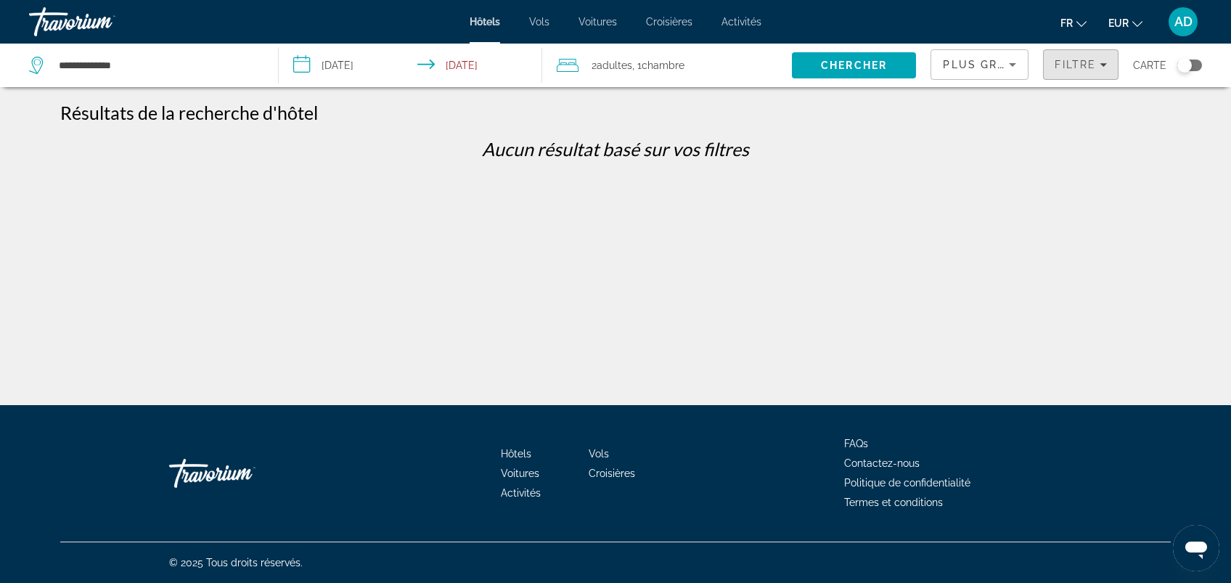
drag, startPoint x: 1080, startPoint y: 72, endPoint x: 1056, endPoint y: 84, distance: 26.9
click at [1079, 72] on span "Filters" at bounding box center [1081, 64] width 74 height 35
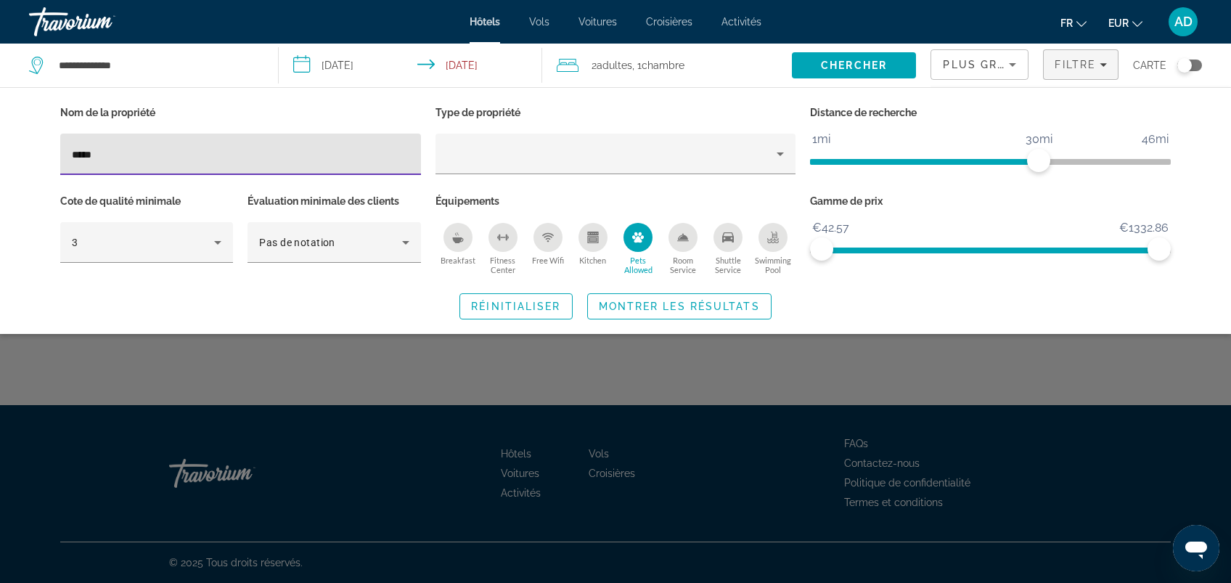
click at [302, 147] on input "*****" at bounding box center [240, 154] width 337 height 17
type input "*"
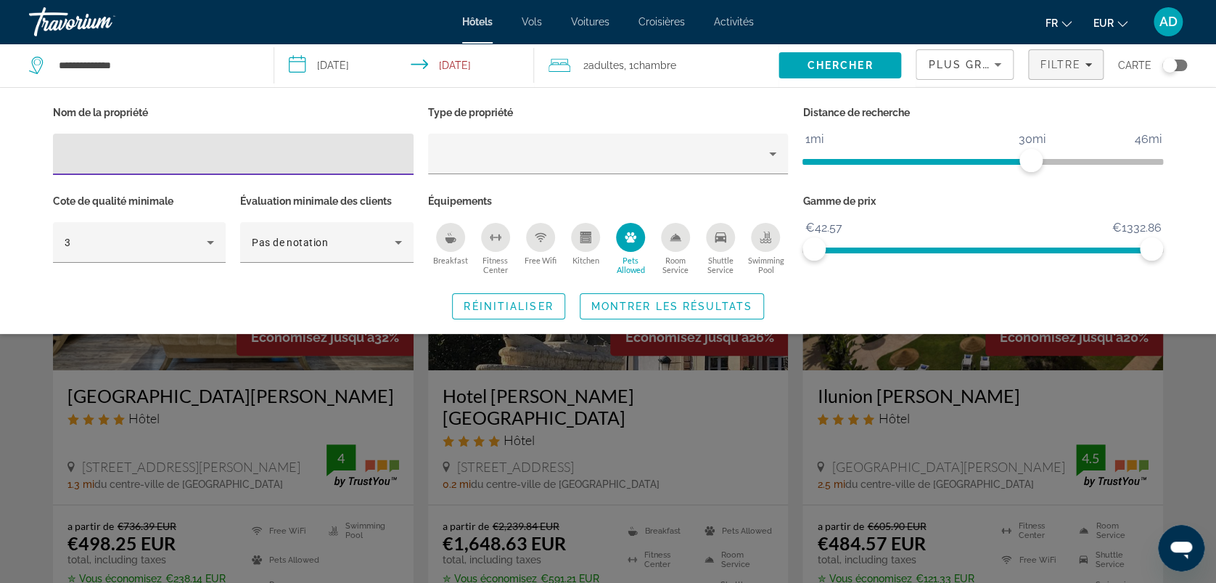
click at [430, 391] on div "Search widget" at bounding box center [608, 400] width 1216 height 365
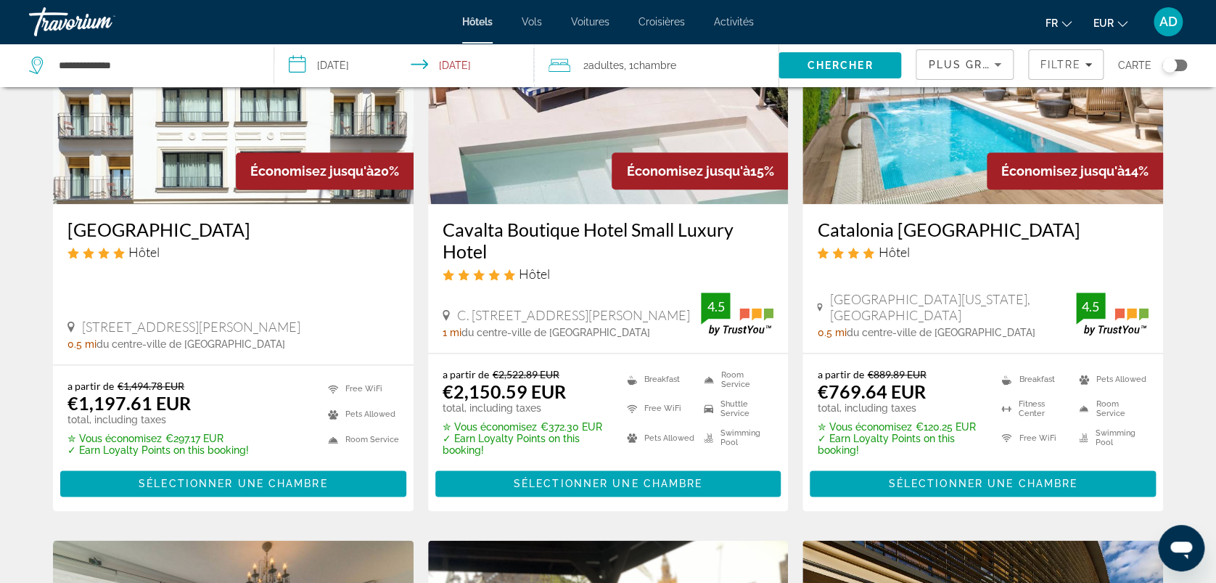
scroll to position [677, 0]
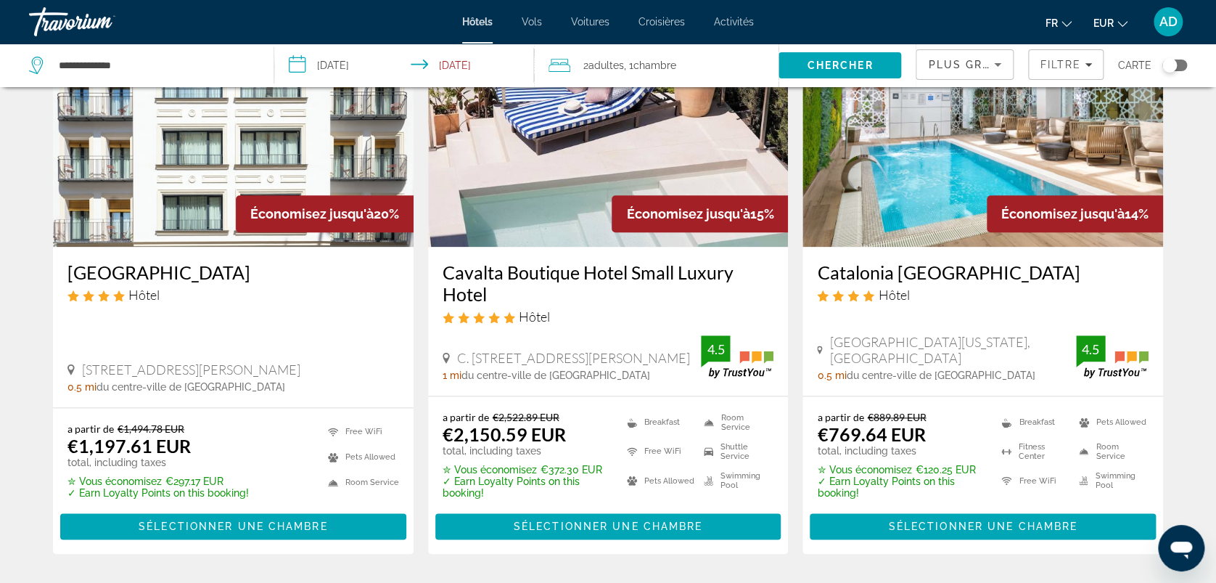
click at [903, 268] on h3 "Catalonia [GEOGRAPHIC_DATA]" at bounding box center [983, 272] width 332 height 22
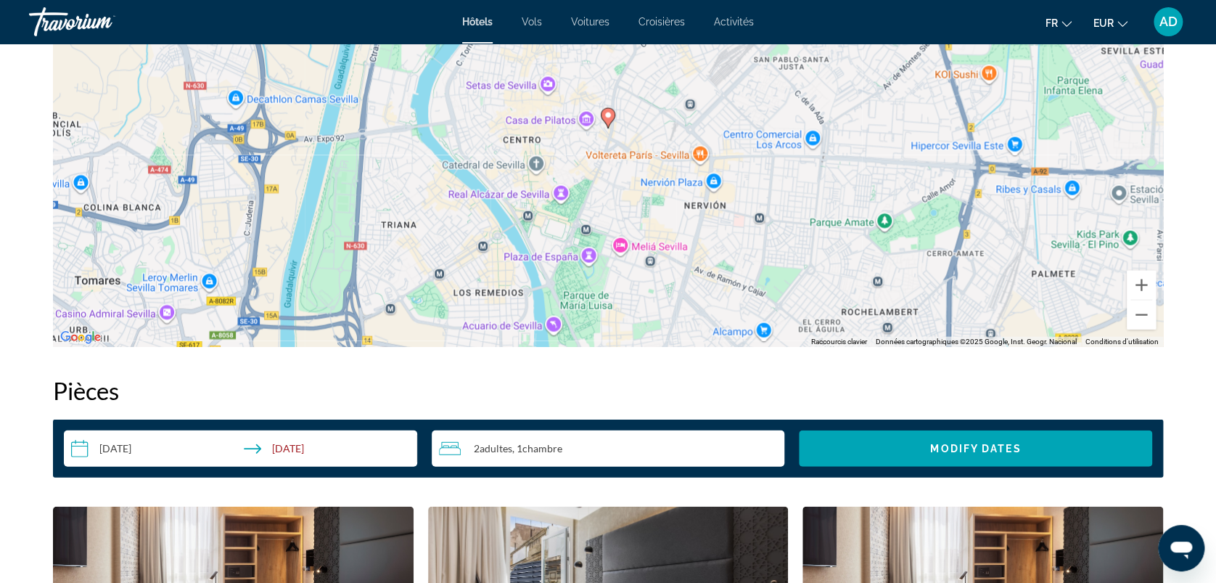
scroll to position [1452, 0]
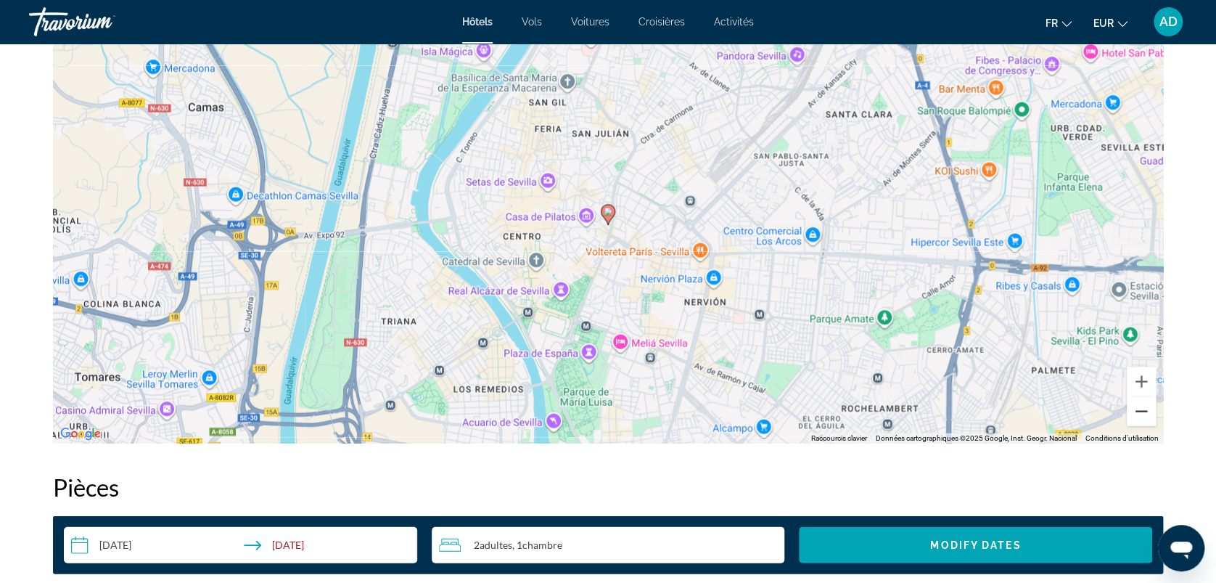
click at [1140, 414] on button "Zoom arrière" at bounding box center [1141, 411] width 29 height 29
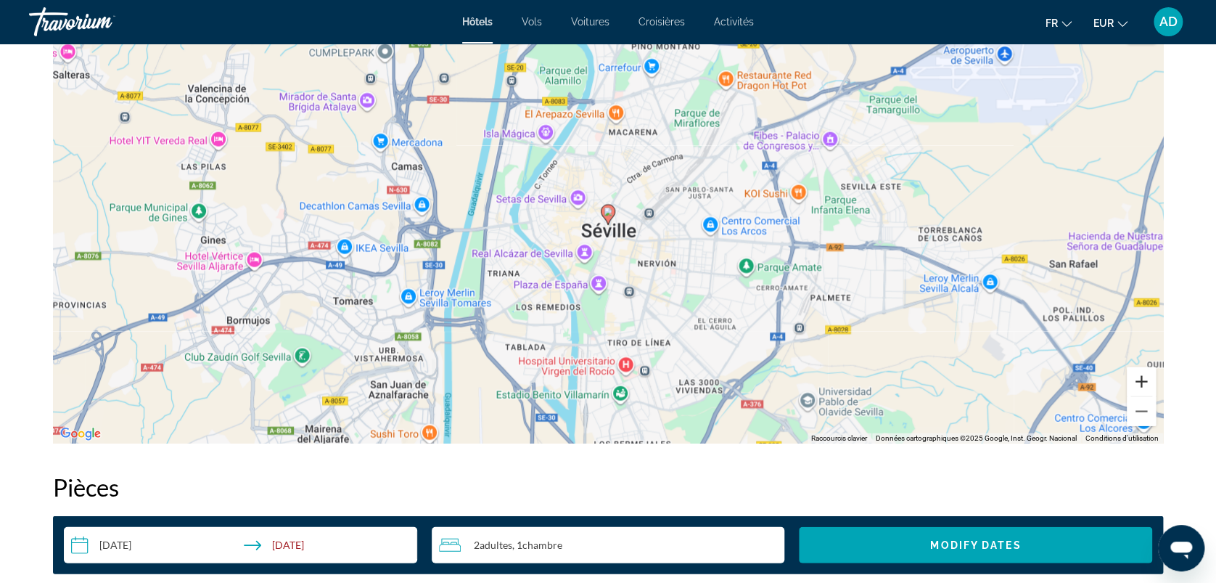
click at [1140, 385] on button "Zoom avant" at bounding box center [1141, 381] width 29 height 29
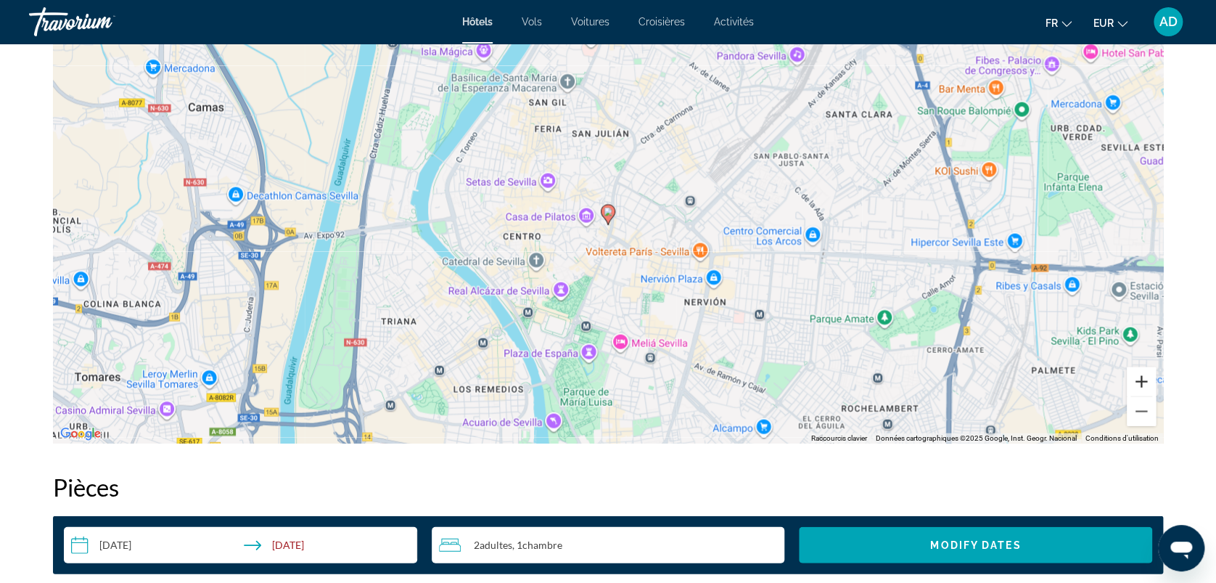
click at [1140, 385] on button "Zoom avant" at bounding box center [1141, 381] width 29 height 29
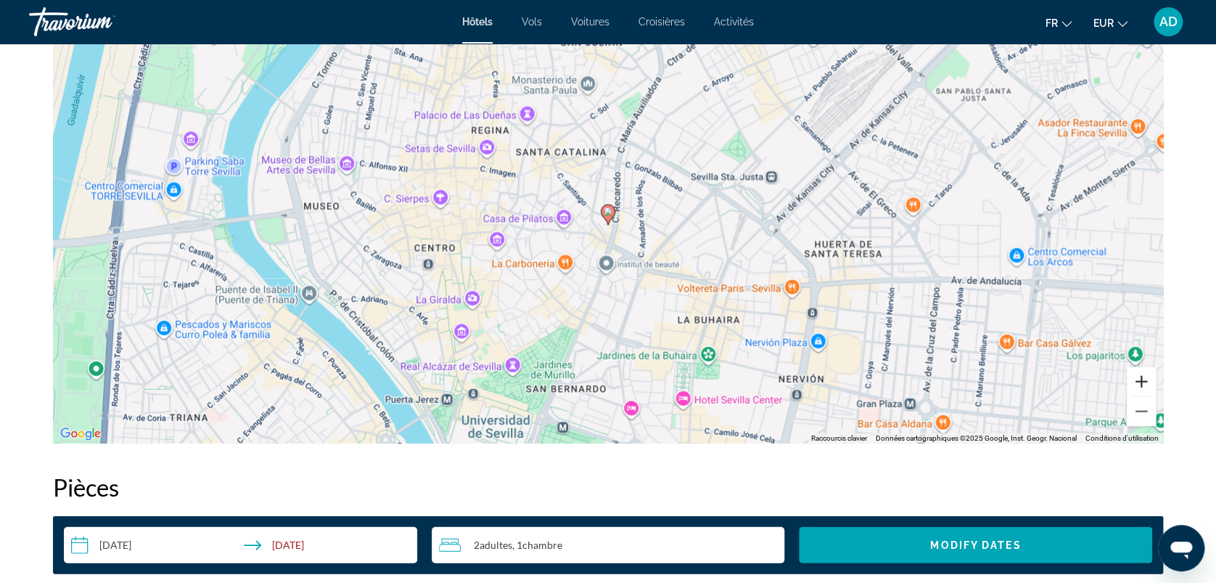
click at [1140, 385] on button "Zoom avant" at bounding box center [1141, 381] width 29 height 29
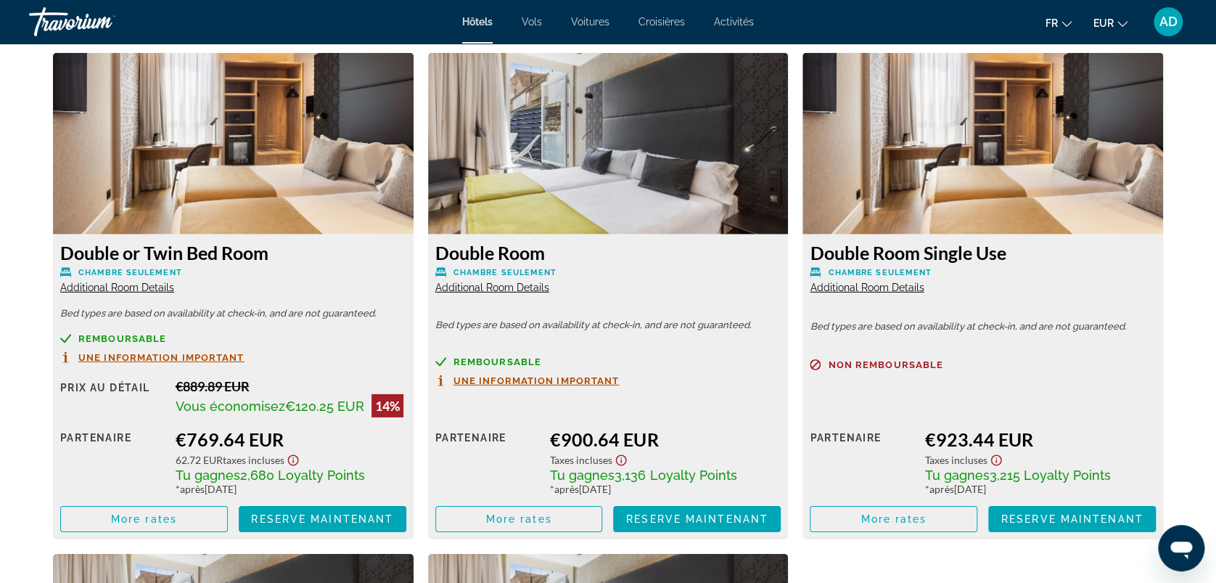
scroll to position [2032, 0]
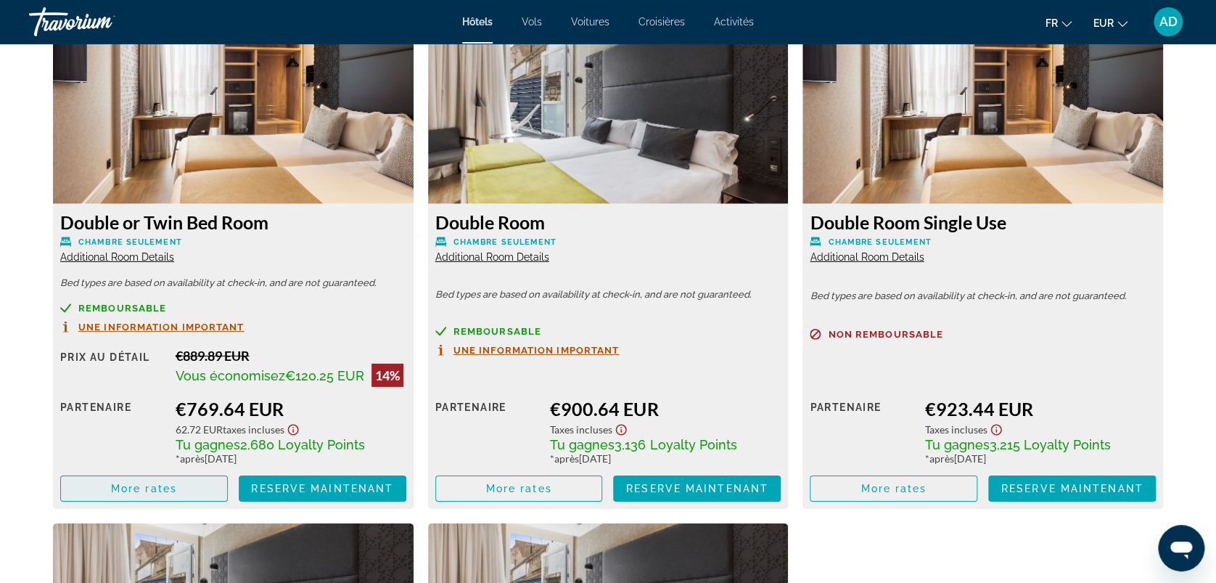
click at [123, 494] on span "More rates" at bounding box center [144, 489] width 66 height 12
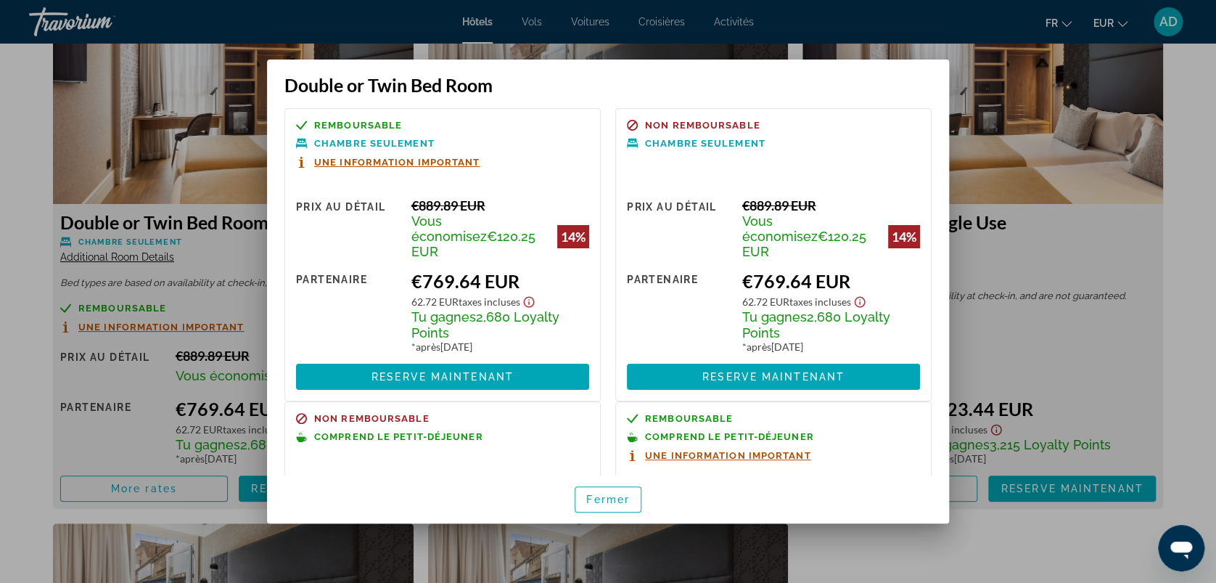
scroll to position [0, 0]
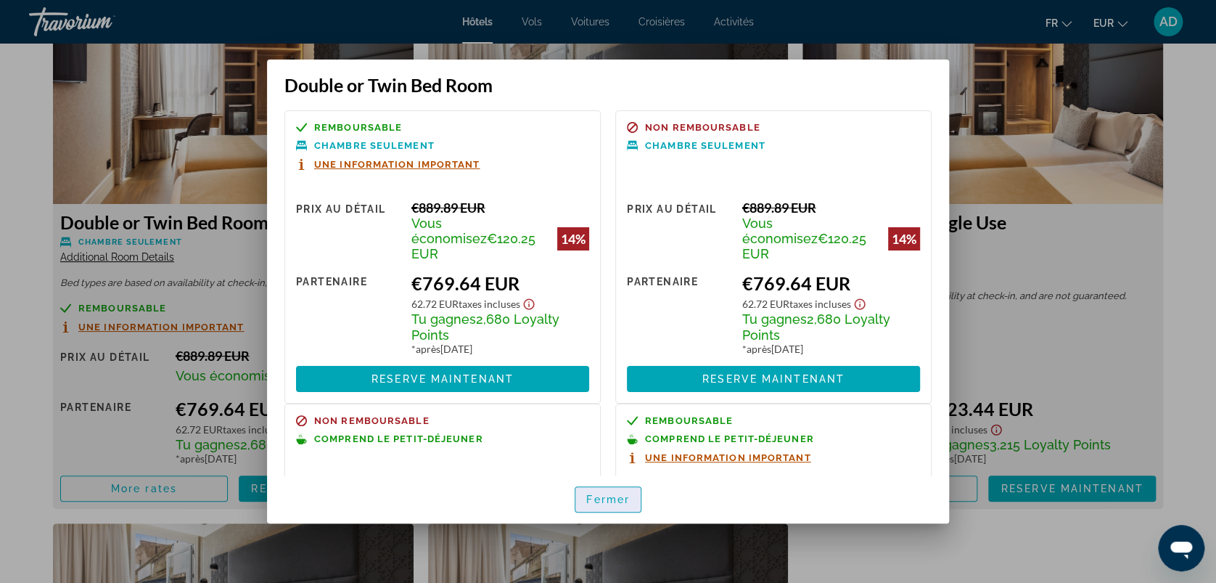
click at [631, 499] on span "button" at bounding box center [608, 499] width 65 height 35
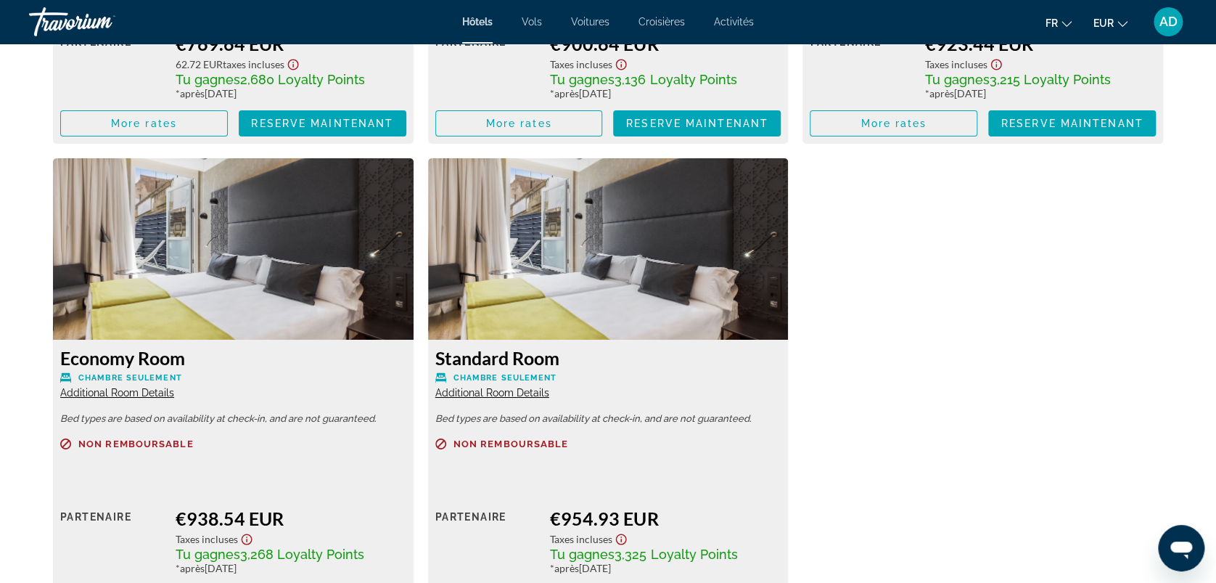
scroll to position [2516, 0]
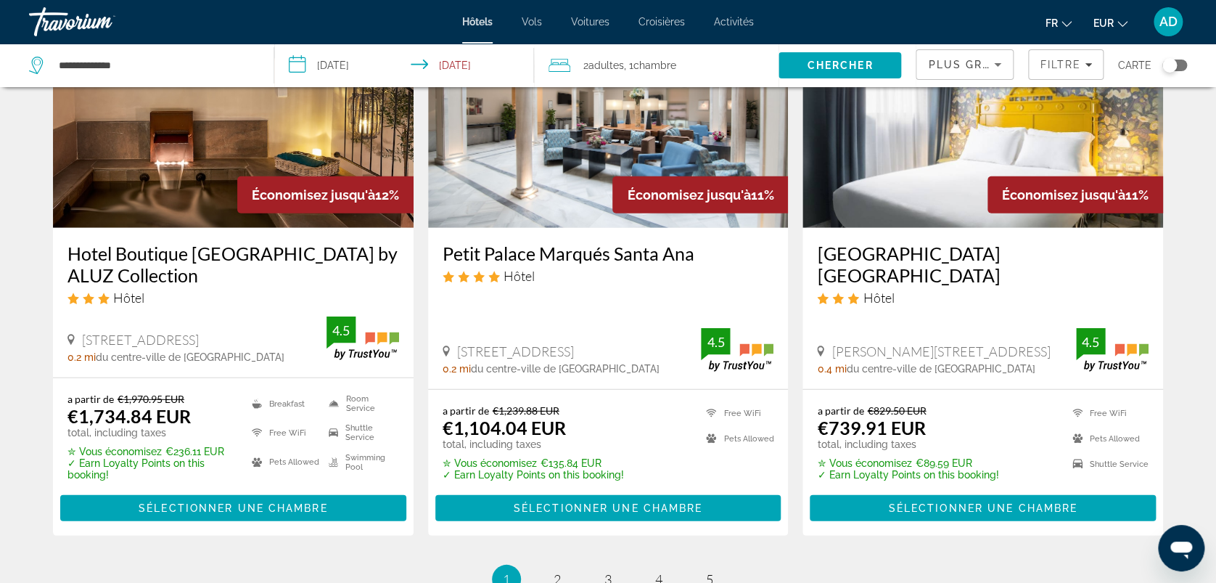
scroll to position [1838, 0]
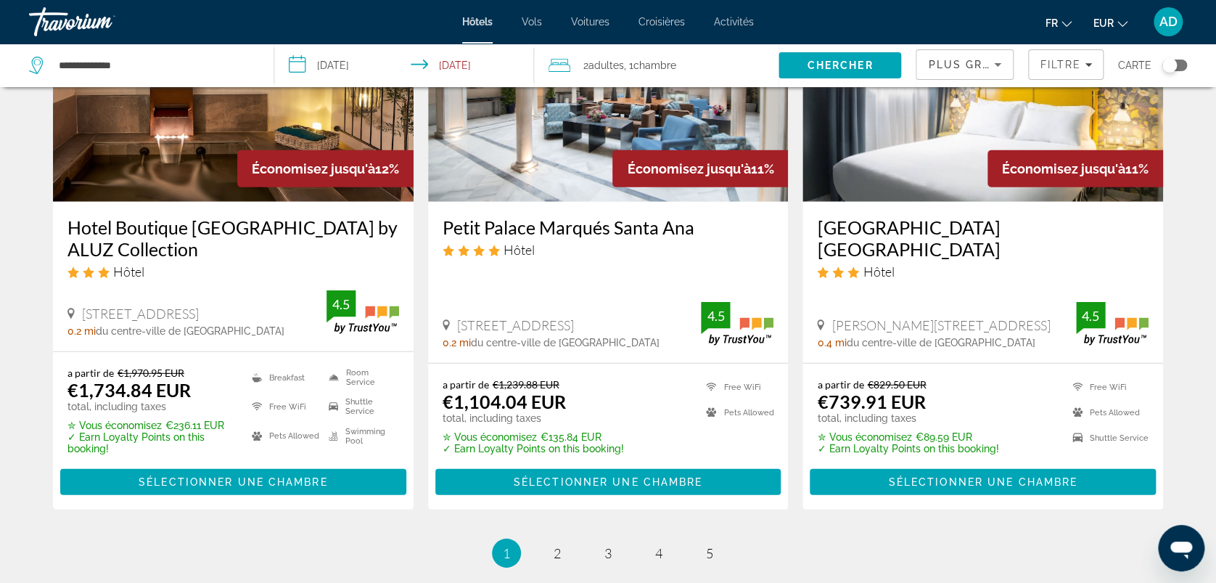
click at [988, 258] on div "Petit Palace Puerta de Triana Hôtel" at bounding box center [983, 253] width 332 height 74
click at [917, 157] on img "Main content" at bounding box center [983, 86] width 361 height 232
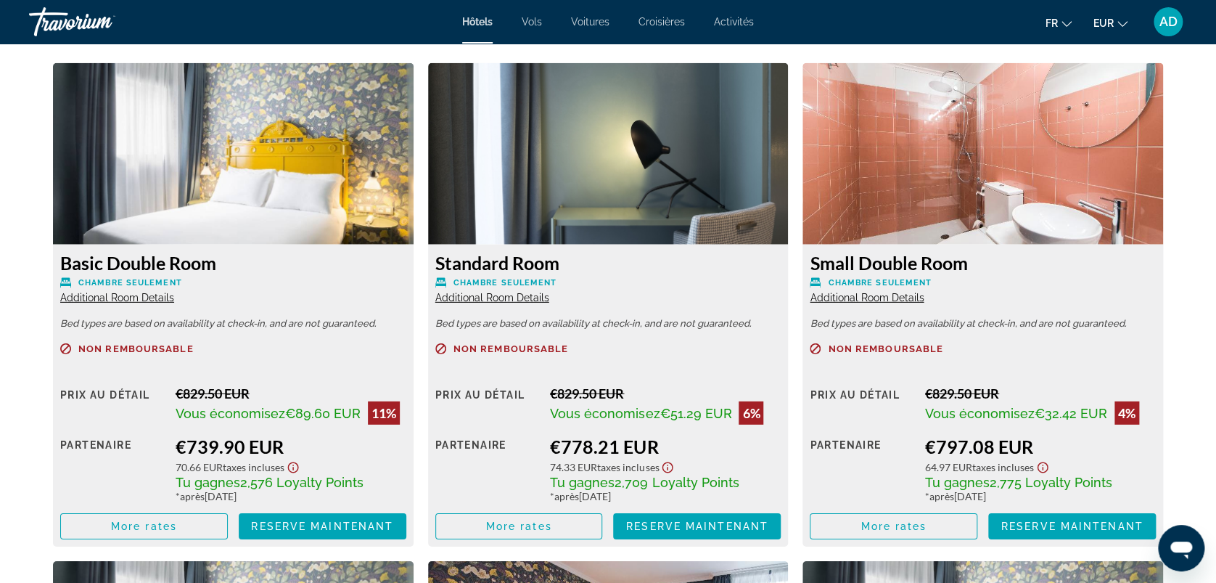
scroll to position [2032, 0]
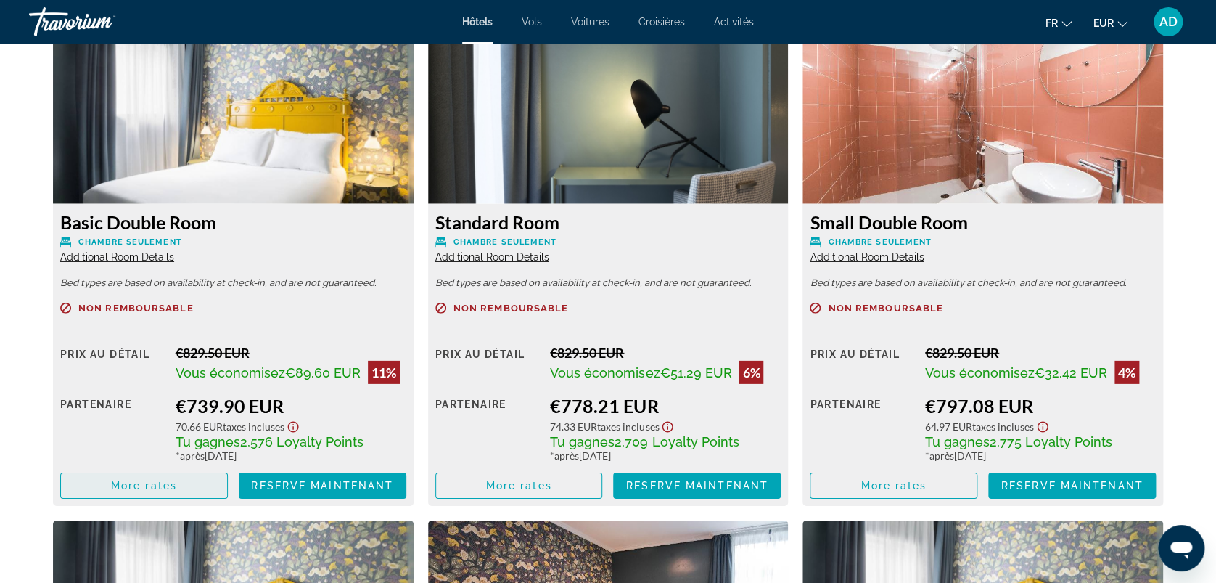
click at [134, 491] on span "More rates" at bounding box center [144, 486] width 66 height 12
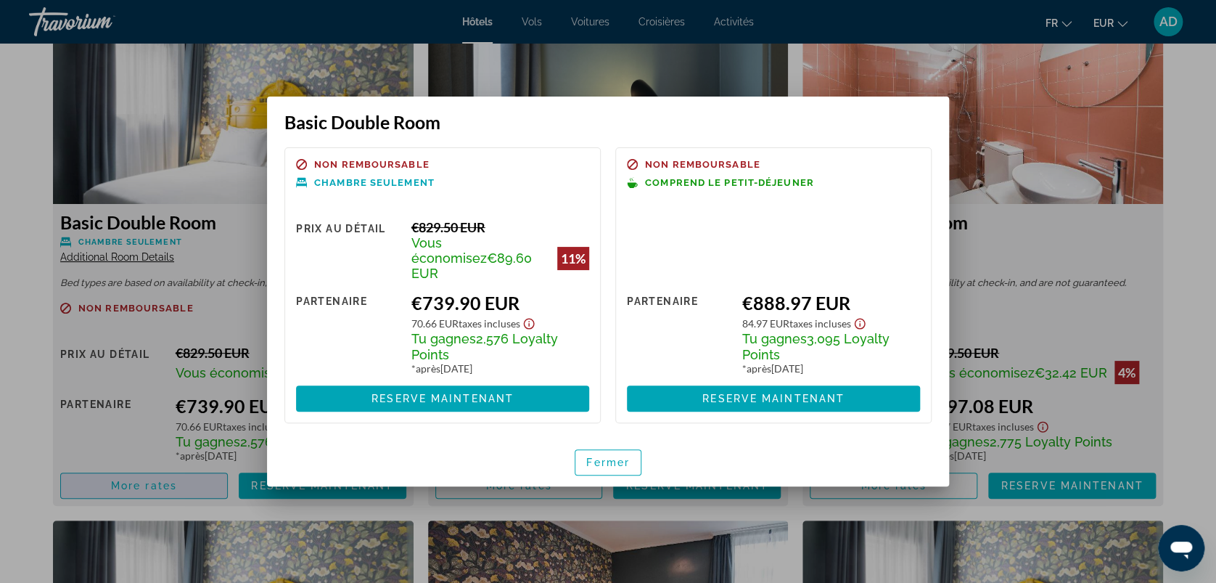
scroll to position [0, 0]
click at [610, 457] on span "Fermer" at bounding box center [608, 463] width 44 height 12
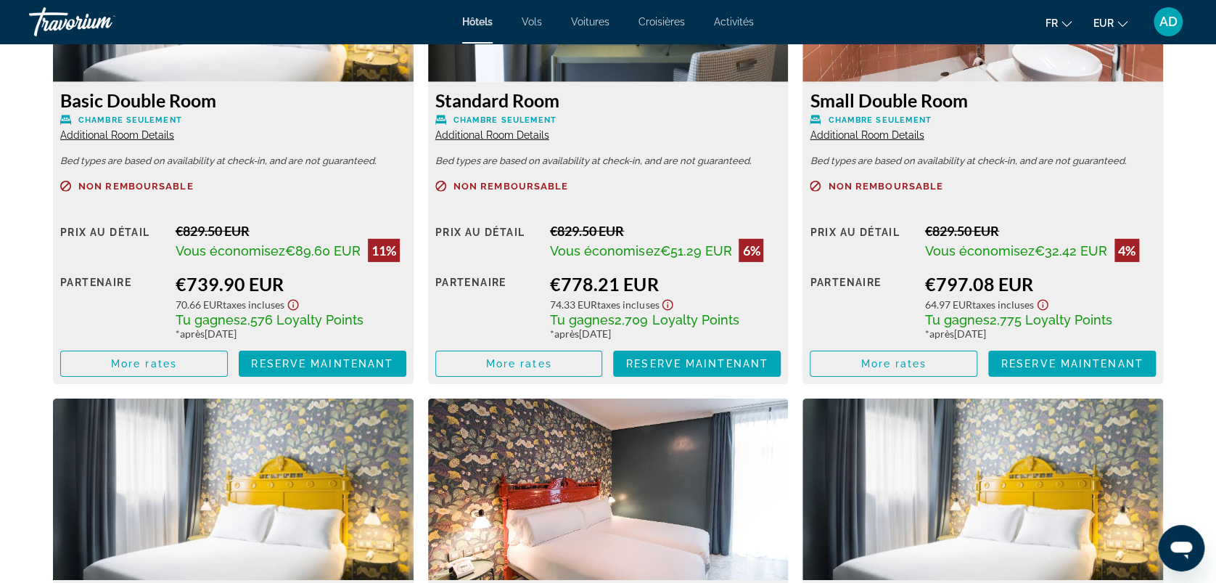
scroll to position [2129, 0]
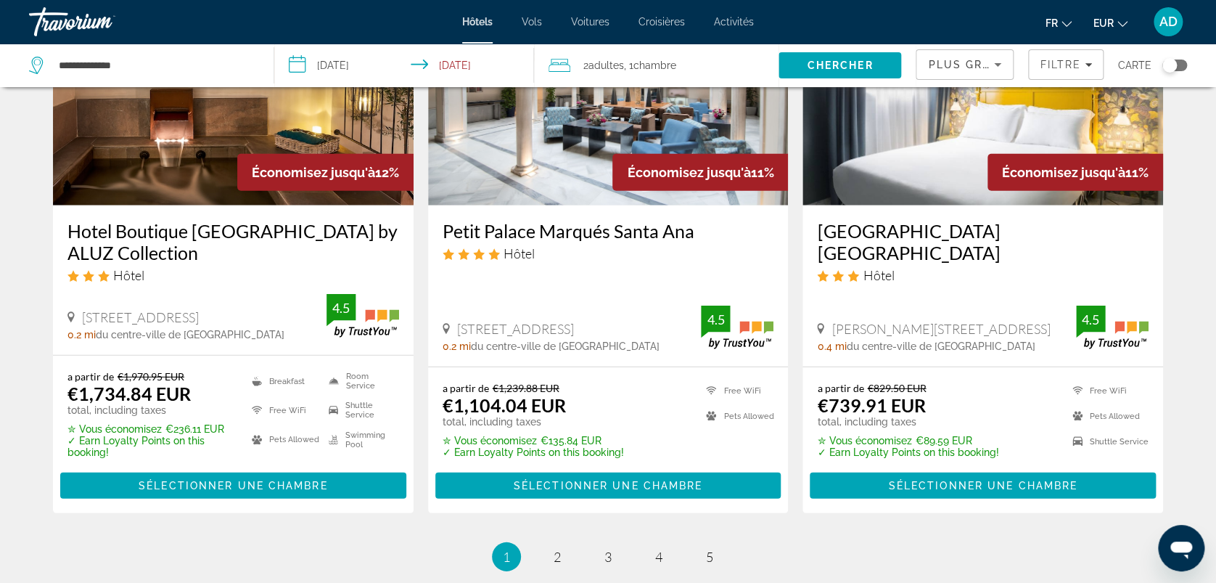
scroll to position [2023, 0]
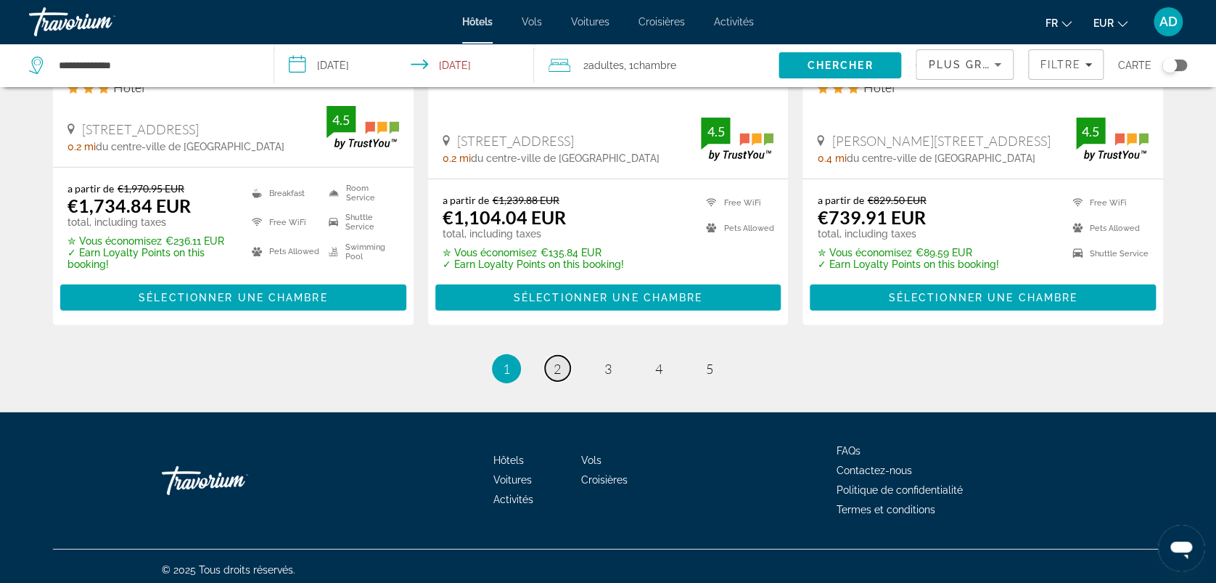
click at [555, 364] on span "2" at bounding box center [557, 369] width 7 height 16
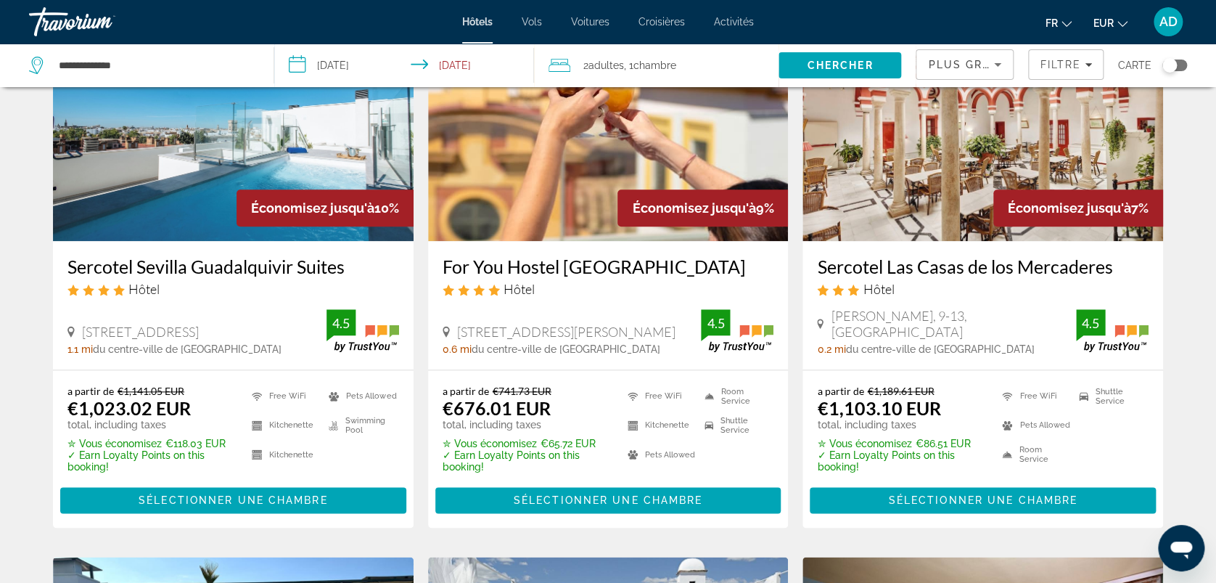
scroll to position [677, 0]
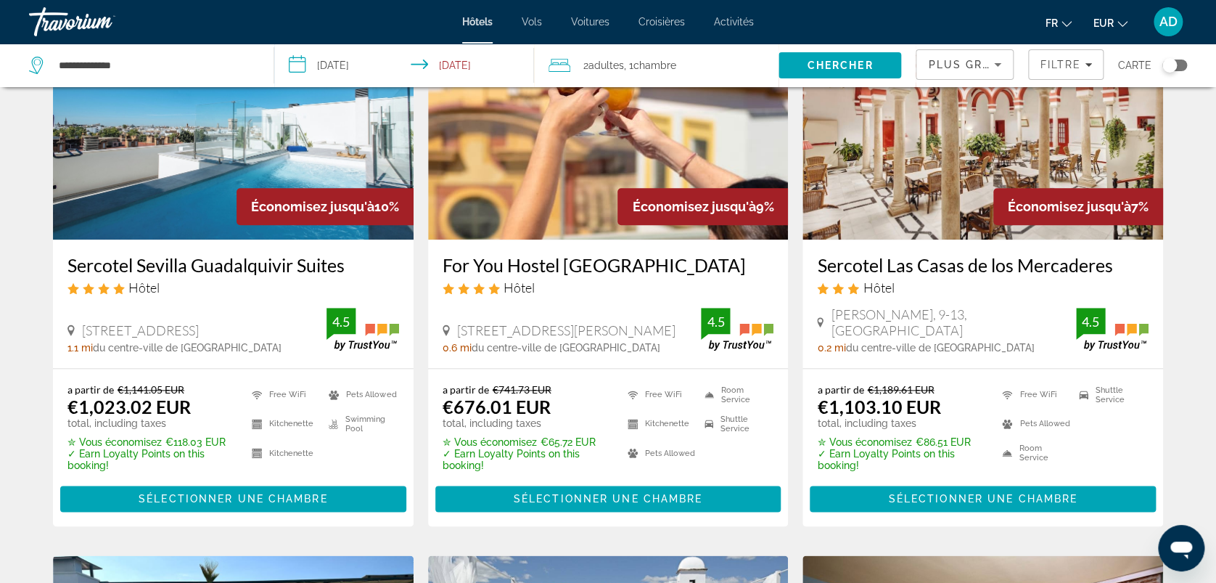
click at [556, 260] on h3 "For You Hostel [GEOGRAPHIC_DATA]" at bounding box center [609, 265] width 332 height 22
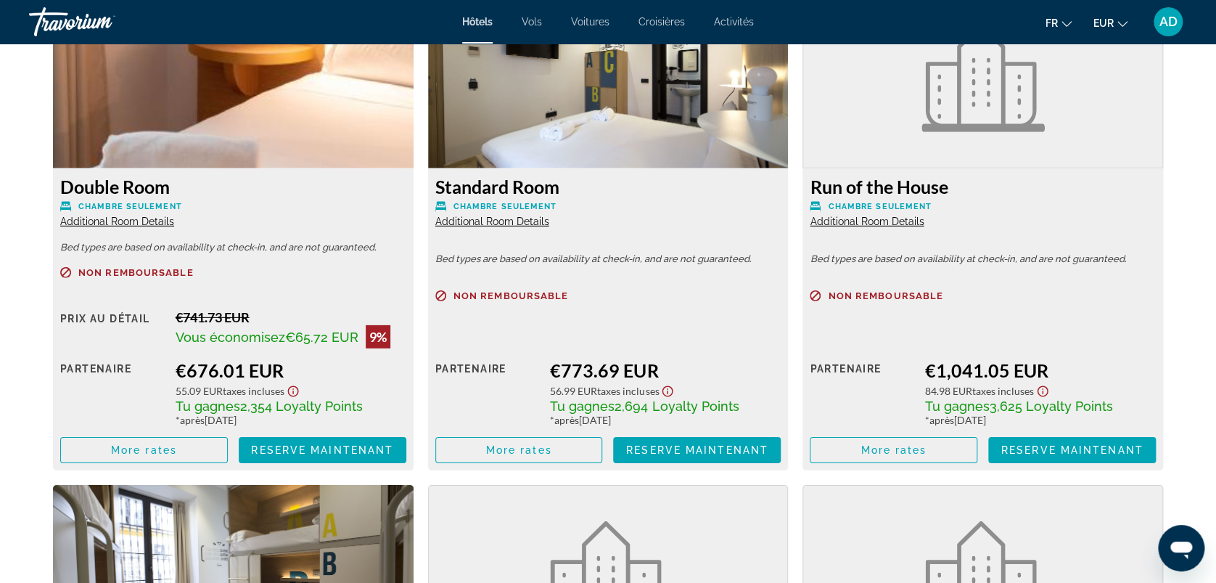
scroll to position [2129, 0]
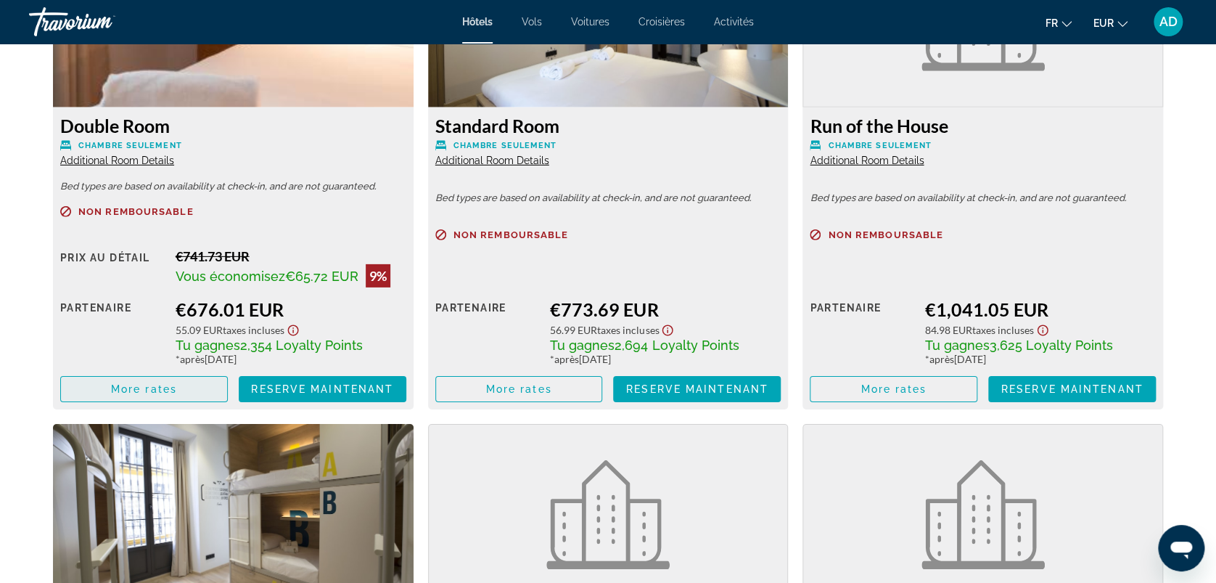
click at [159, 395] on span "More rates" at bounding box center [144, 389] width 66 height 12
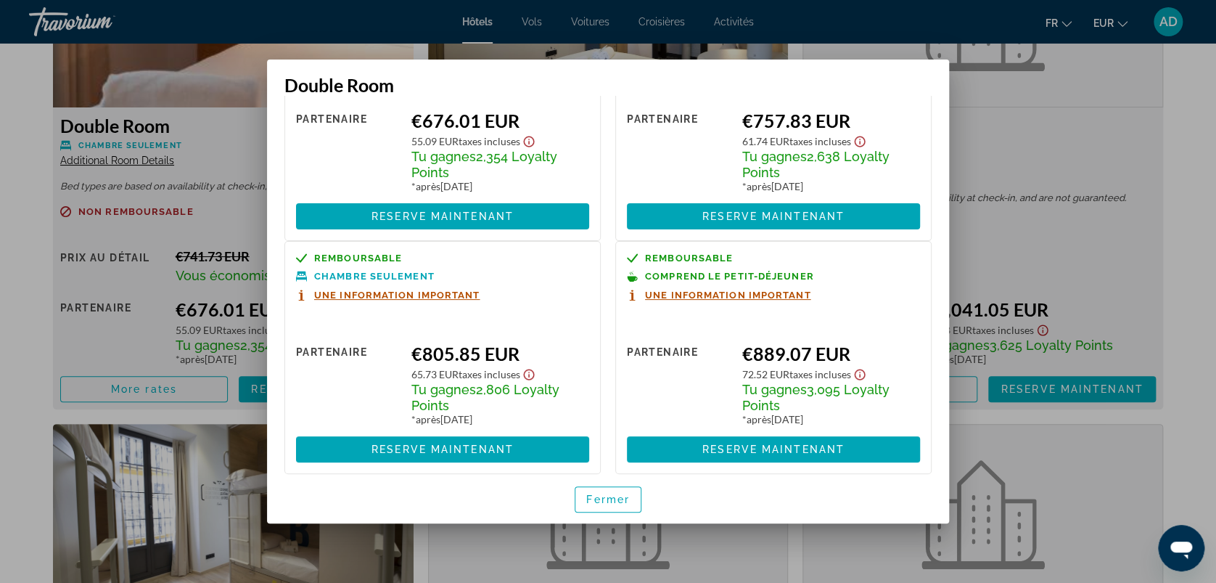
scroll to position [0, 0]
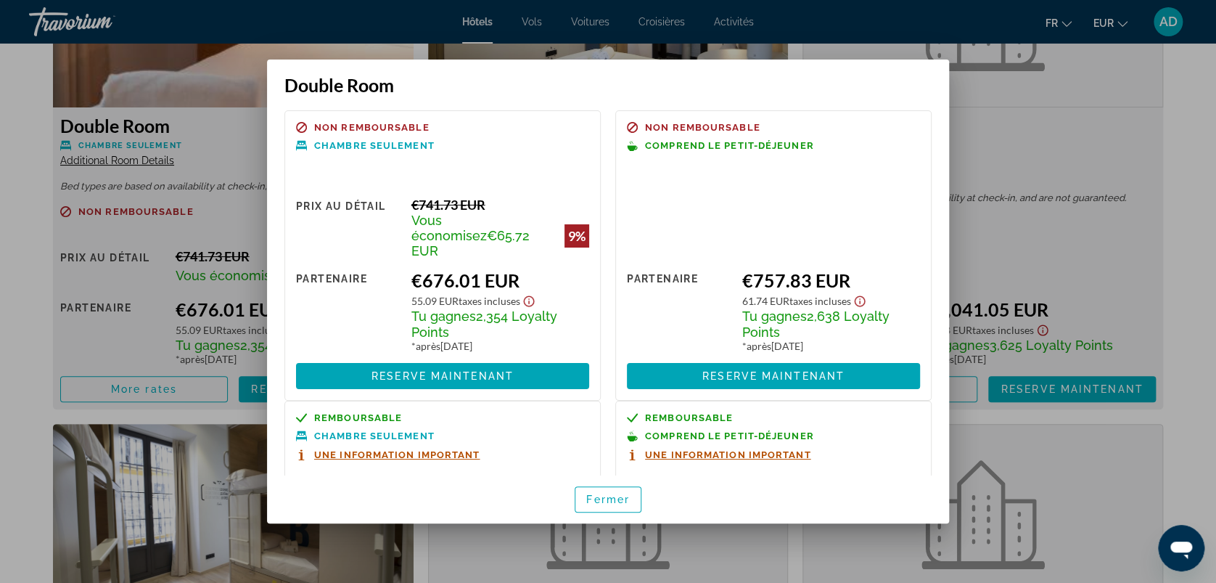
click at [1018, 253] on div at bounding box center [608, 291] width 1216 height 583
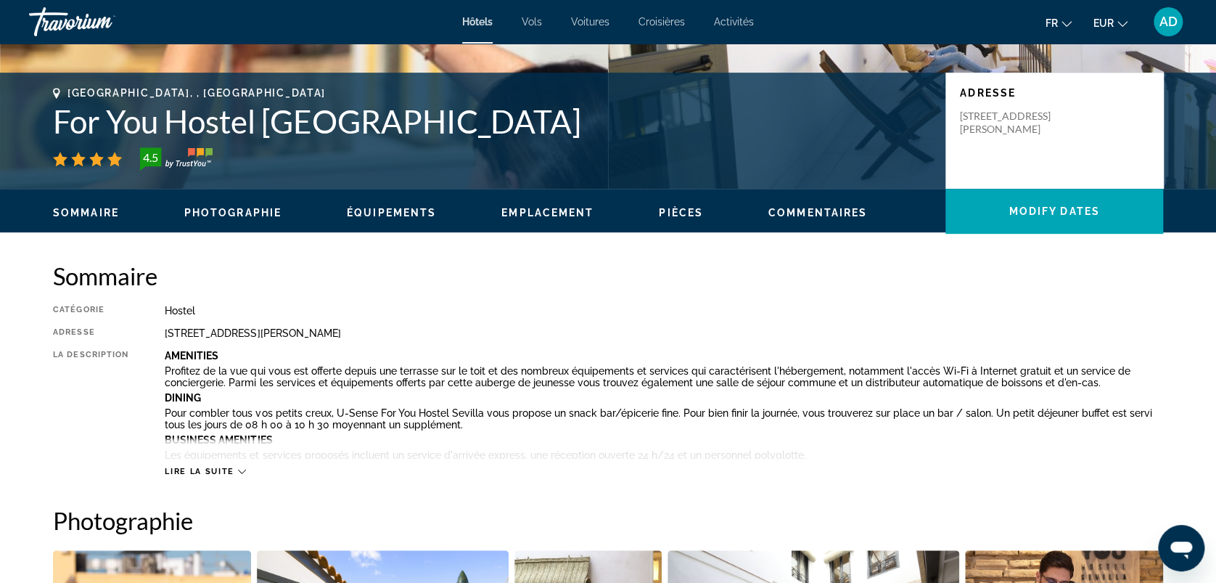
scroll to position [97, 0]
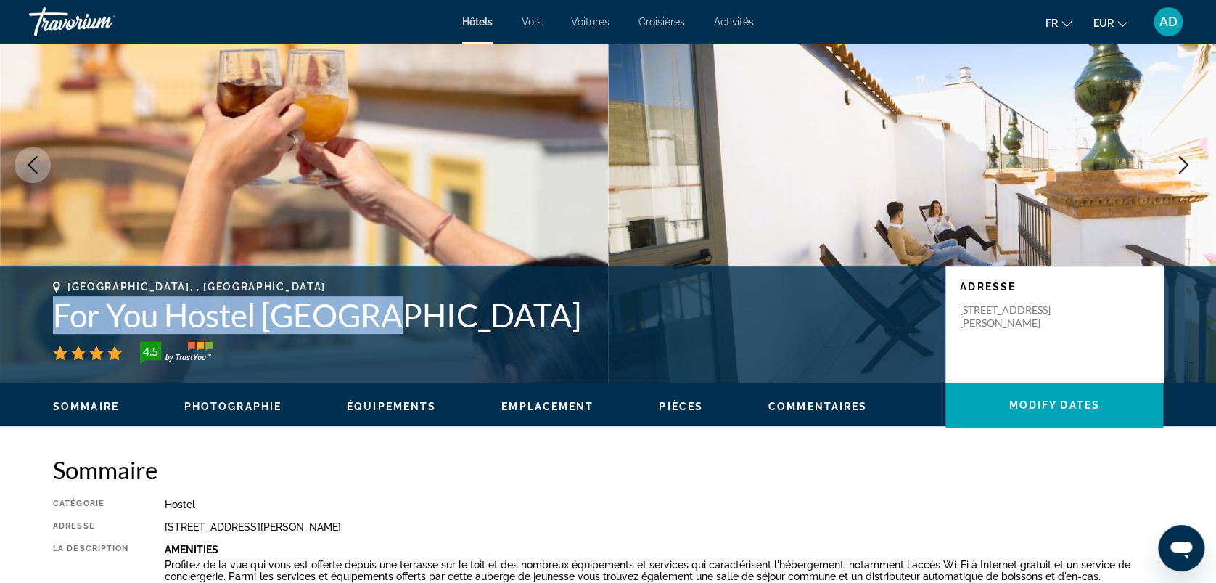
drag, startPoint x: 57, startPoint y: 316, endPoint x: 356, endPoint y: 320, distance: 299.8
click at [356, 320] on h1 "For You Hostel [GEOGRAPHIC_DATA]" at bounding box center [492, 315] width 878 height 38
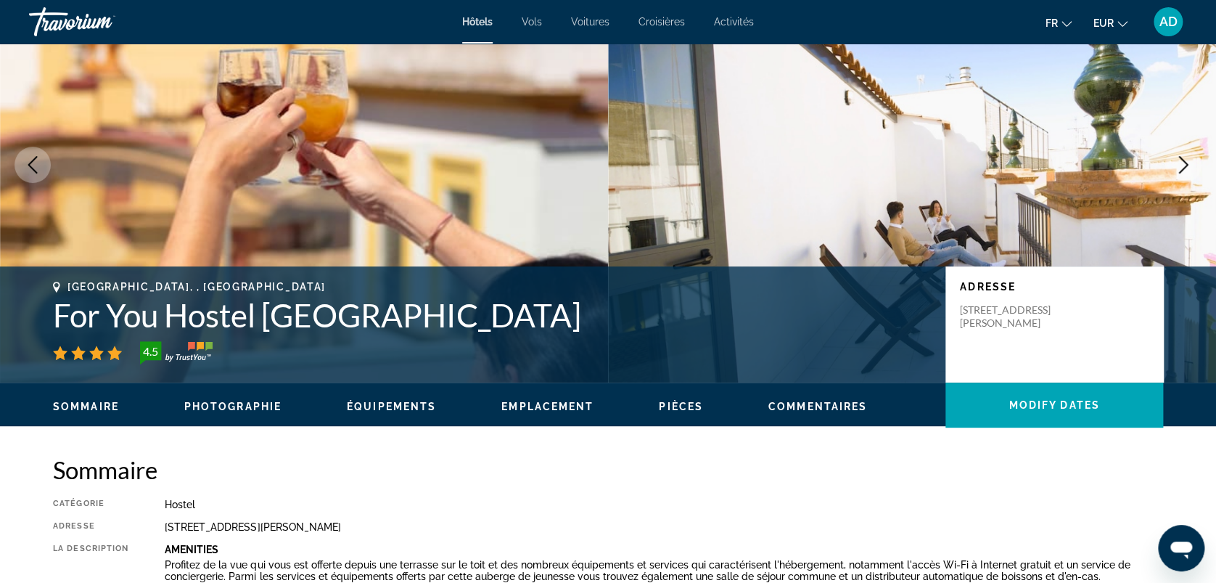
drag, startPoint x: 356, startPoint y: 320, endPoint x: 404, endPoint y: 473, distance: 160.5
click at [404, 473] on h2 "Sommaire" at bounding box center [608, 469] width 1110 height 29
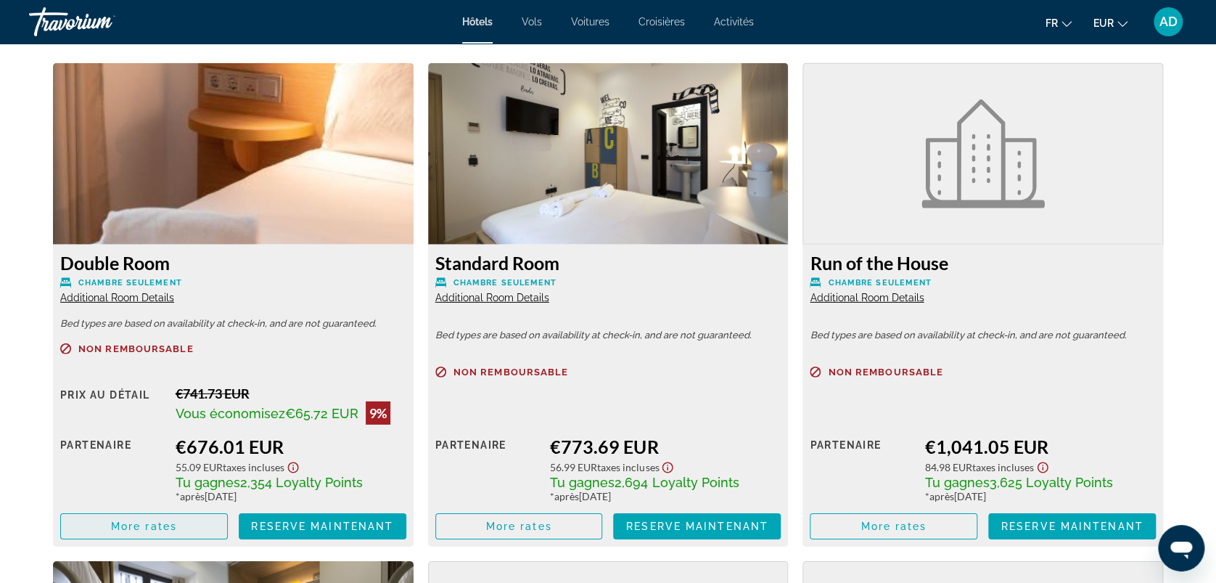
scroll to position [2032, 0]
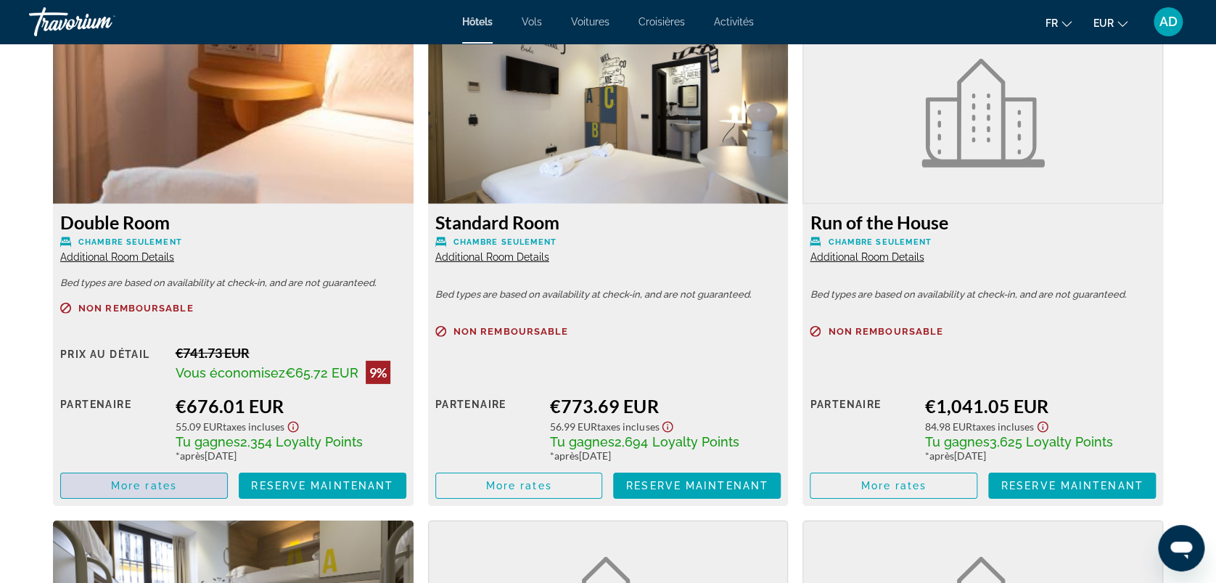
click at [157, 480] on span "More rates" at bounding box center [144, 486] width 66 height 12
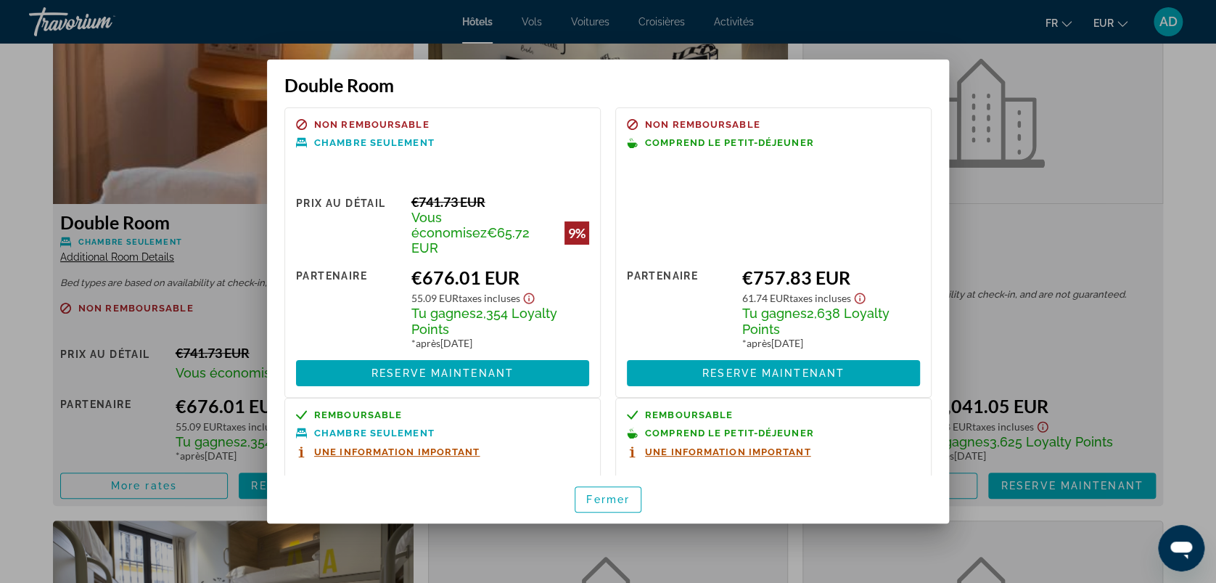
scroll to position [0, 0]
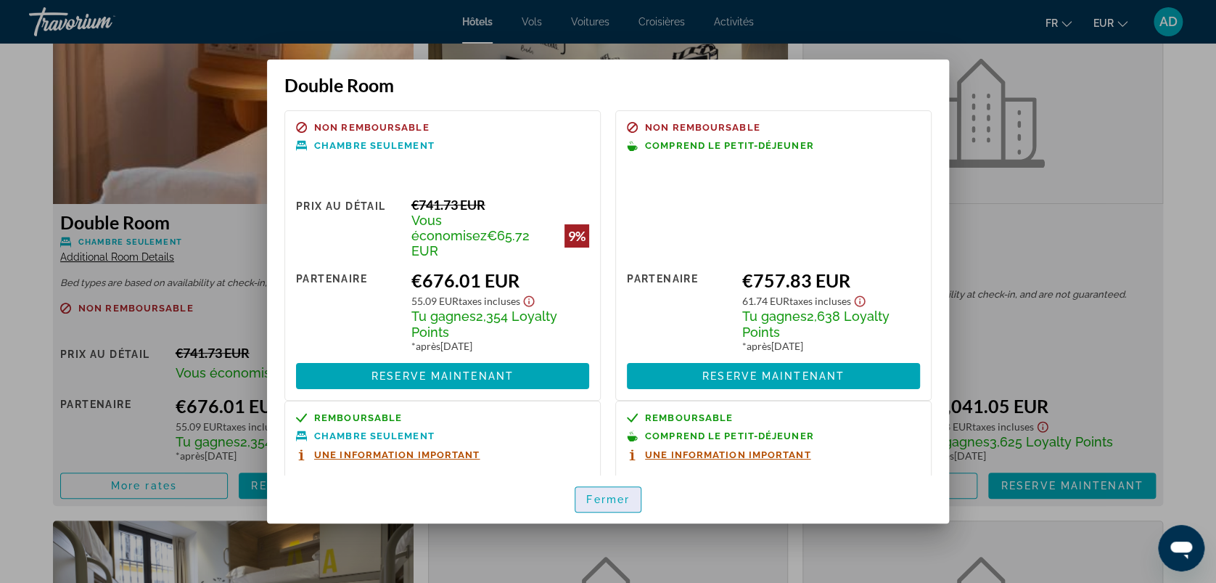
click at [614, 509] on span "button" at bounding box center [608, 499] width 65 height 35
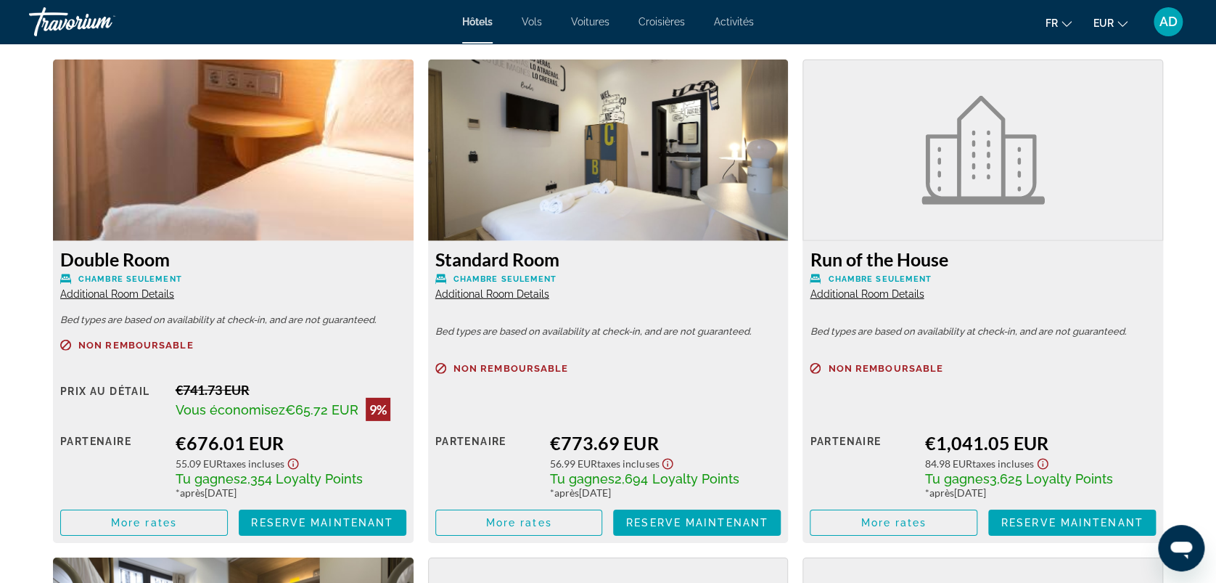
scroll to position [2129, 0]
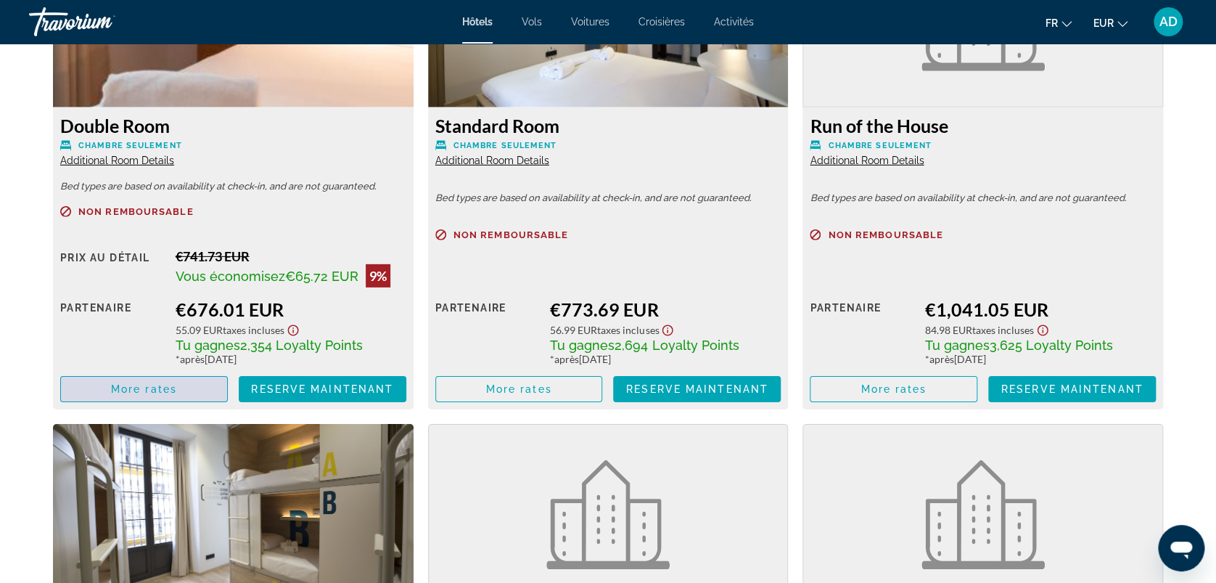
click at [174, 391] on span "More rates" at bounding box center [144, 389] width 66 height 12
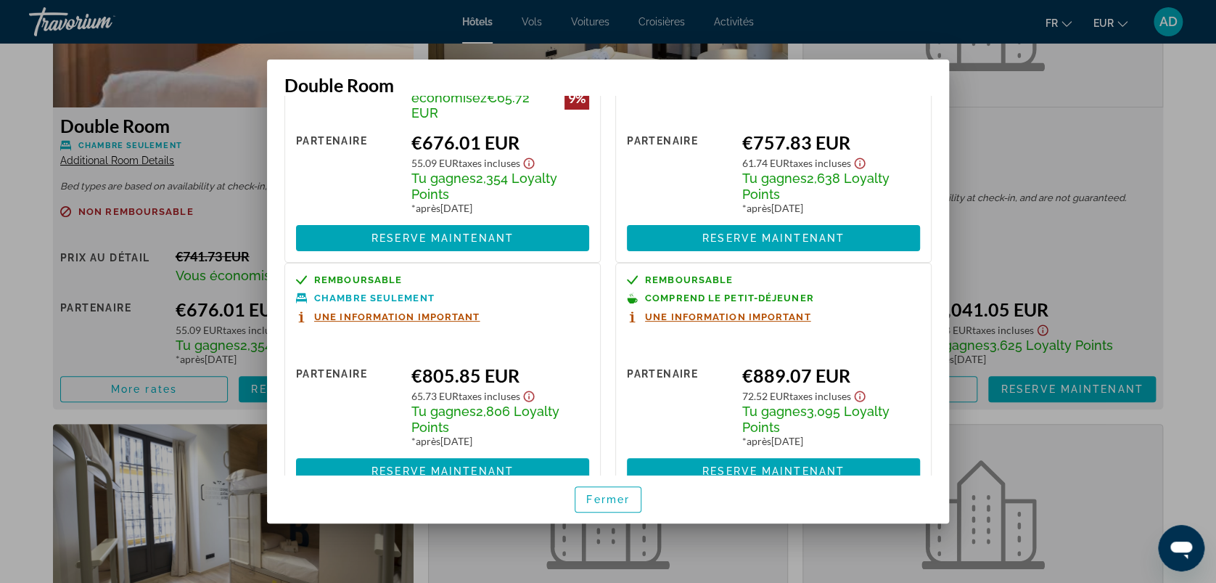
scroll to position [160, 0]
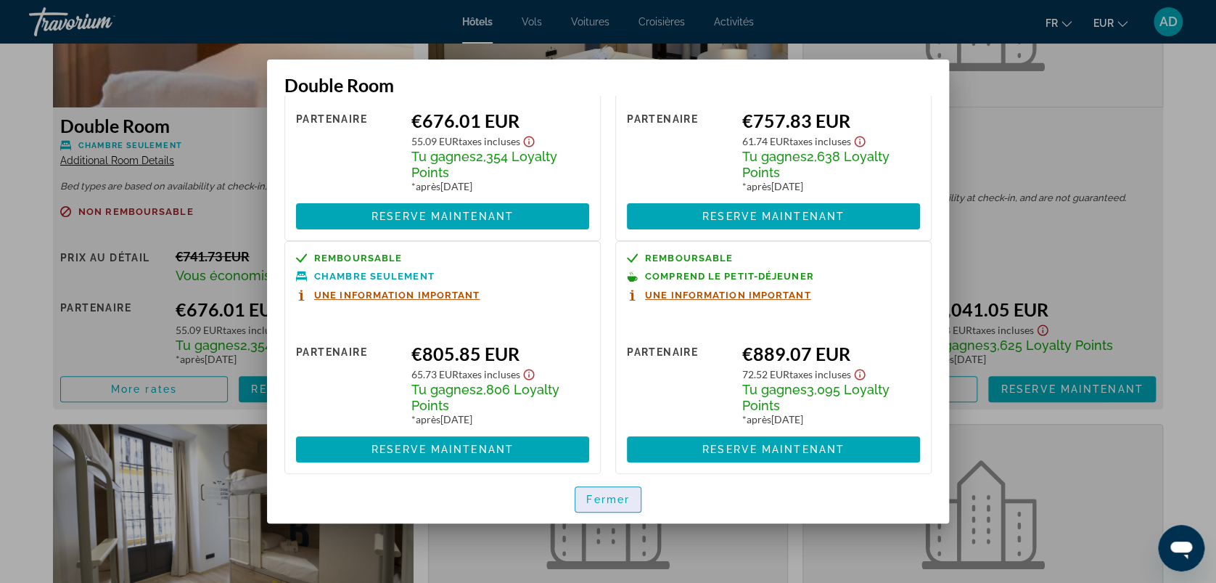
click at [610, 507] on span "button" at bounding box center [608, 499] width 65 height 35
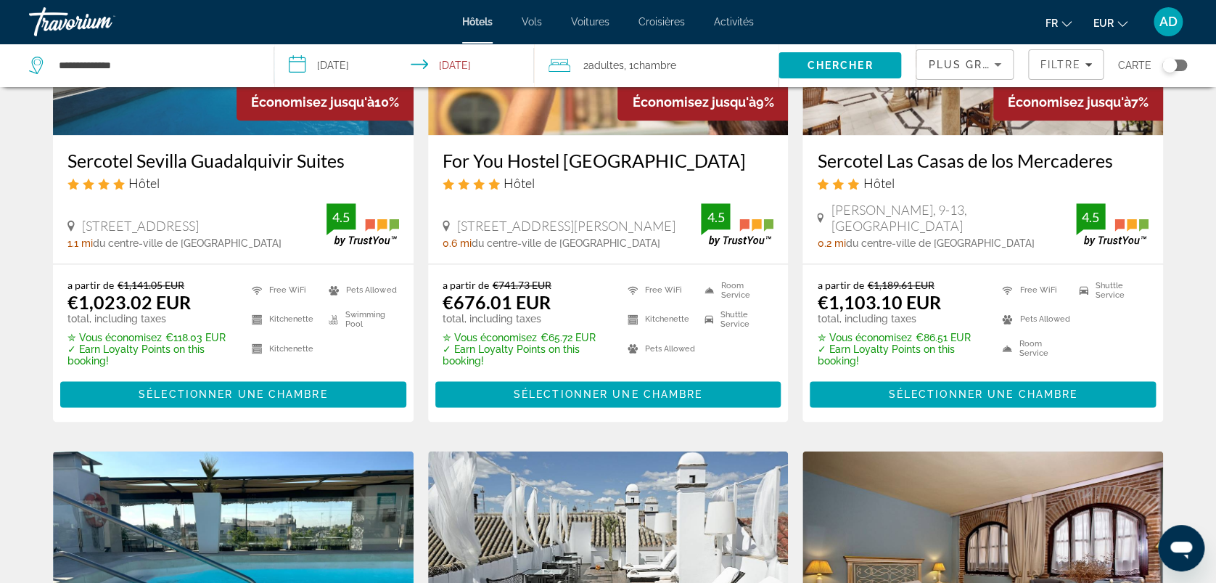
scroll to position [765, 0]
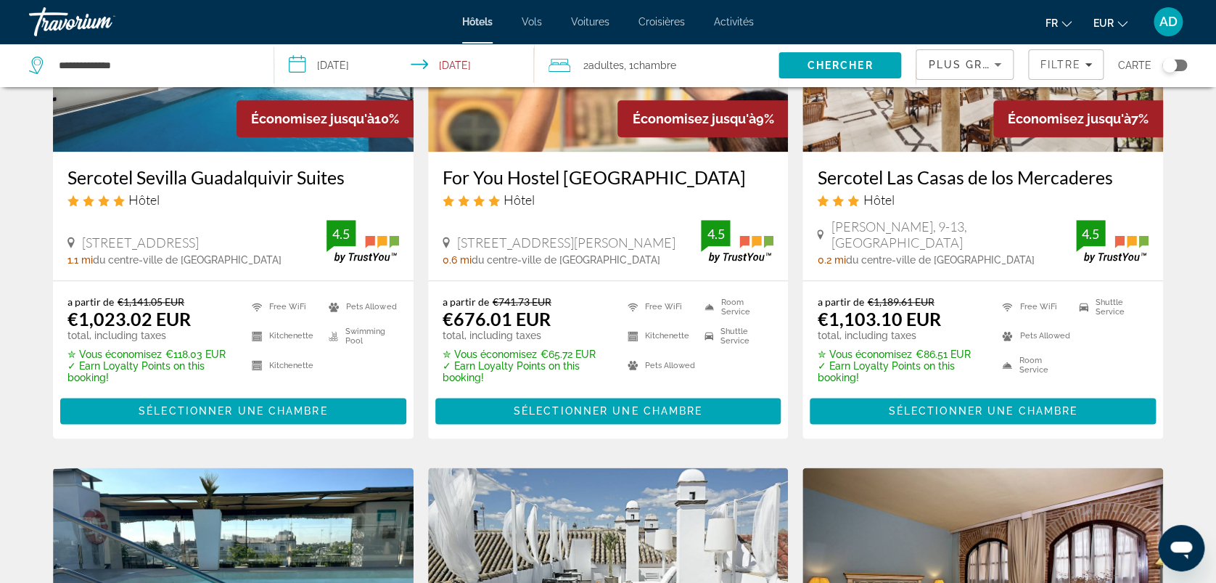
drag, startPoint x: 1063, startPoint y: 69, endPoint x: 945, endPoint y: 69, distance: 117.6
click at [1063, 69] on span "Filtre" at bounding box center [1060, 65] width 41 height 12
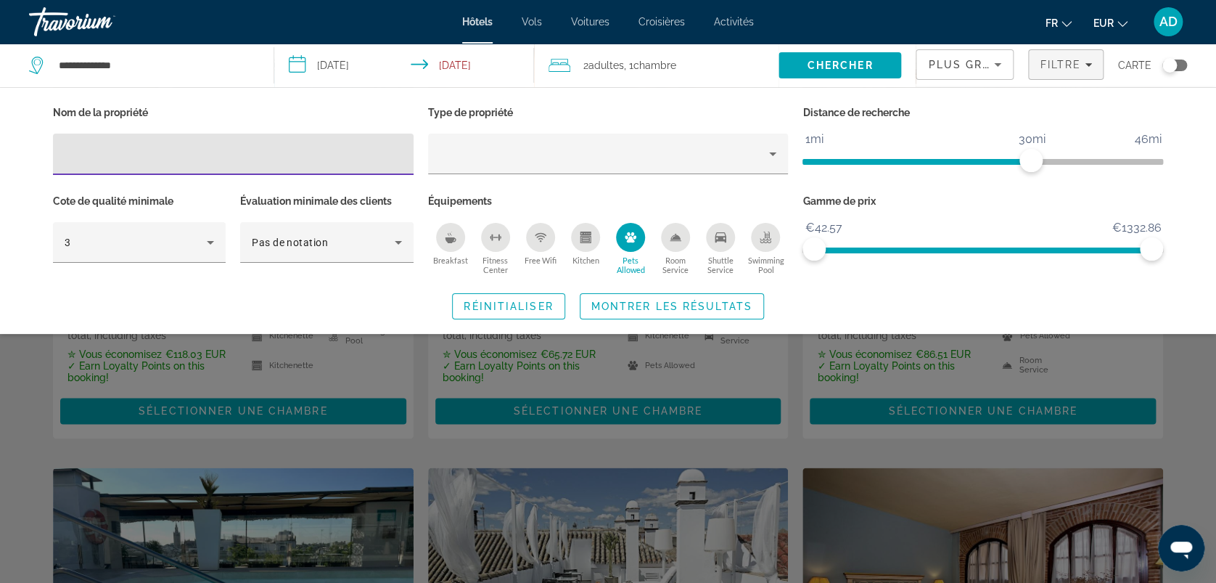
click at [294, 155] on input "Hotel Filters" at bounding box center [233, 154] width 337 height 17
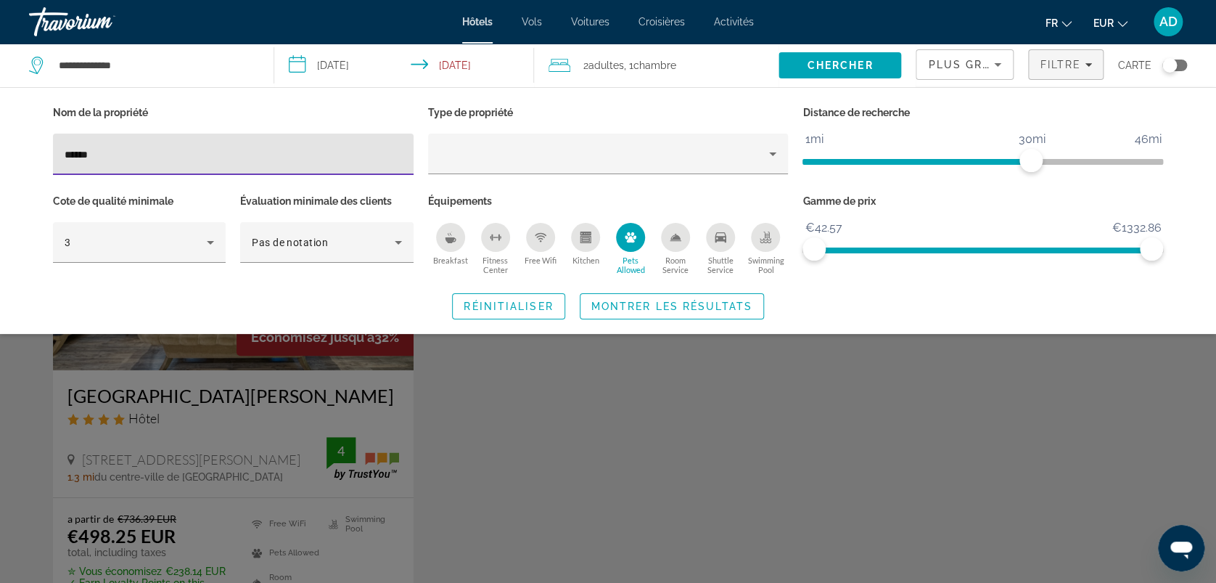
type input "******"
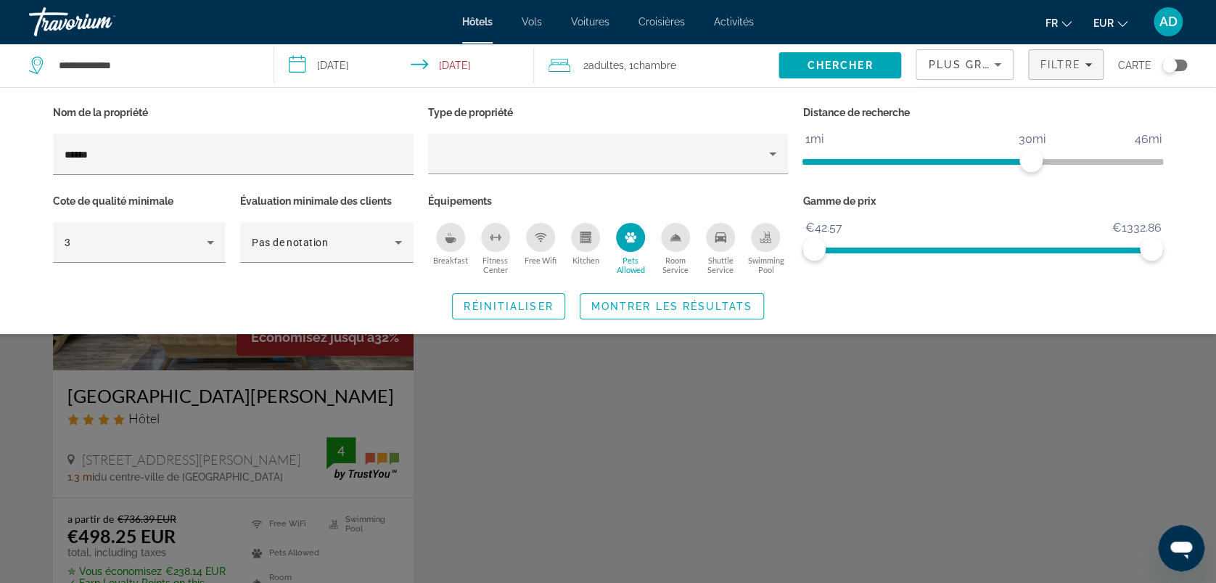
click at [453, 425] on div "Search widget" at bounding box center [608, 400] width 1216 height 365
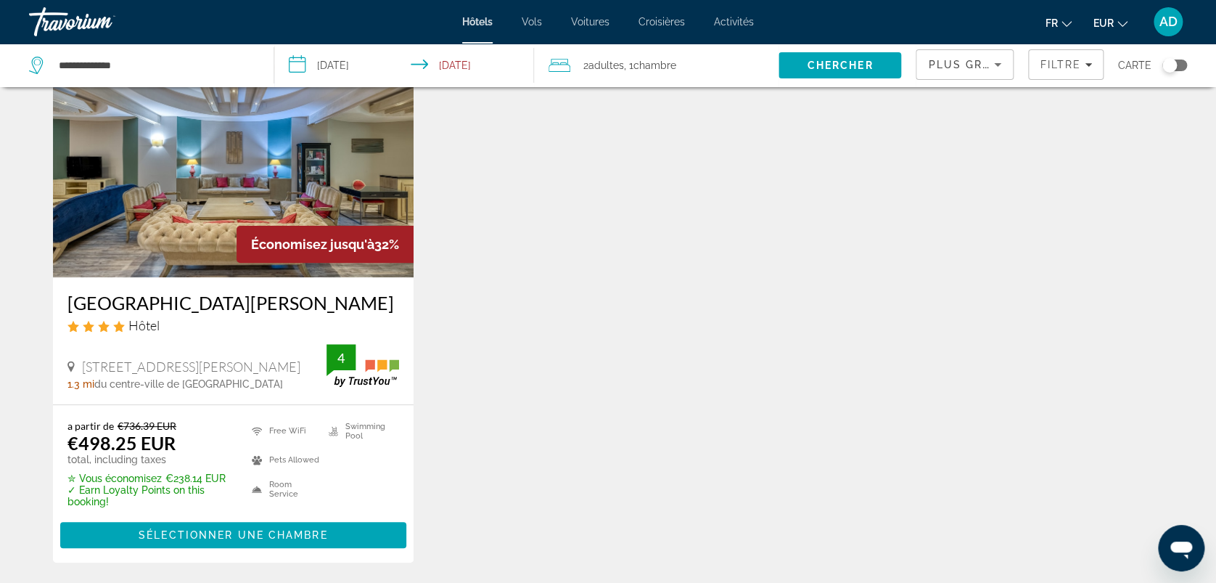
scroll to position [193, 0]
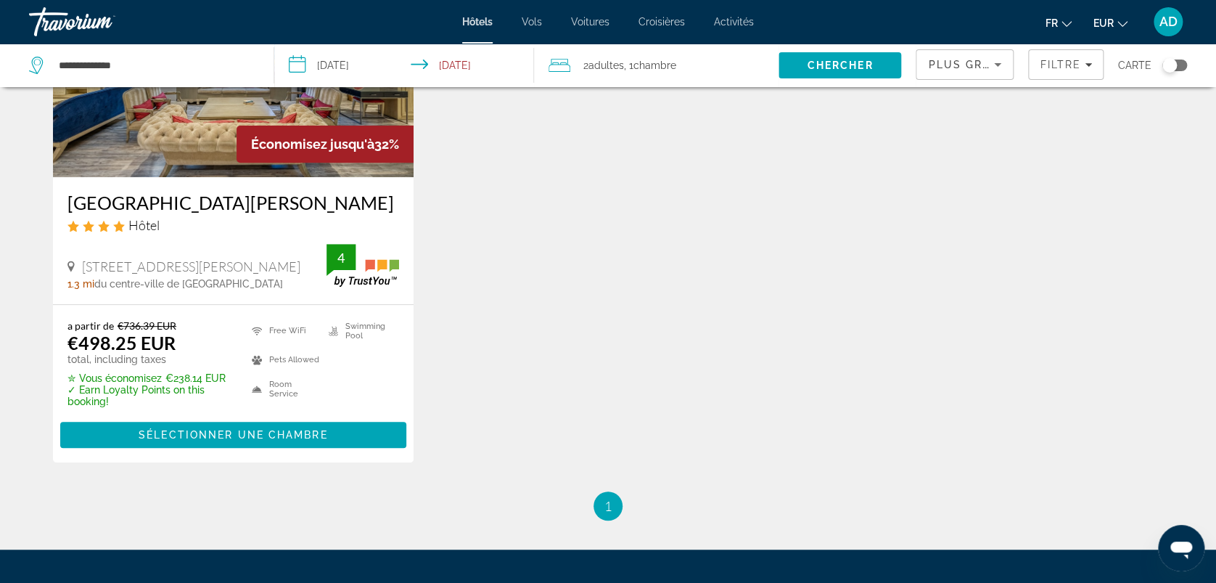
click at [197, 192] on h3 "[GEOGRAPHIC_DATA][PERSON_NAME]" at bounding box center [233, 203] width 332 height 22
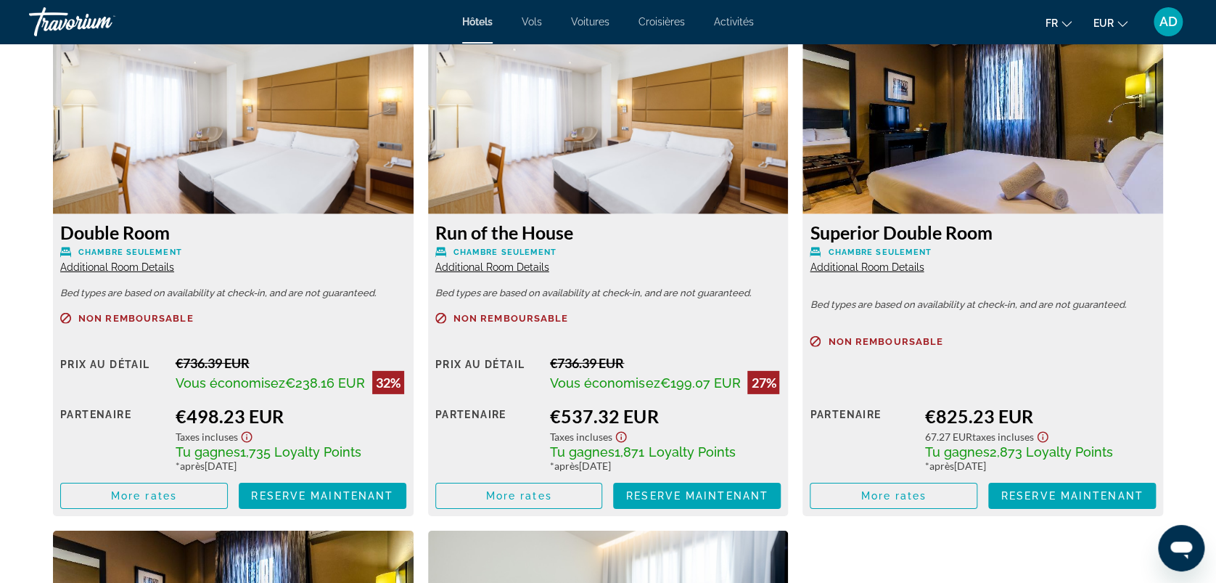
scroll to position [2032, 0]
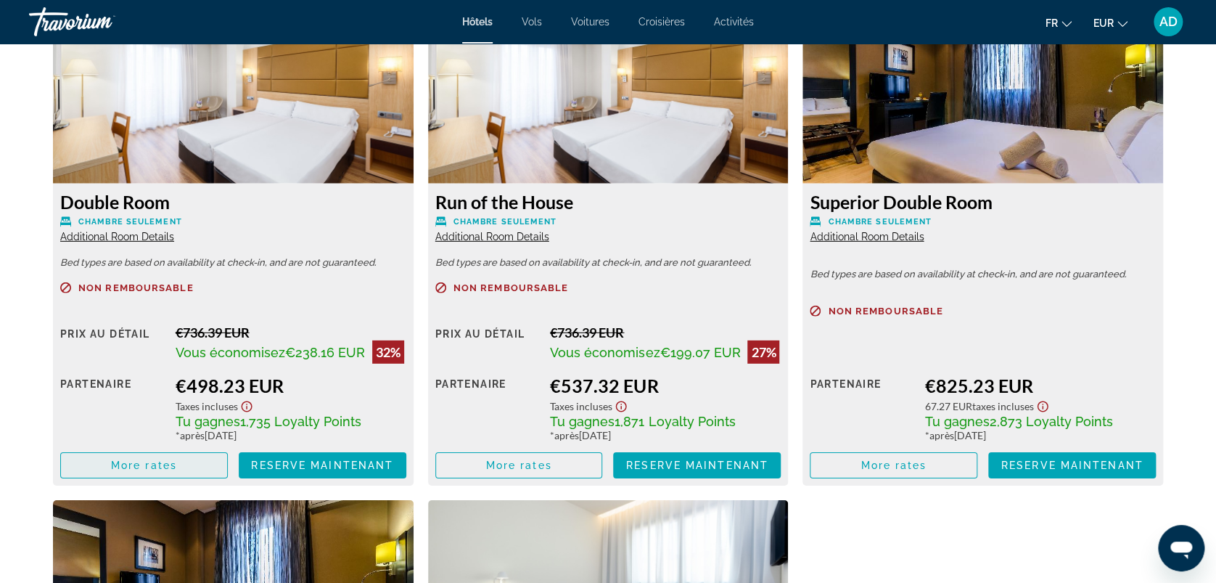
click at [131, 459] on span "More rates" at bounding box center [144, 465] width 66 height 12
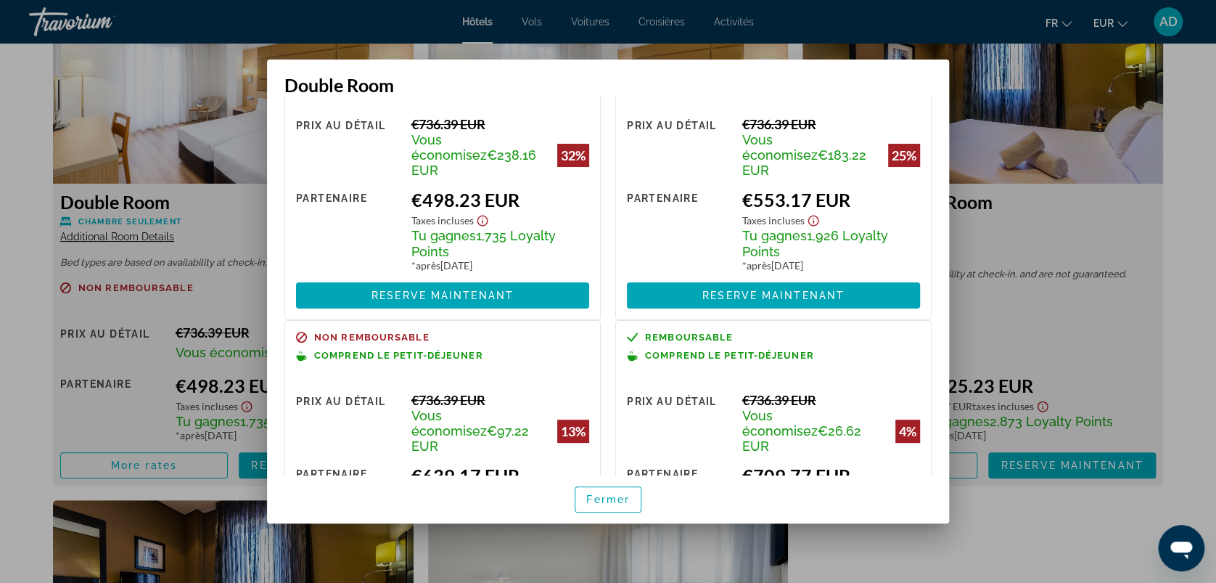
scroll to position [187, 0]
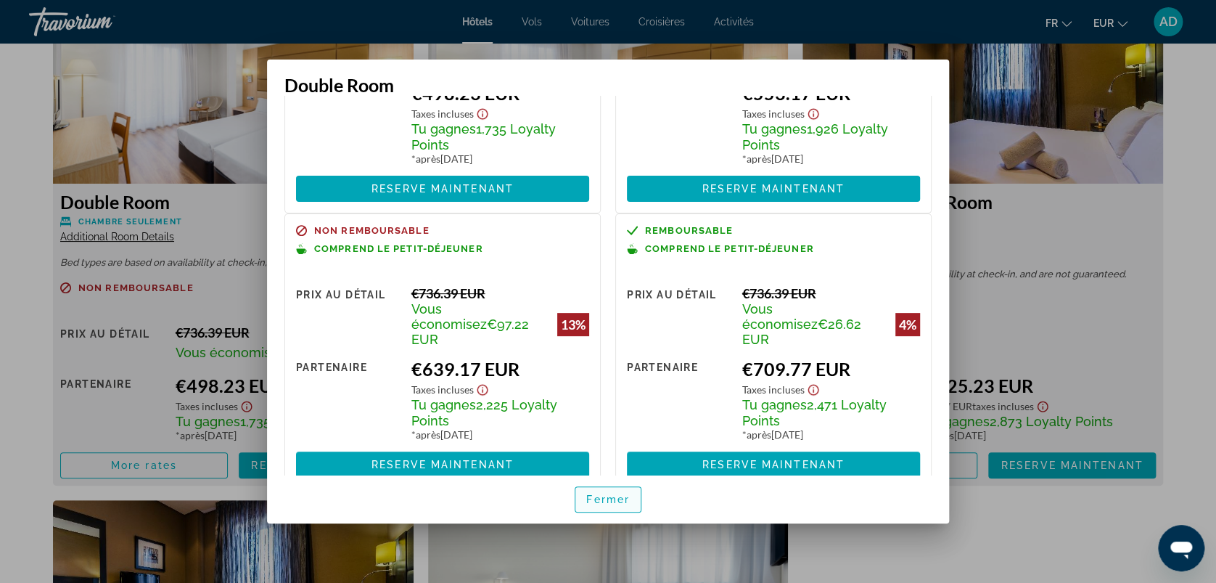
click at [602, 512] on span "button" at bounding box center [608, 499] width 65 height 35
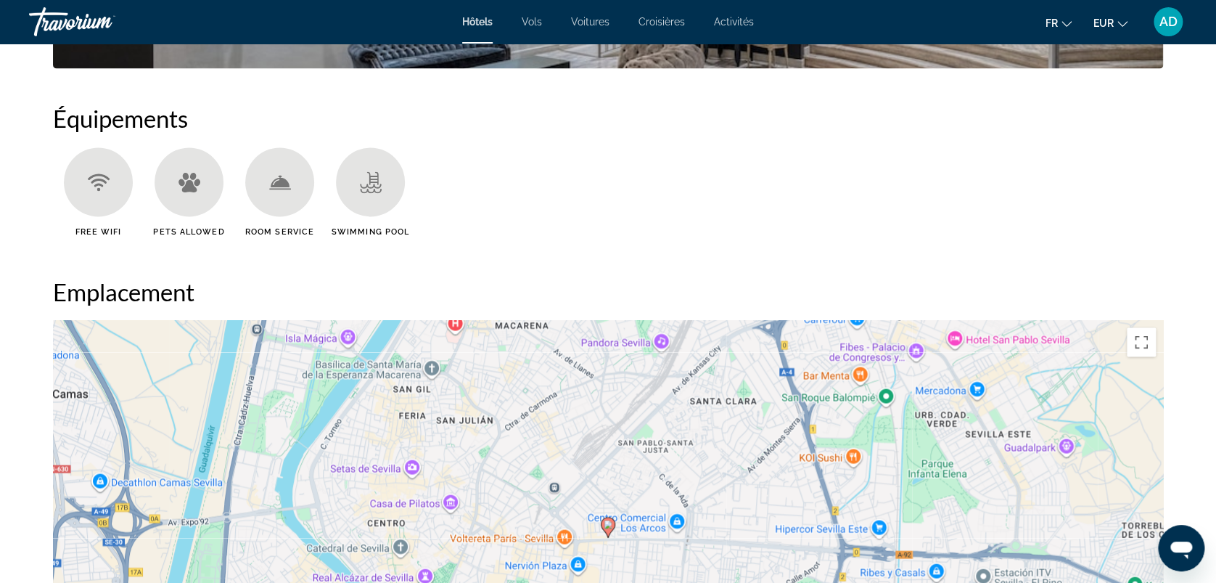
scroll to position [1452, 0]
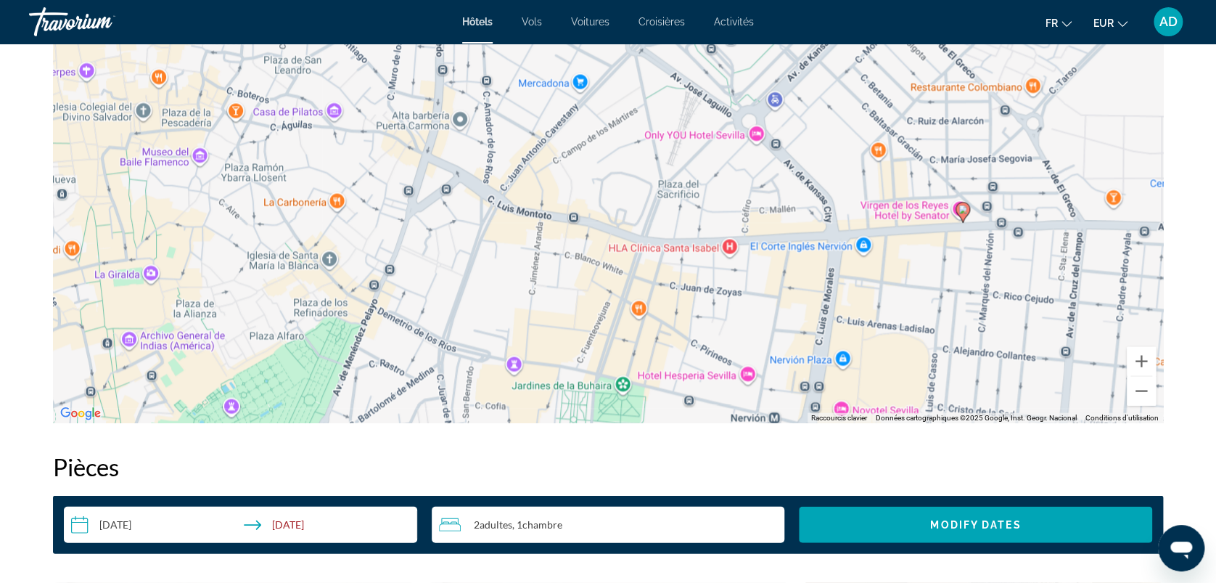
drag, startPoint x: 497, startPoint y: 215, endPoint x: 1029, endPoint y: 295, distance: 538.1
click at [1034, 300] on div "Pour activer le glissement avec le clavier, appuyez sur Alt+Entrée. Une fois ce…" at bounding box center [608, 205] width 1110 height 435
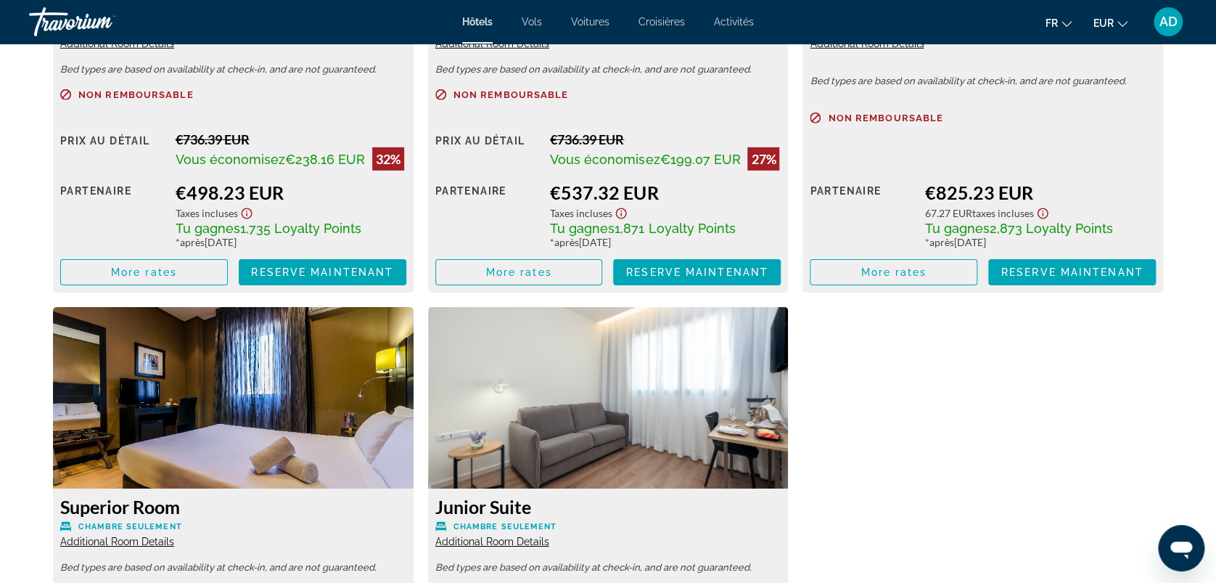
scroll to position [2129, 0]
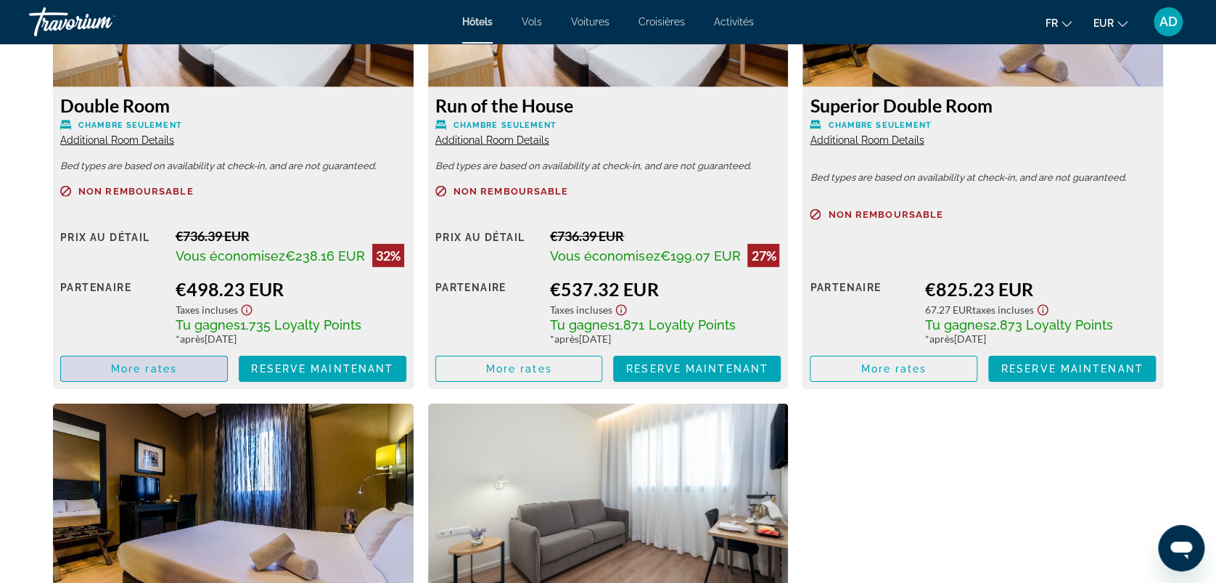
click at [136, 367] on span "Main content" at bounding box center [144, 368] width 166 height 35
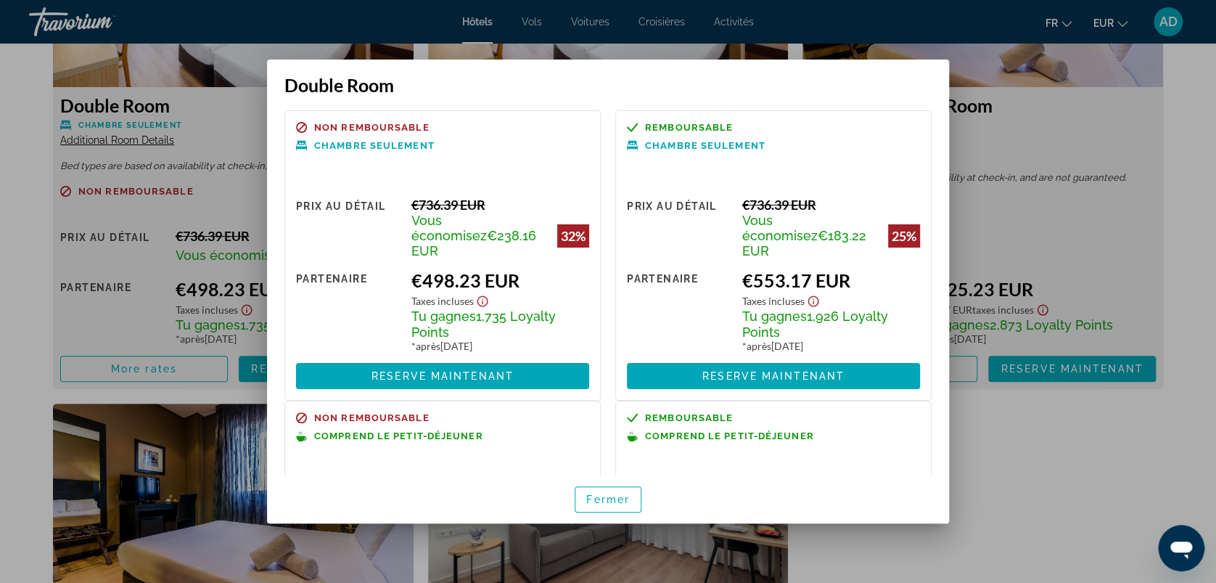
scroll to position [187, 0]
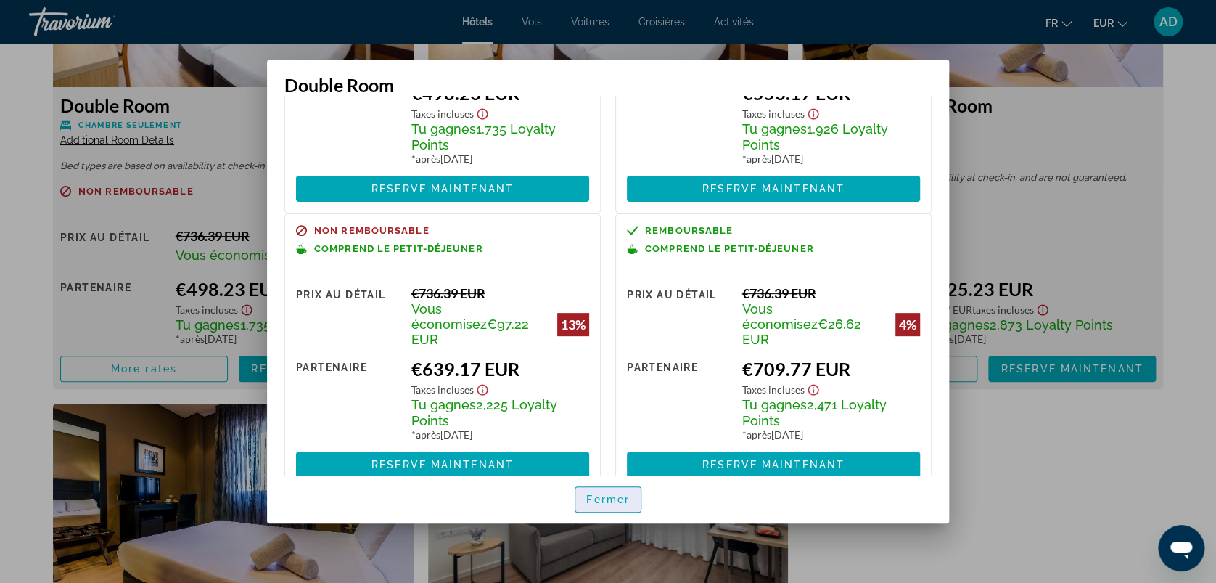
click at [600, 499] on span "Fermer" at bounding box center [608, 500] width 44 height 12
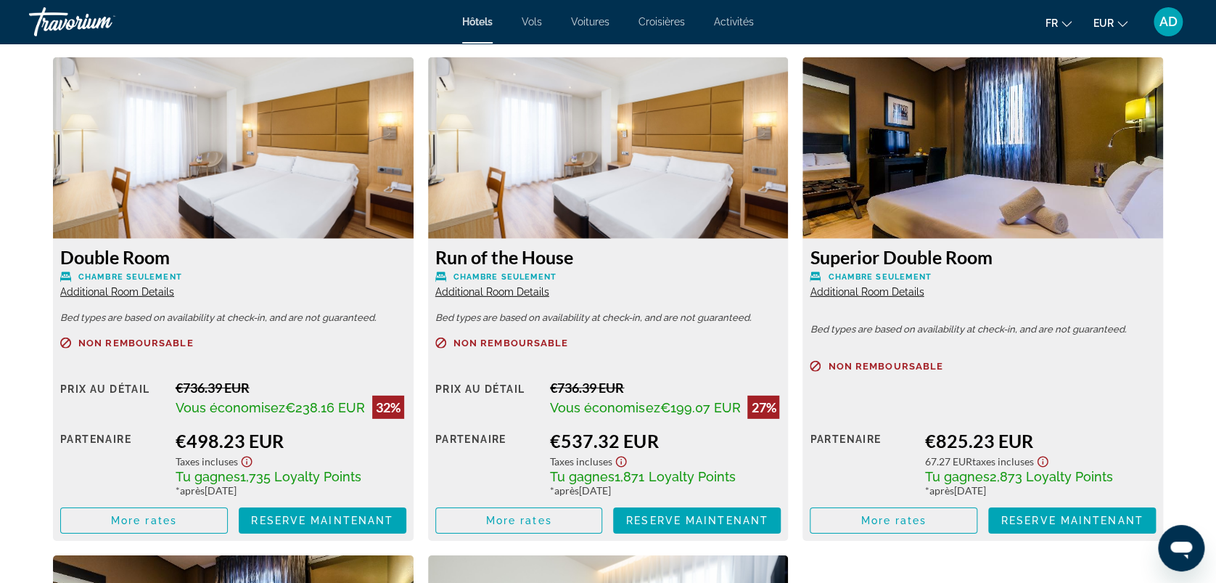
scroll to position [1935, 0]
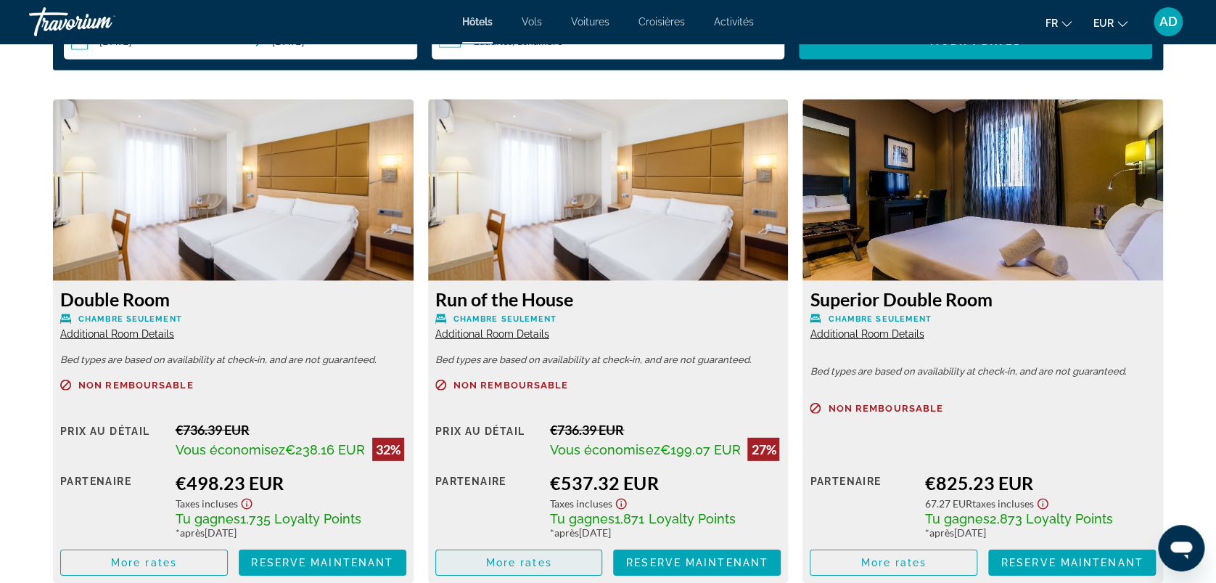
click at [533, 559] on span "Main content" at bounding box center [519, 562] width 166 height 35
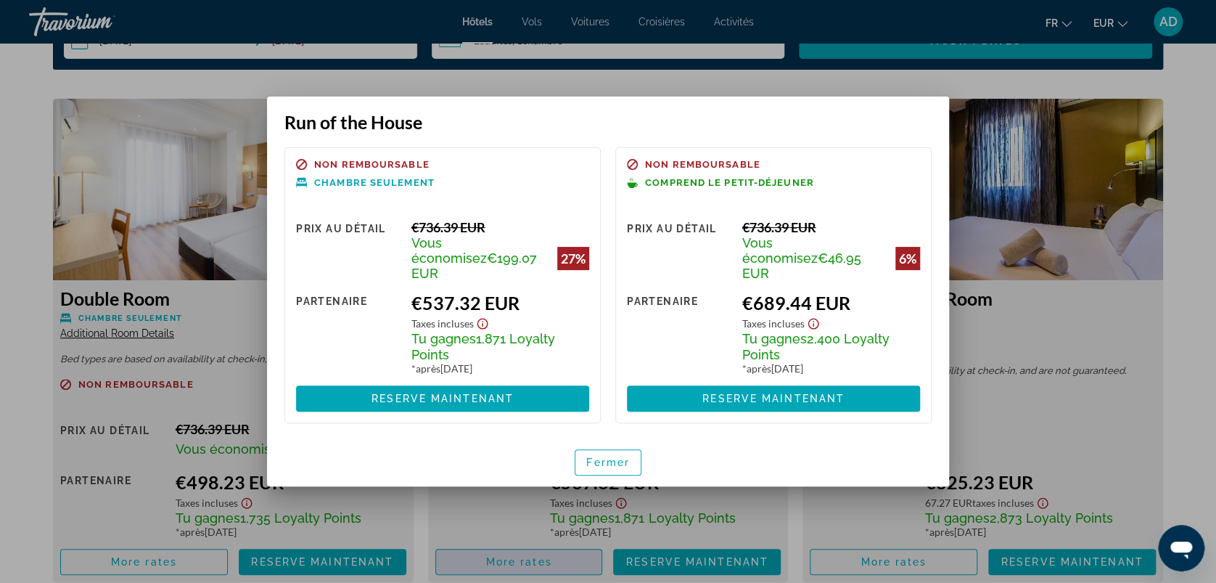
scroll to position [0, 0]
click at [613, 459] on span "Fermer" at bounding box center [608, 463] width 44 height 12
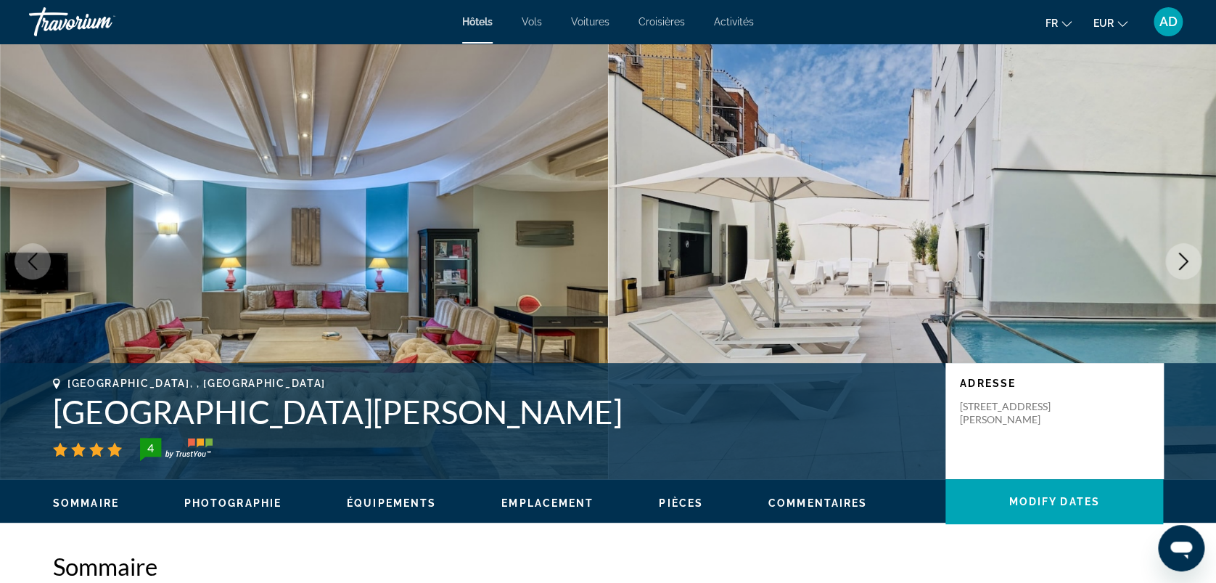
scroll to position [1935, 0]
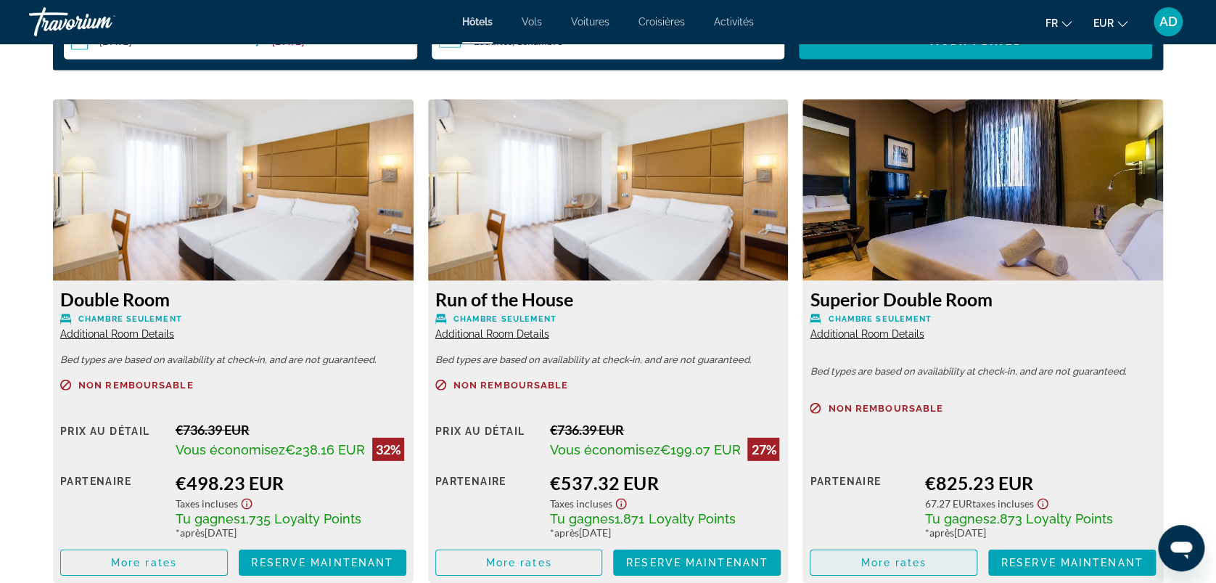
click at [929, 554] on span "Main content" at bounding box center [894, 562] width 166 height 35
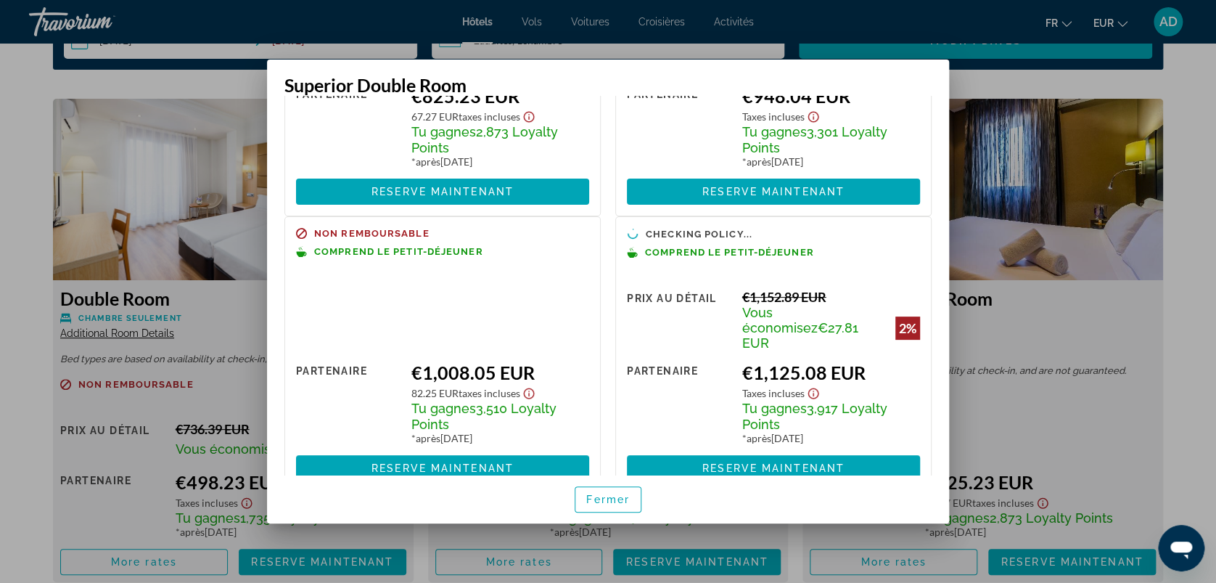
scroll to position [158, 0]
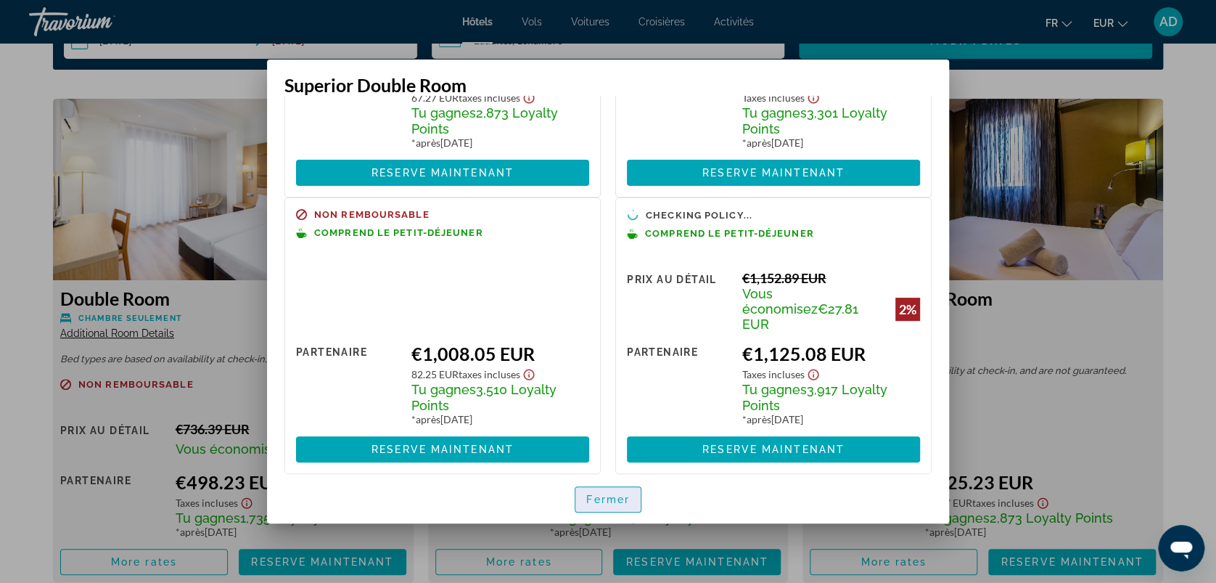
click at [599, 503] on span "Fermer" at bounding box center [608, 500] width 44 height 12
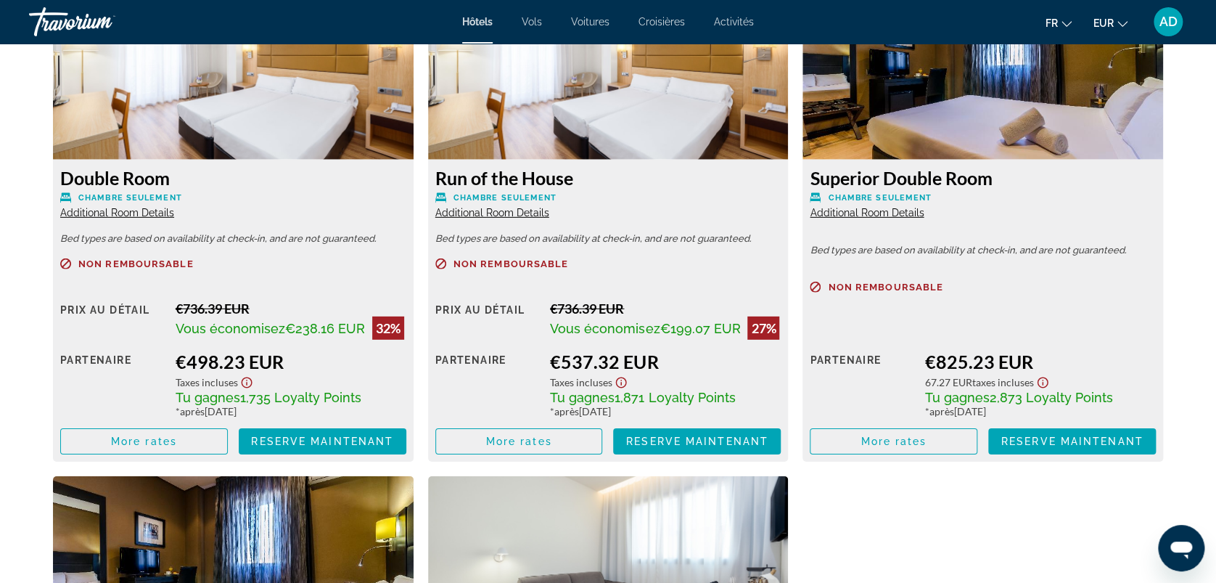
scroll to position [2032, 0]
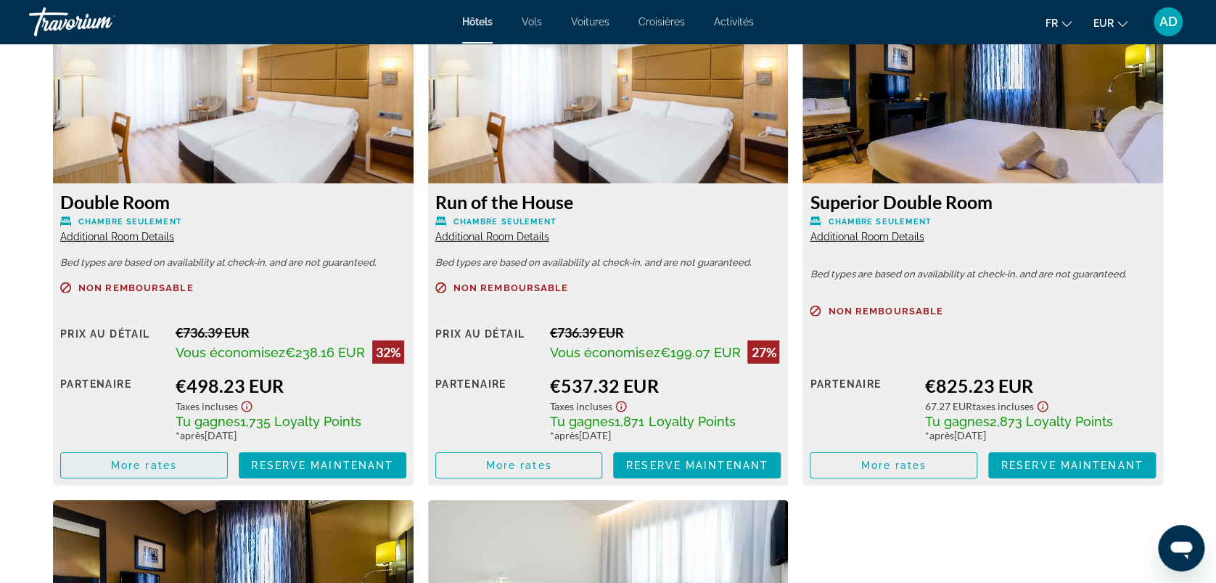
click at [200, 459] on span "Main content" at bounding box center [144, 465] width 166 height 35
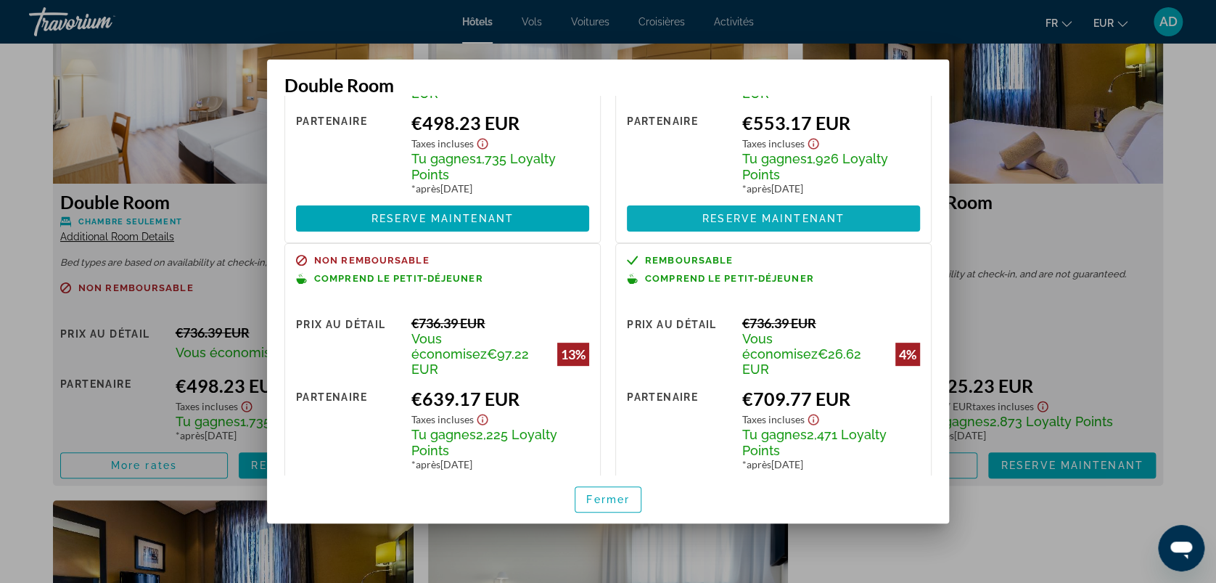
scroll to position [187, 0]
